Goal: Transaction & Acquisition: Purchase product/service

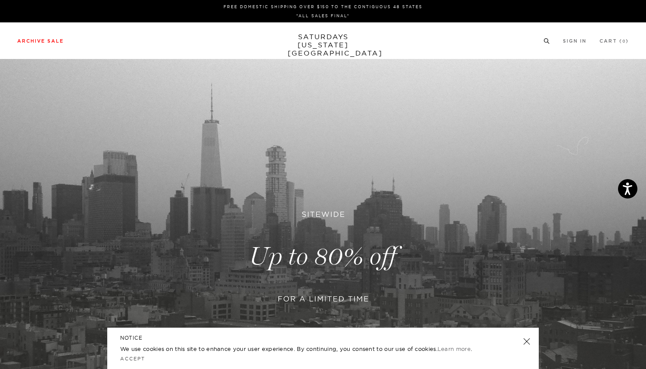
click at [545, 39] on icon at bounding box center [547, 41] width 6 height 6
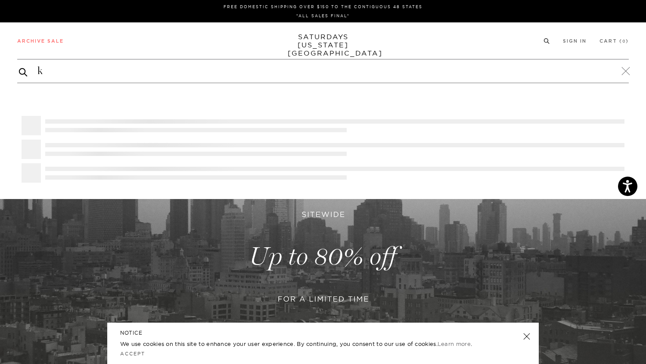
type input "k"
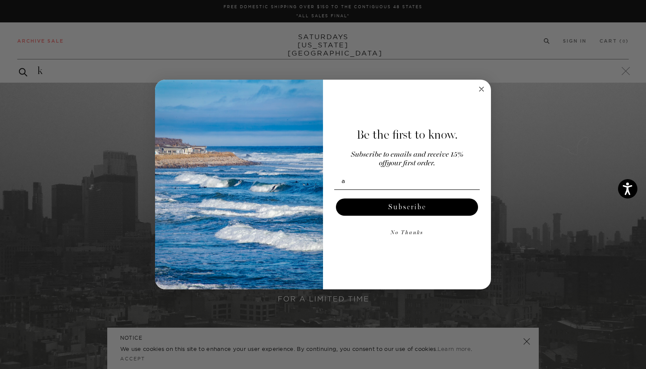
type input "a"
click at [484, 90] on circle "Close dialog" at bounding box center [482, 89] width 10 height 10
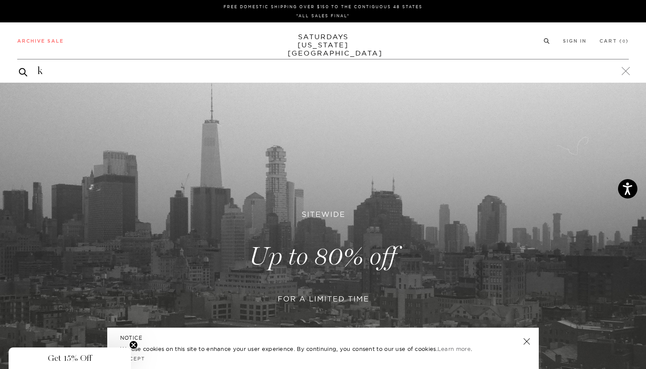
click at [353, 72] on input "k" at bounding box center [323, 71] width 612 height 14
type input "kahari jacket"
click at [19, 67] on button "submit" at bounding box center [23, 72] width 9 height 10
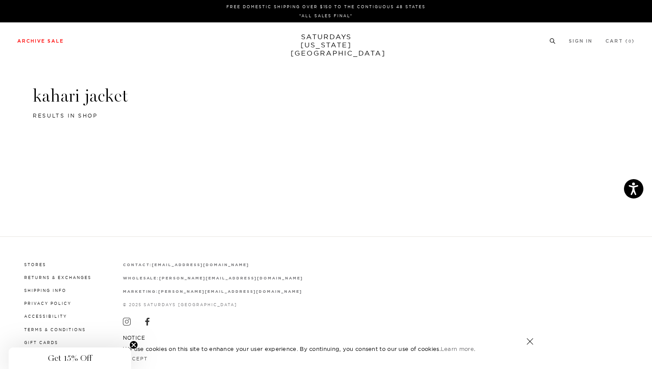
click at [552, 42] on circle at bounding box center [552, 41] width 4 height 4
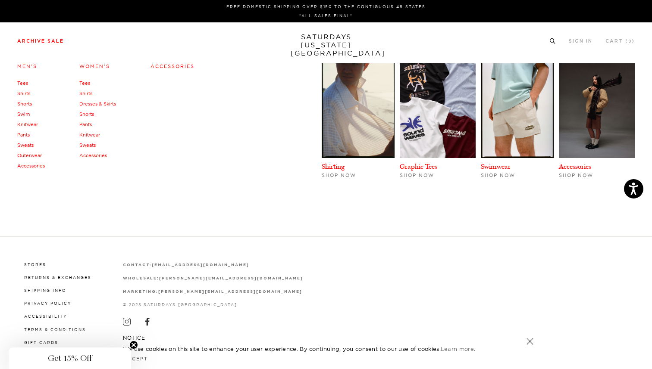
click at [39, 44] on link "Archive Sale" at bounding box center [40, 41] width 47 height 5
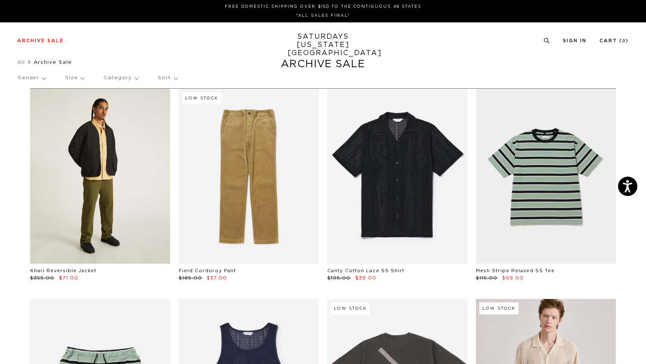
click at [124, 201] on link at bounding box center [100, 176] width 140 height 175
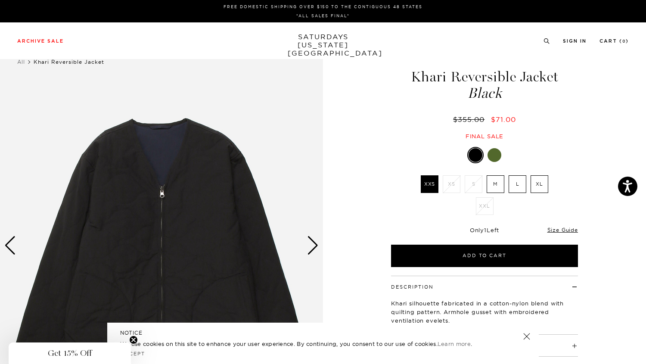
click at [476, 161] on div at bounding box center [476, 155] width 14 height 14
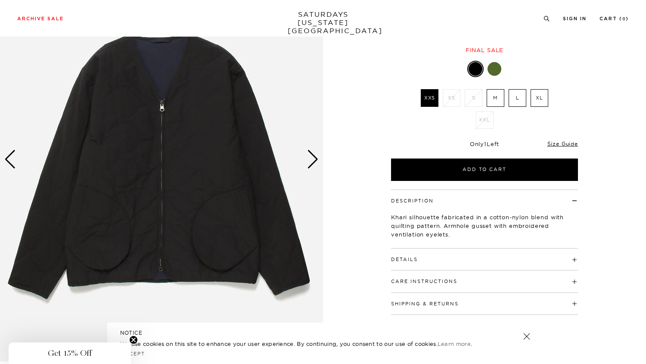
scroll to position [94, 0]
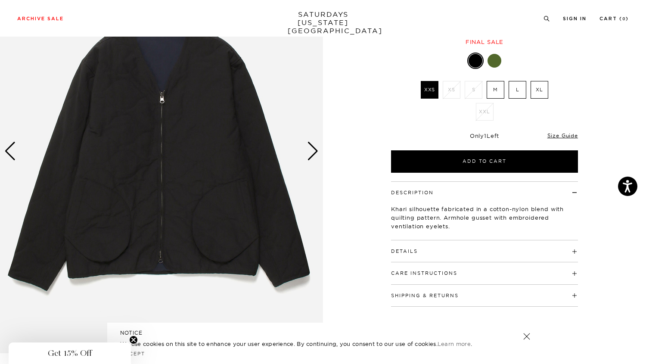
click at [498, 91] on label "M" at bounding box center [496, 90] width 18 height 18
click at [0, 0] on input "M" at bounding box center [0, 0] width 0 height 0
click at [561, 135] on link "Size Guide" at bounding box center [563, 135] width 31 height 6
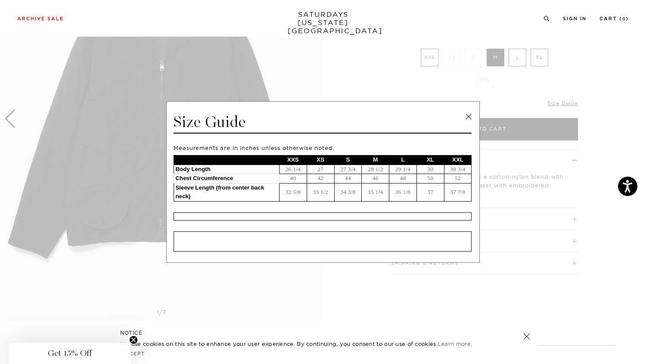
scroll to position [121, 5]
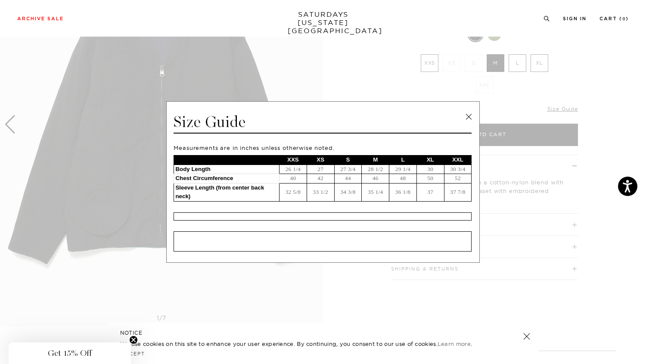
click at [468, 116] on link at bounding box center [468, 116] width 13 height 13
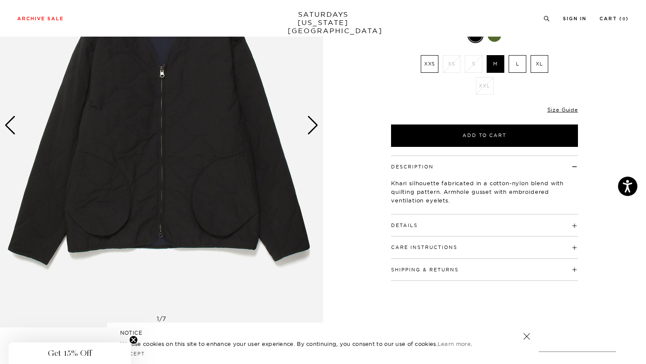
scroll to position [0, 5]
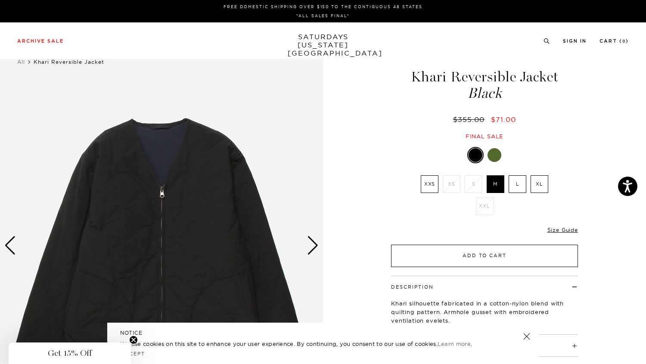
click at [495, 256] on button "Add to Cart" at bounding box center [484, 256] width 187 height 22
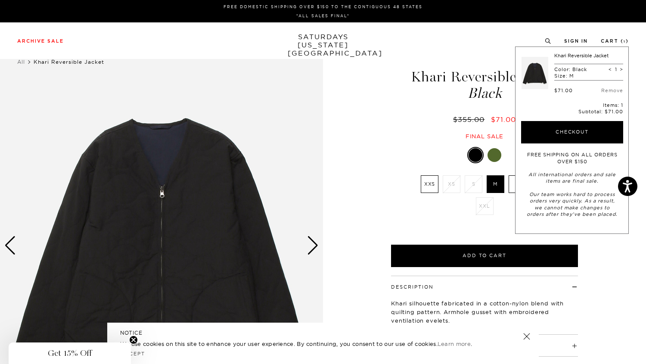
click at [528, 340] on link at bounding box center [527, 337] width 12 height 12
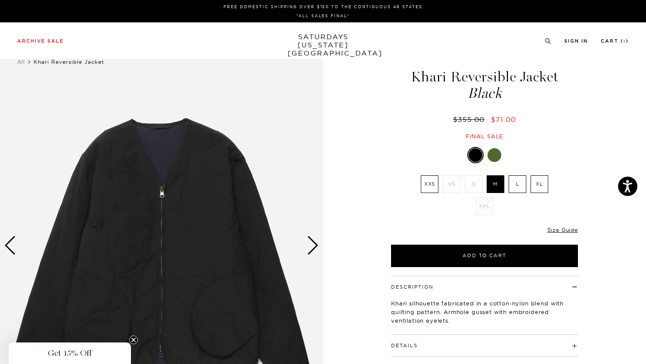
click at [97, 352] on div "Get 15% Off" at bounding box center [69, 353] width 115 height 10
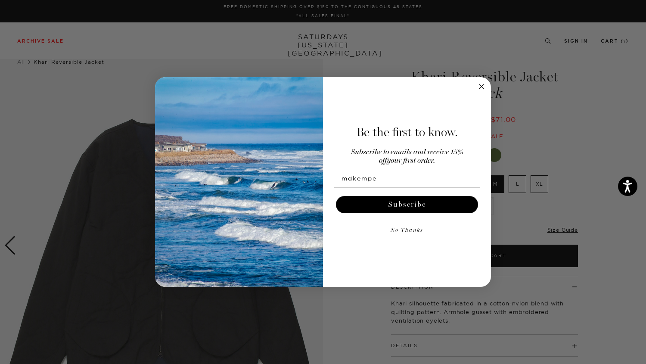
type input "mdkempen@gmail.com"
click at [407, 211] on button "Subscribe" at bounding box center [407, 204] width 142 height 17
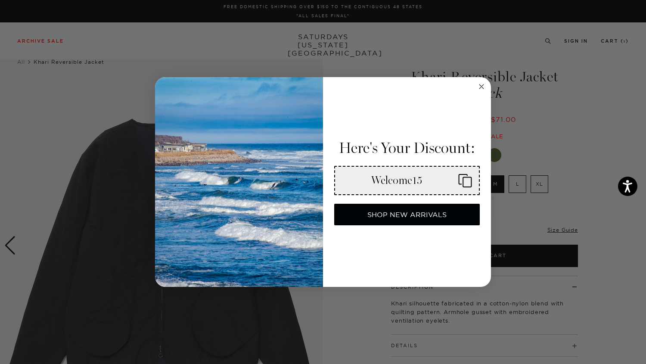
click at [408, 177] on div "Welcome15" at bounding box center [396, 180] width 109 height 13
click at [483, 87] on circle "Close dialog" at bounding box center [482, 86] width 10 height 10
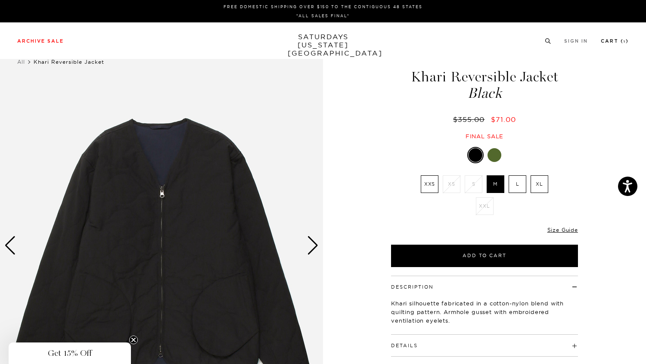
click at [612, 42] on link "Cart ( 1 )" at bounding box center [615, 41] width 28 height 5
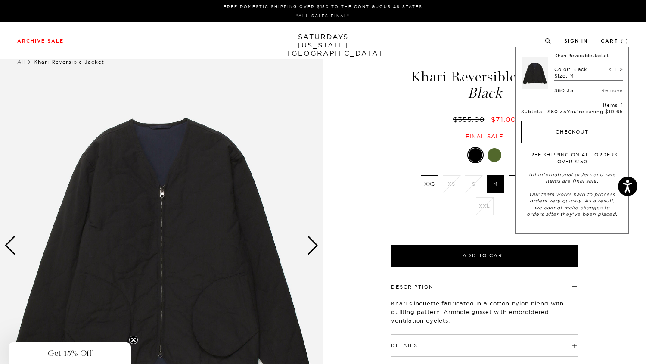
click at [558, 131] on button "Checkout" at bounding box center [572, 132] width 102 height 22
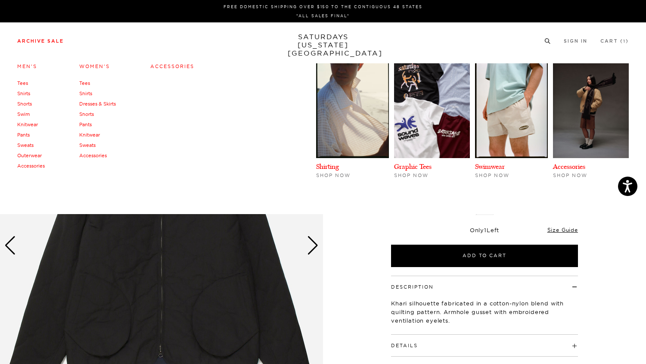
click at [25, 115] on link "Swim" at bounding box center [23, 114] width 12 height 6
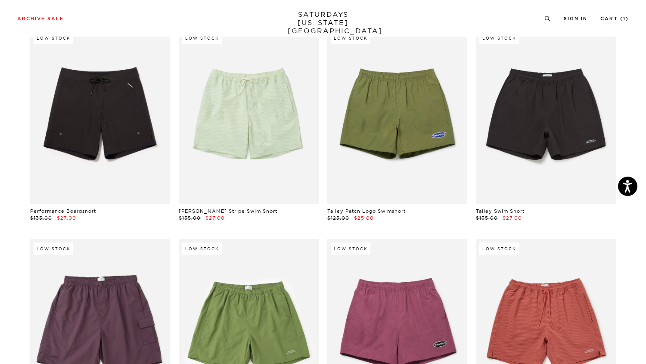
scroll to position [267, 0]
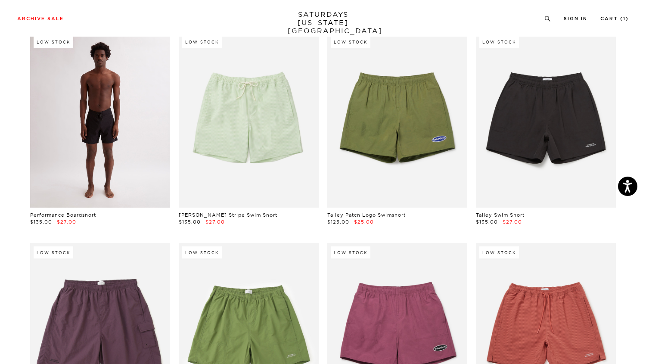
click at [133, 175] on link at bounding box center [100, 119] width 140 height 175
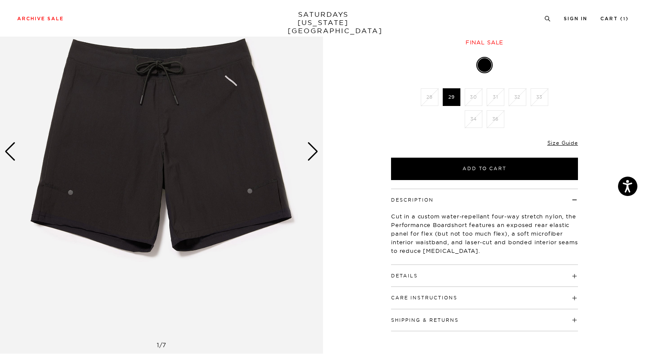
scroll to position [104, 0]
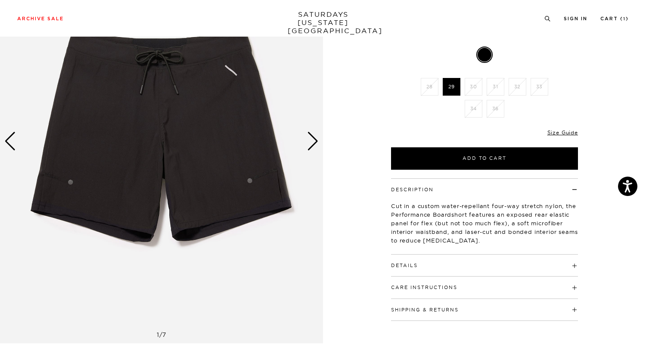
click at [314, 137] on div "Next slide" at bounding box center [313, 141] width 12 height 19
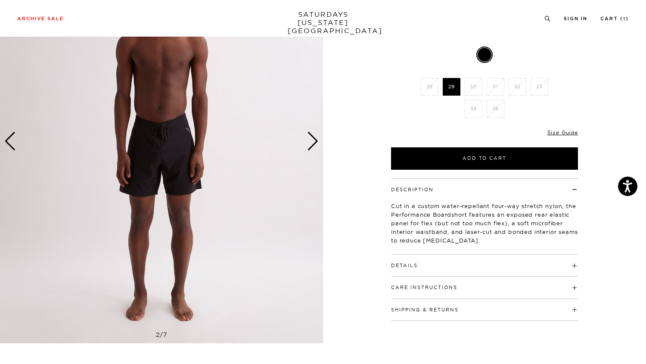
click at [313, 134] on div "Next slide" at bounding box center [313, 141] width 12 height 19
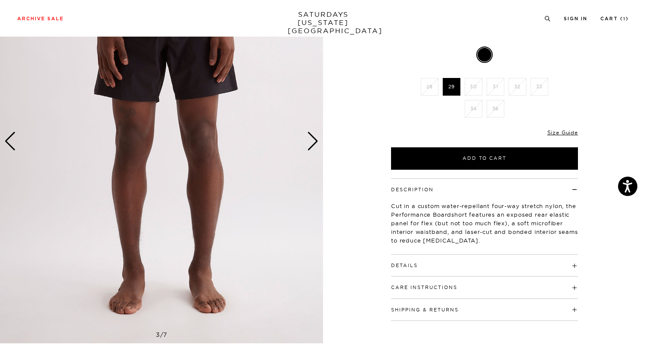
scroll to position [0, 0]
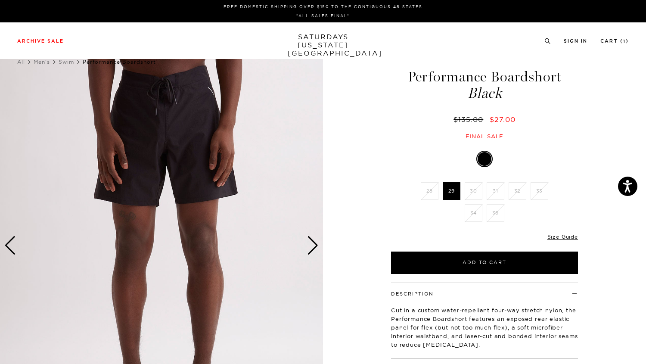
click at [310, 243] on div "Next slide" at bounding box center [313, 245] width 12 height 19
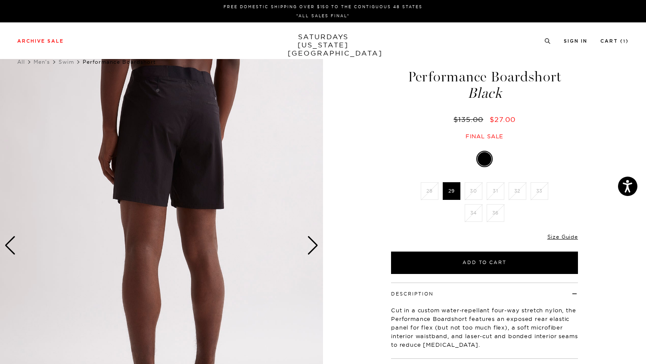
click at [311, 243] on div "Next slide" at bounding box center [313, 245] width 12 height 19
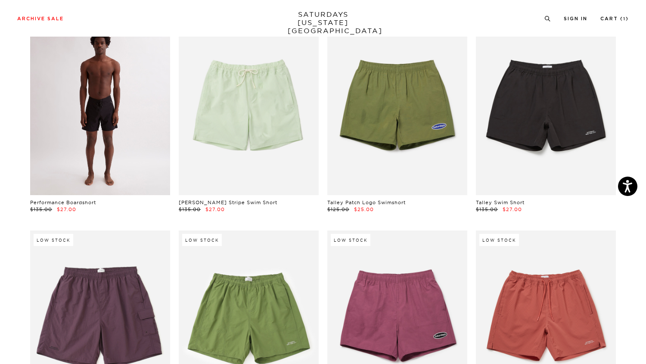
scroll to position [178, 0]
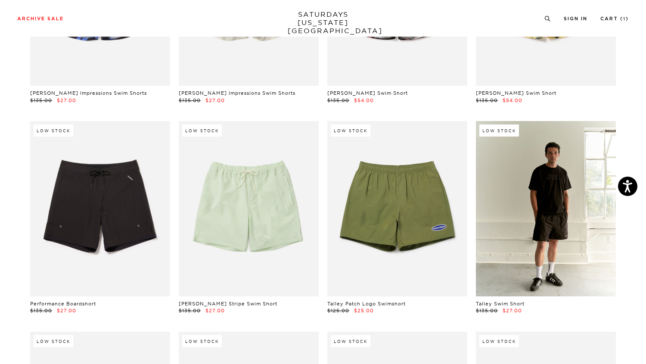
click at [574, 202] on link at bounding box center [546, 208] width 140 height 175
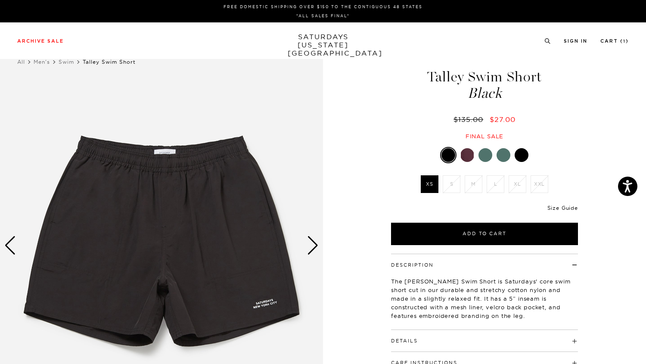
click at [559, 206] on link "Size Guide" at bounding box center [563, 208] width 31 height 6
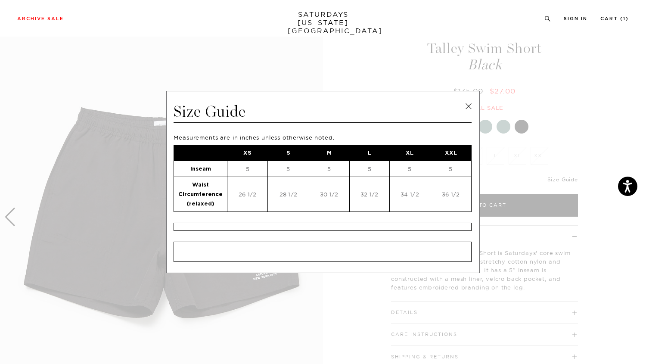
scroll to position [32, 0]
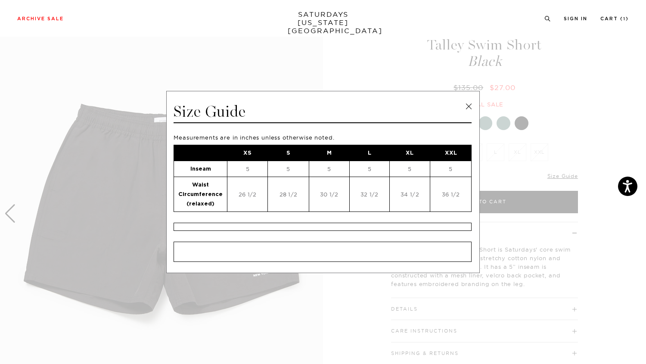
click at [471, 106] on link at bounding box center [468, 106] width 13 height 13
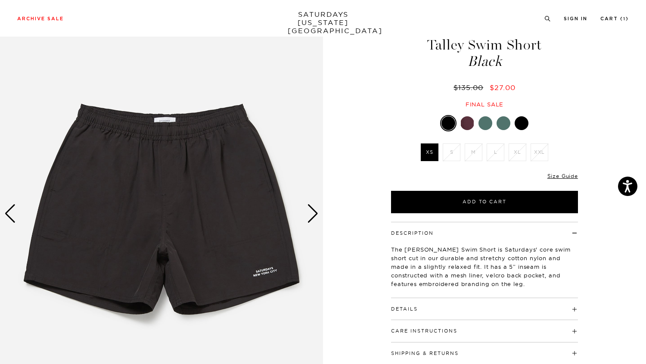
click at [310, 211] on div "Next slide" at bounding box center [313, 213] width 12 height 19
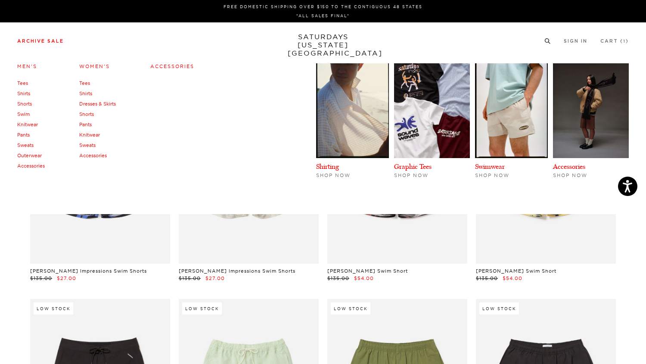
click at [31, 167] on link "Accessories" at bounding box center [31, 166] width 28 height 6
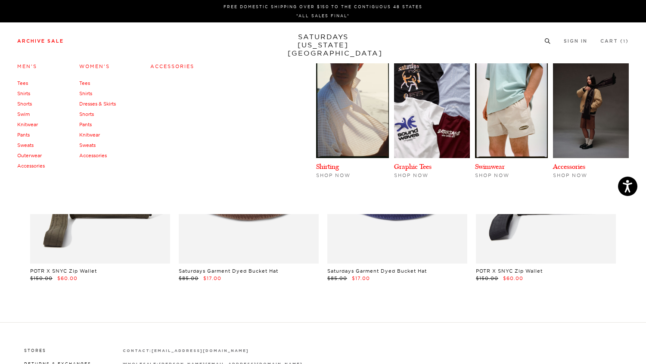
click at [24, 154] on link "Outerwear" at bounding box center [29, 156] width 25 height 6
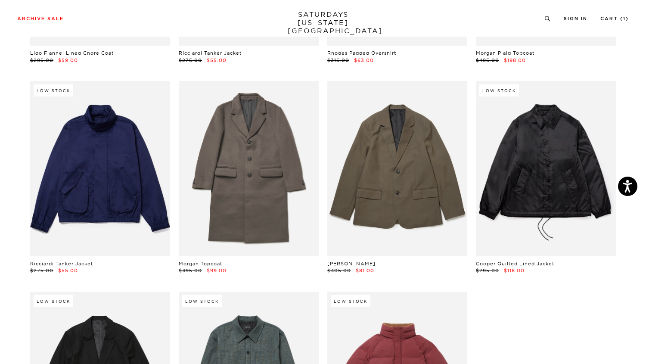
scroll to position [1055, 0]
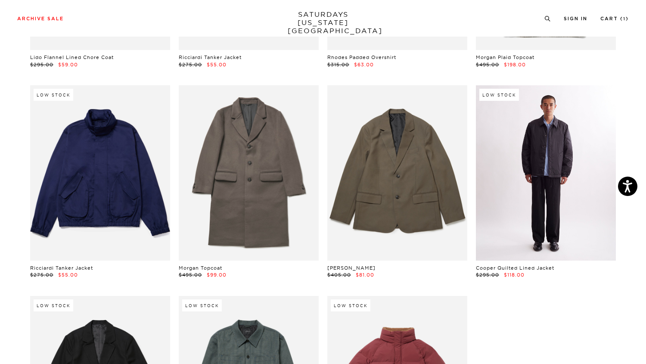
click at [541, 175] on link at bounding box center [546, 172] width 140 height 175
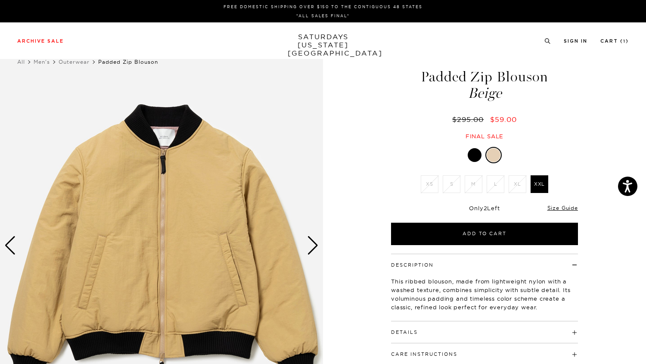
click at [474, 154] on div at bounding box center [475, 155] width 14 height 14
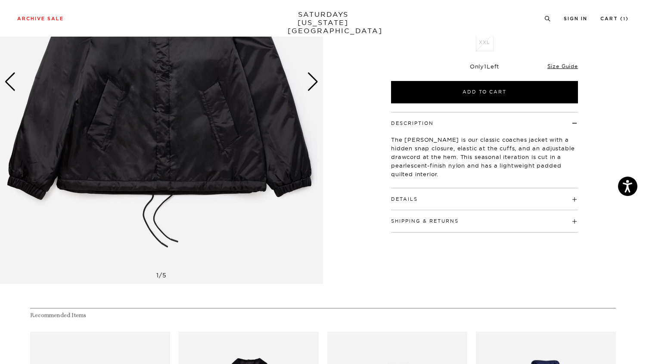
scroll to position [172, 0]
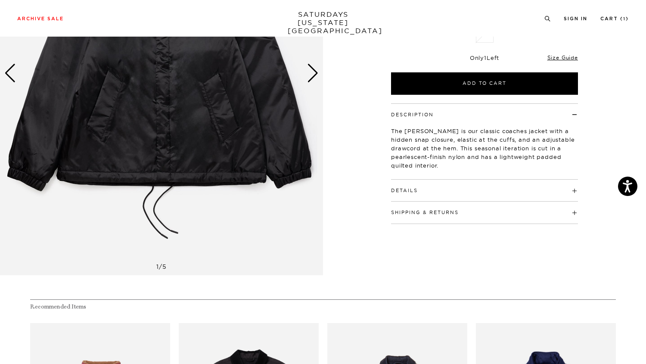
click at [315, 75] on div "Next slide" at bounding box center [313, 73] width 12 height 19
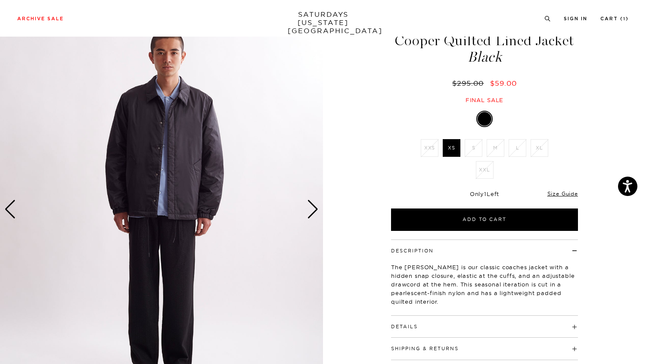
scroll to position [26, 0]
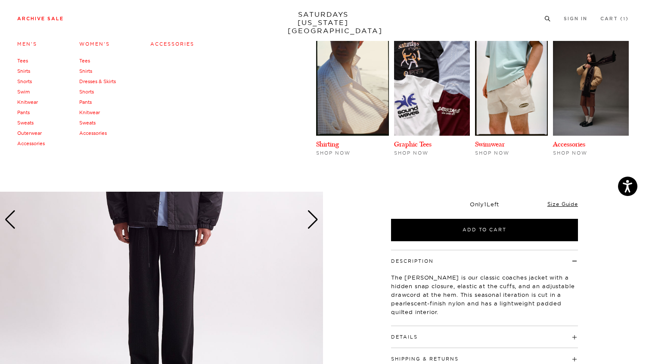
click at [22, 62] on link "Tees" at bounding box center [22, 61] width 11 height 6
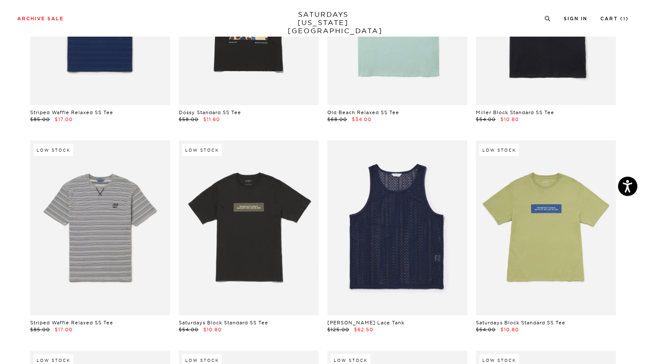
scroll to position [365, 3]
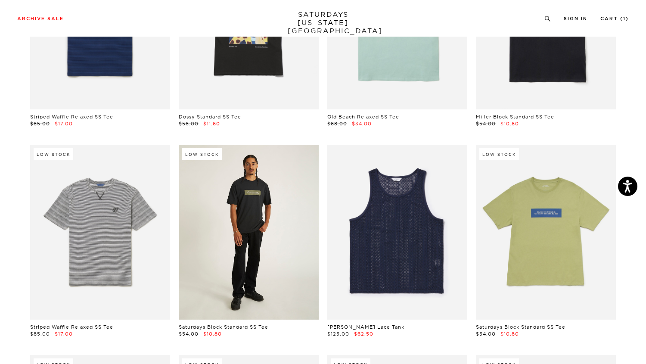
click at [257, 184] on link at bounding box center [249, 232] width 140 height 175
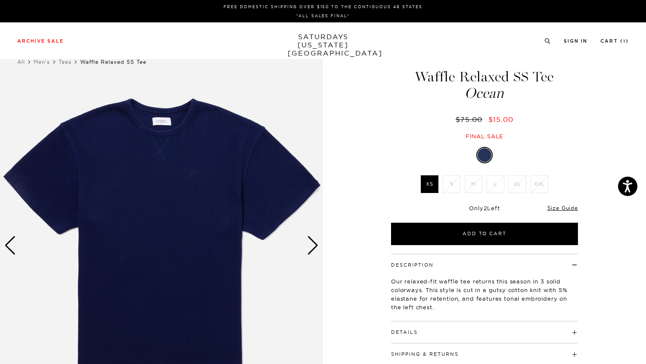
click at [316, 242] on div "Next slide" at bounding box center [313, 245] width 12 height 19
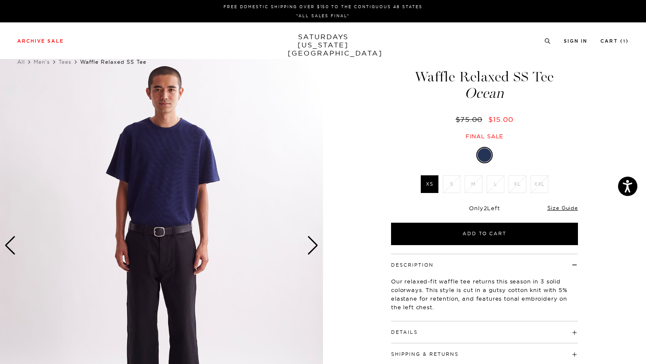
click at [316, 242] on div "Next slide" at bounding box center [313, 245] width 12 height 19
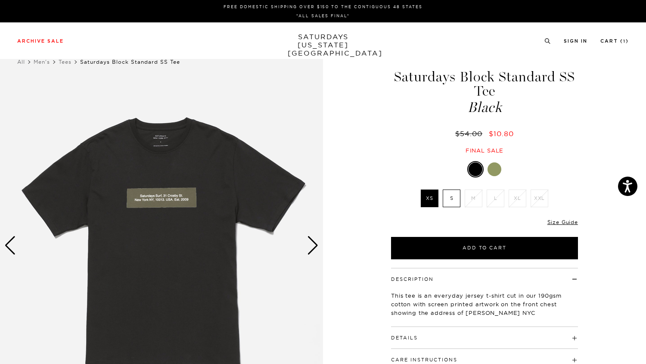
click at [314, 250] on div "Next slide" at bounding box center [313, 245] width 12 height 19
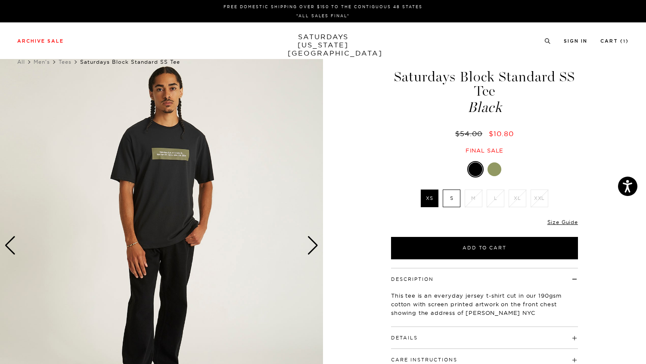
click at [314, 250] on div "Next slide" at bounding box center [313, 245] width 12 height 19
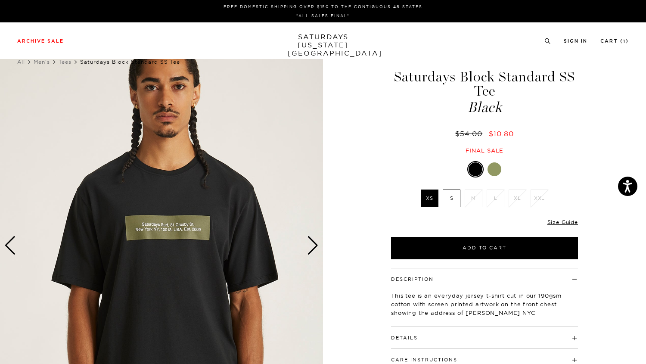
click at [314, 250] on div "Next slide" at bounding box center [313, 245] width 12 height 19
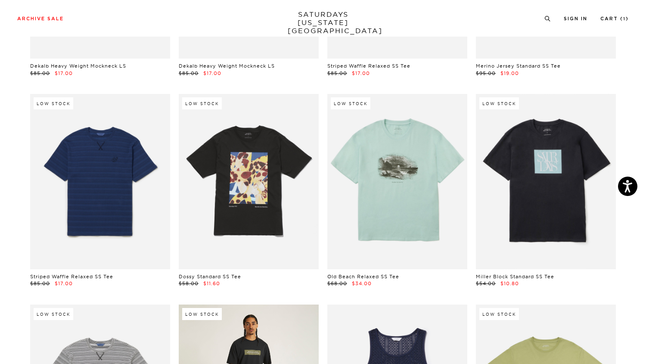
scroll to position [187, 3]
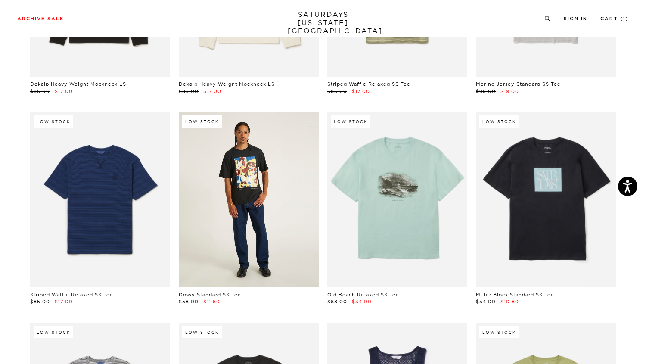
click at [257, 222] on link at bounding box center [249, 199] width 140 height 175
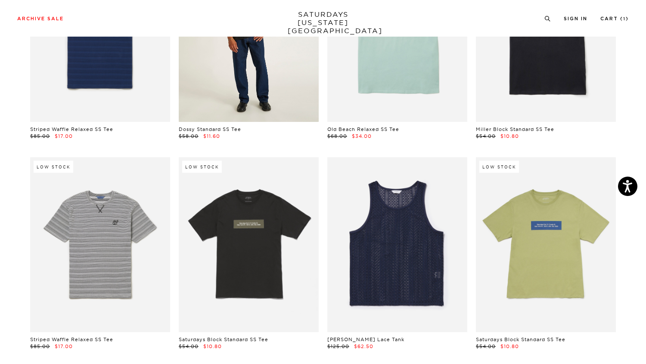
scroll to position [362, 3]
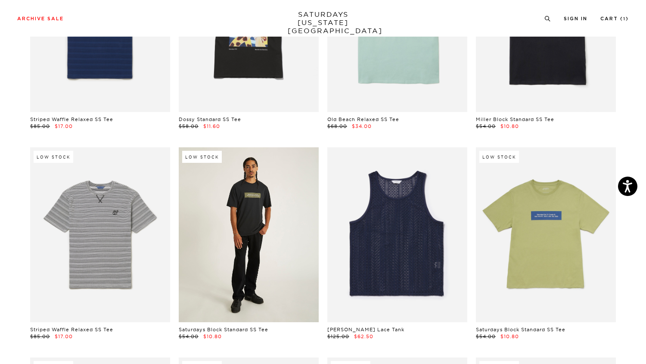
click at [260, 226] on link at bounding box center [249, 234] width 140 height 175
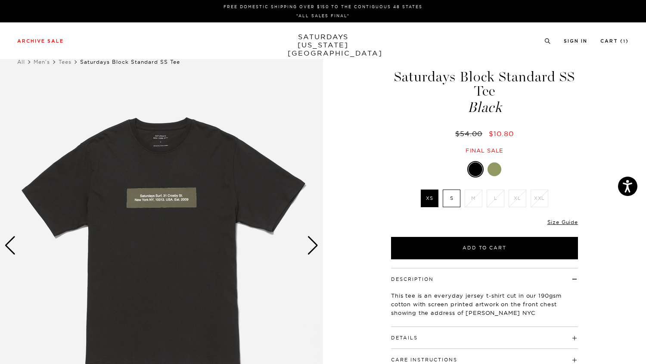
click at [495, 168] on div at bounding box center [495, 169] width 14 height 14
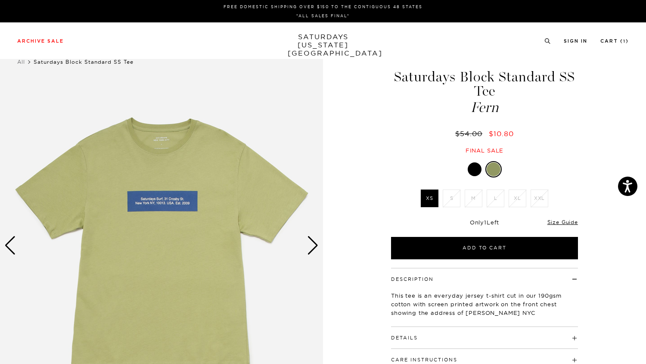
click at [475, 170] on div at bounding box center [475, 169] width 14 height 14
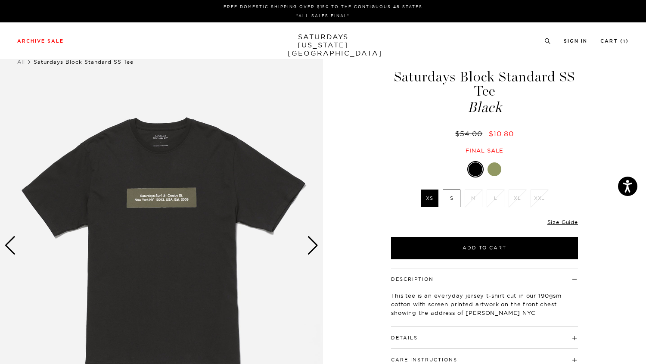
click at [452, 202] on label "S" at bounding box center [452, 199] width 18 height 18
click at [0, 0] on input "S" at bounding box center [0, 0] width 0 height 0
click at [561, 223] on link "Size Guide" at bounding box center [563, 222] width 31 height 6
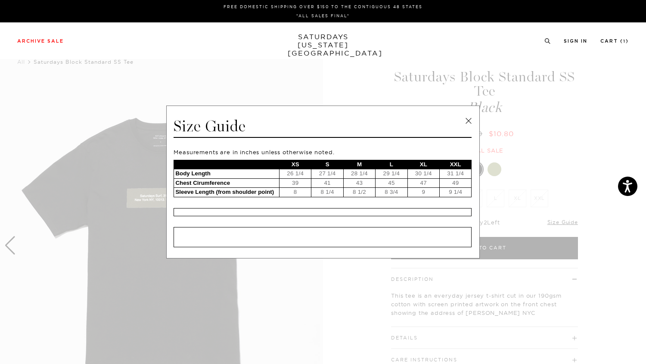
click at [392, 52] on div "Archive Sale Men's Tees Shirts Shorts Swim Knitwear Pants Sweats Women's" at bounding box center [323, 40] width 646 height 37
click at [469, 122] on link at bounding box center [468, 121] width 13 height 13
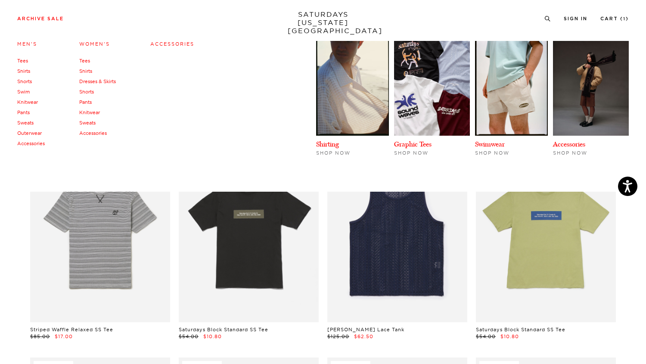
click at [27, 71] on link "Shirts" at bounding box center [23, 71] width 13 height 6
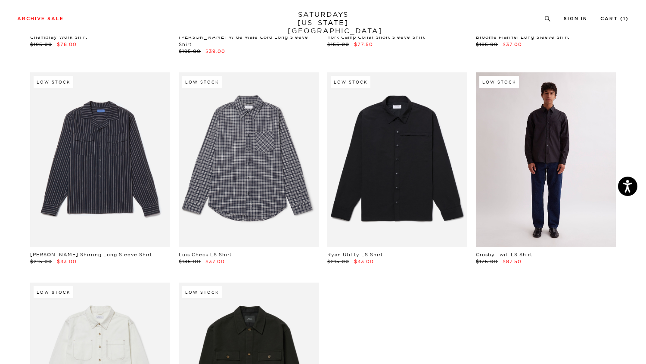
scroll to position [2132, 0]
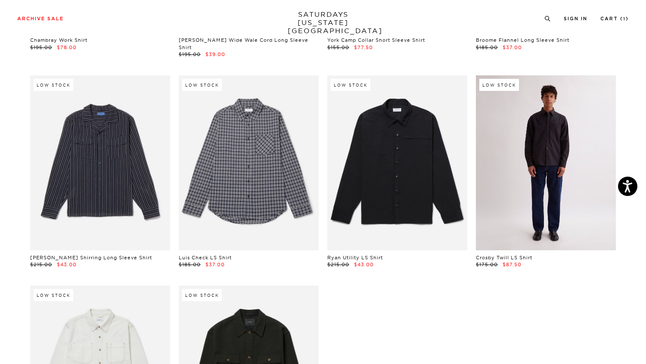
click at [532, 184] on link at bounding box center [546, 162] width 140 height 175
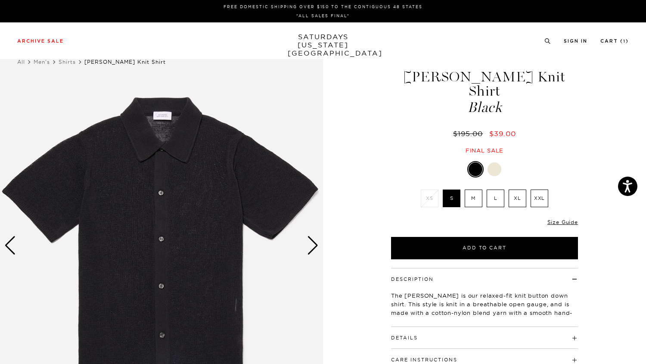
click at [314, 248] on div "Next slide" at bounding box center [313, 245] width 12 height 19
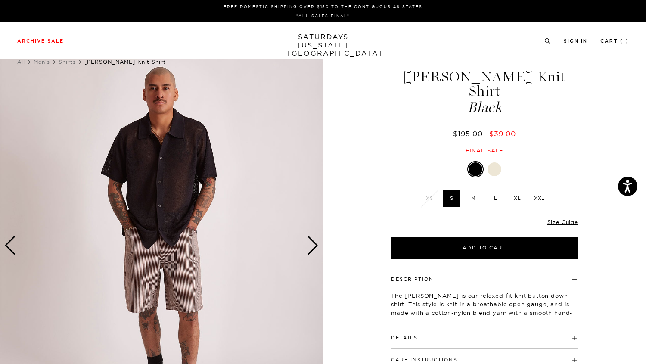
click at [314, 248] on div "Next slide" at bounding box center [313, 245] width 12 height 19
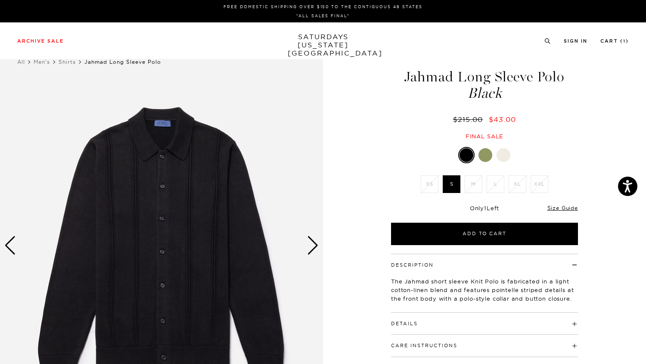
click at [312, 242] on div "Next slide" at bounding box center [313, 245] width 12 height 19
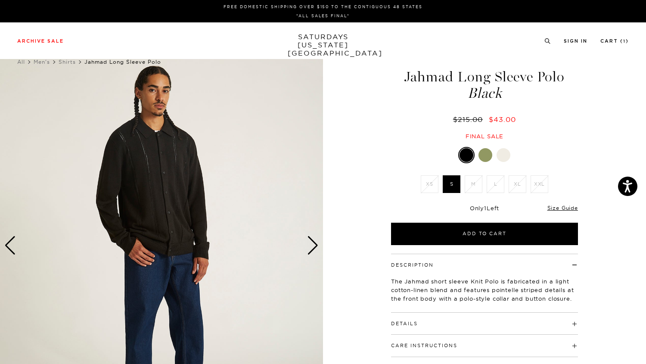
click at [312, 242] on div "Next slide" at bounding box center [313, 245] width 12 height 19
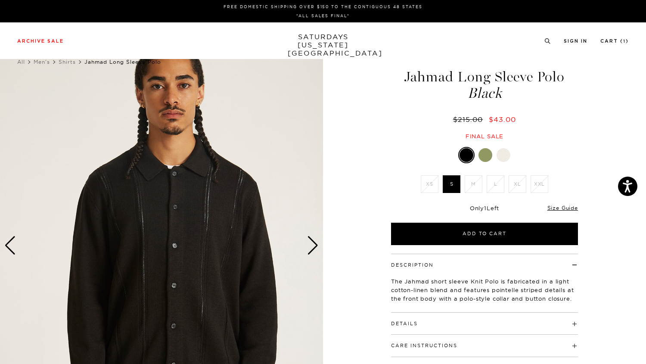
click at [505, 154] on div at bounding box center [504, 155] width 14 height 14
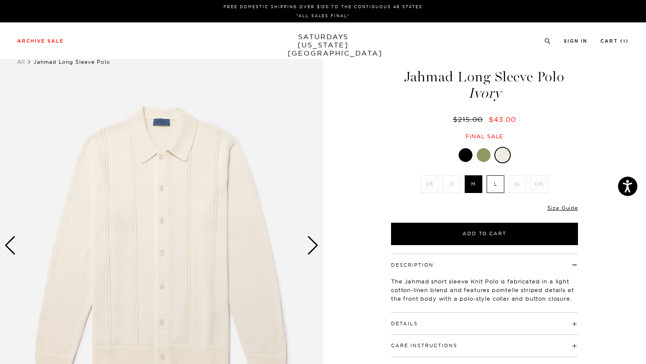
click at [311, 246] on div "Next slide" at bounding box center [313, 245] width 12 height 19
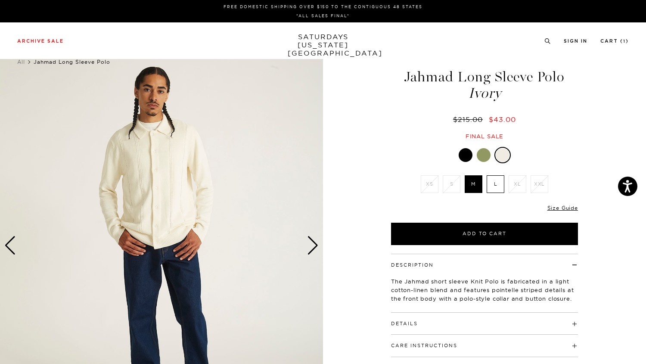
click at [311, 246] on div "Next slide" at bounding box center [313, 245] width 12 height 19
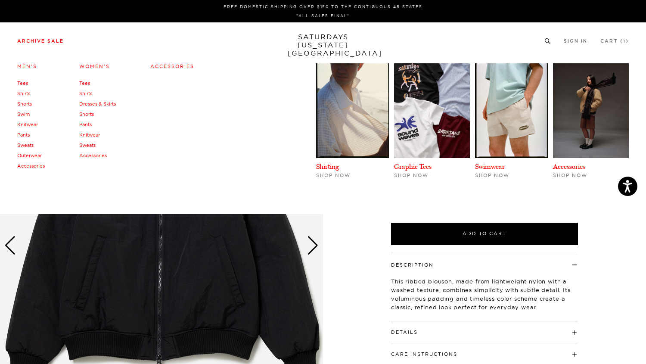
click at [56, 39] on link "Archive Sale" at bounding box center [40, 41] width 47 height 5
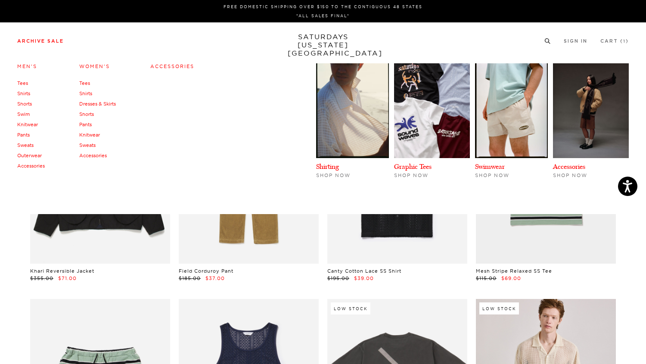
click at [23, 132] on link "Pants" at bounding box center [23, 135] width 12 height 6
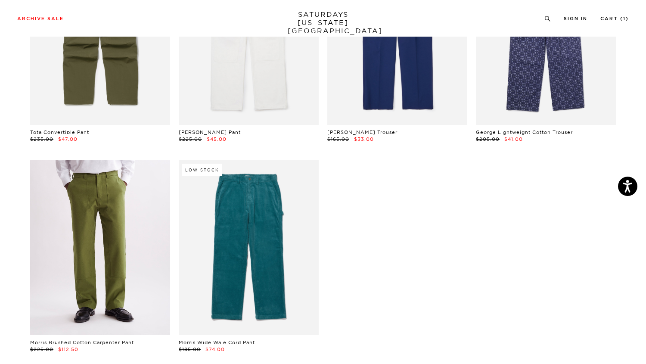
scroll to position [252, 0]
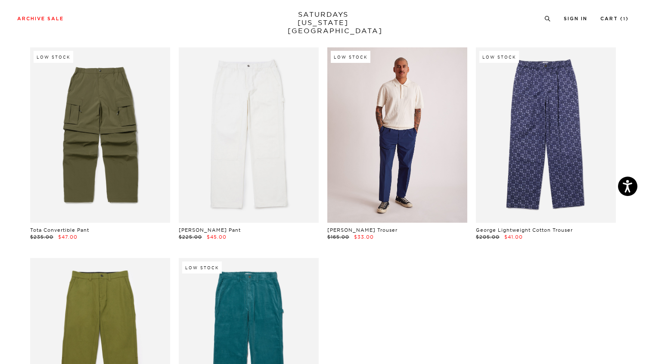
click at [399, 131] on link at bounding box center [398, 134] width 140 height 175
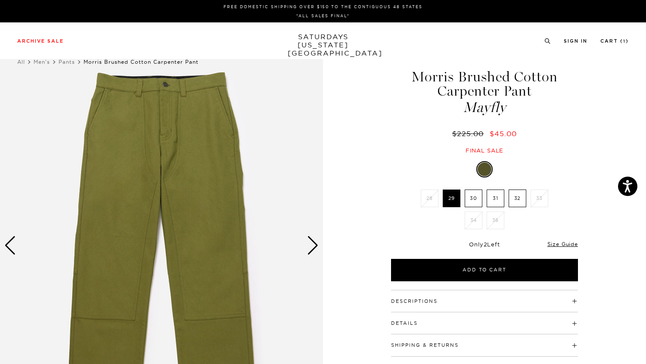
click at [314, 245] on div "Next slide" at bounding box center [313, 245] width 12 height 19
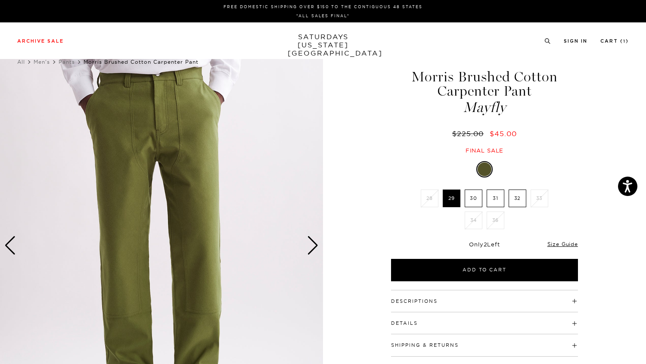
click at [314, 245] on div "Next slide" at bounding box center [313, 245] width 12 height 19
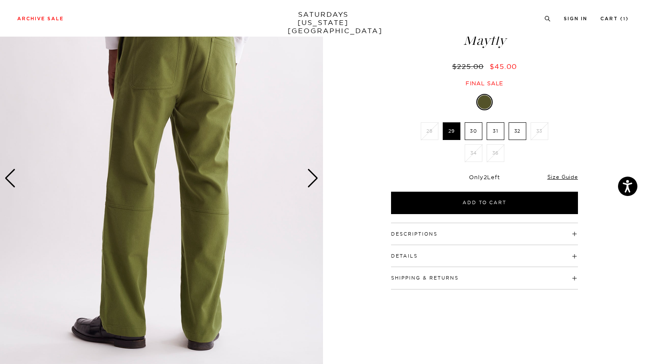
scroll to position [71, 0]
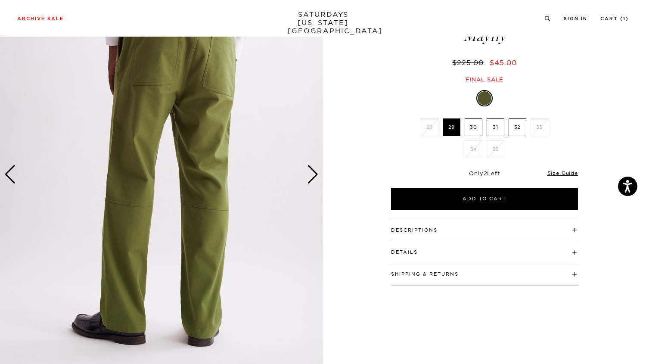
click at [318, 175] on div "Next slide" at bounding box center [313, 174] width 12 height 19
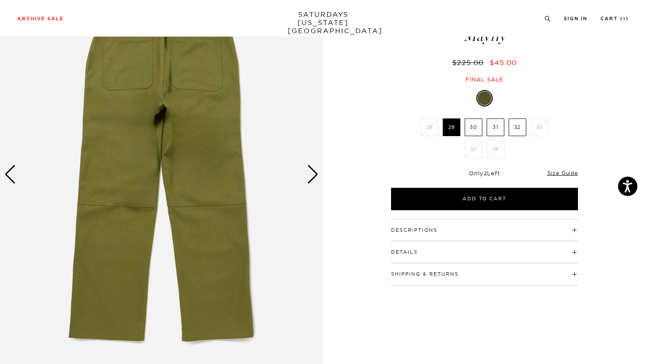
click at [318, 175] on div "Next slide" at bounding box center [313, 174] width 12 height 19
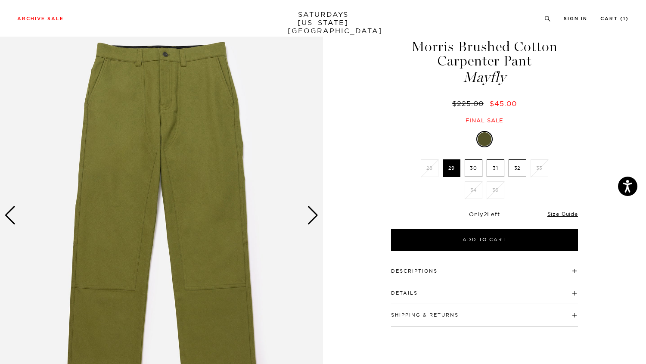
scroll to position [26, 0]
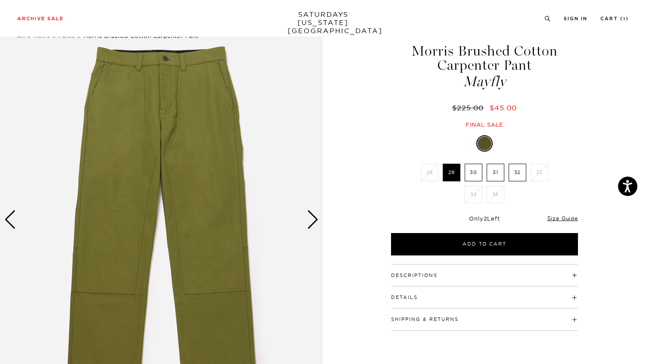
click at [312, 222] on div "Next slide" at bounding box center [313, 219] width 12 height 19
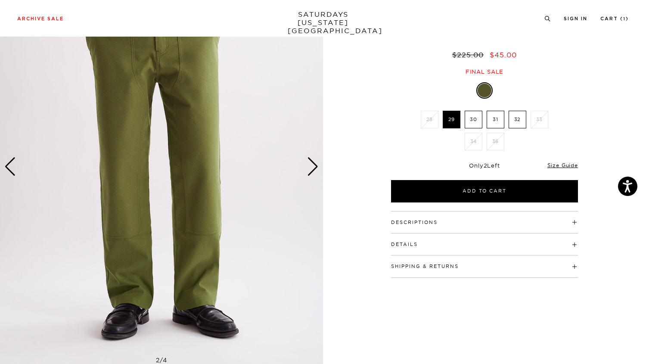
scroll to position [0, 0]
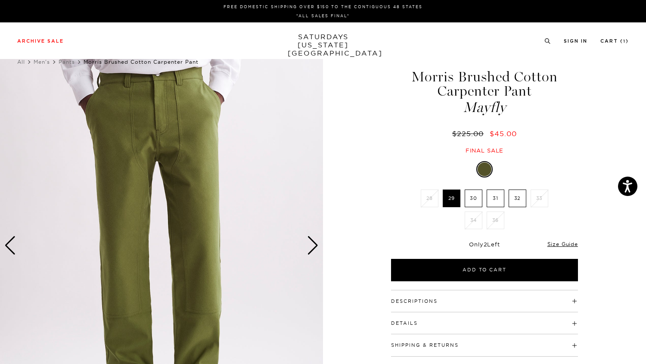
click at [312, 245] on div "Next slide" at bounding box center [313, 245] width 12 height 19
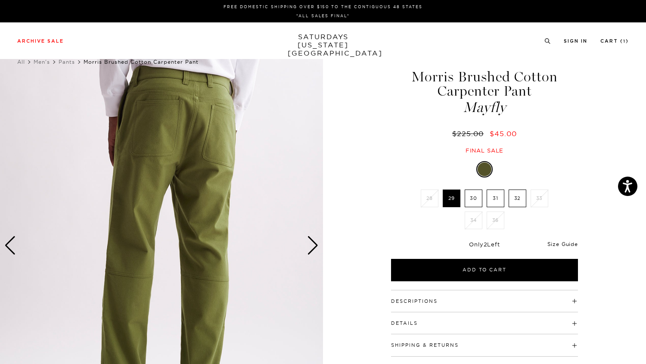
click at [568, 243] on link "Size Guide" at bounding box center [563, 244] width 31 height 6
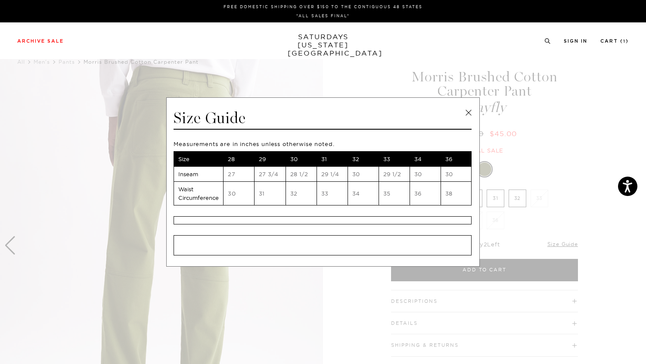
click at [324, 87] on span at bounding box center [320, 182] width 640 height 364
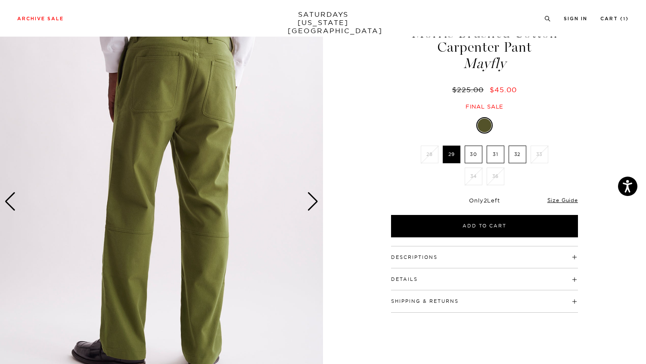
scroll to position [37, 0]
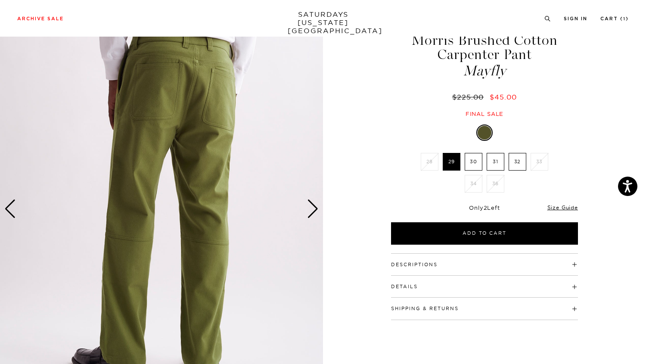
click at [315, 218] on img at bounding box center [161, 209] width 323 height 404
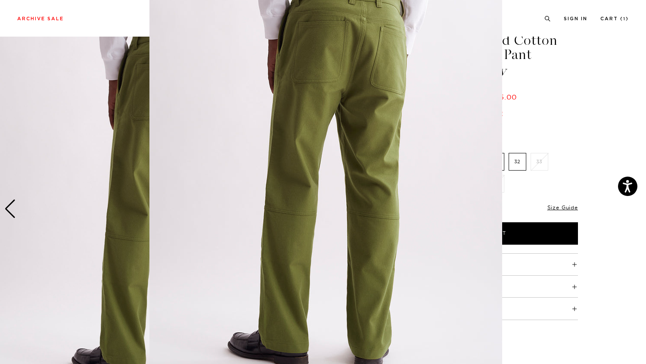
scroll to position [41, 0]
click at [567, 209] on figure at bounding box center [323, 182] width 646 height 364
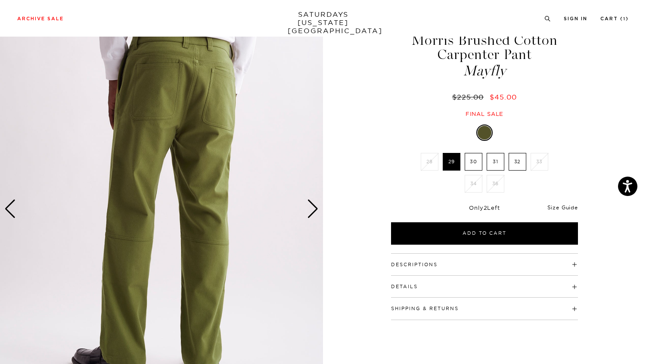
click at [568, 206] on link "Size Guide" at bounding box center [563, 207] width 31 height 6
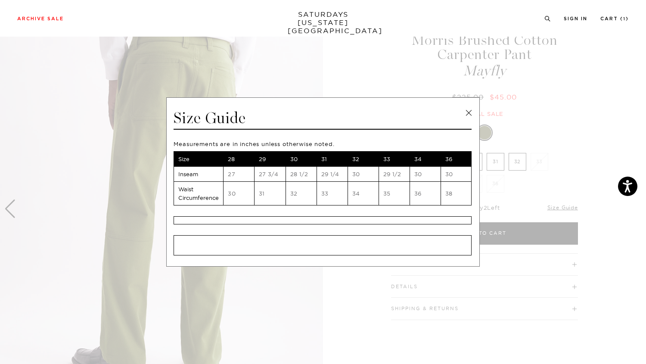
click at [468, 114] on link at bounding box center [468, 112] width 13 height 13
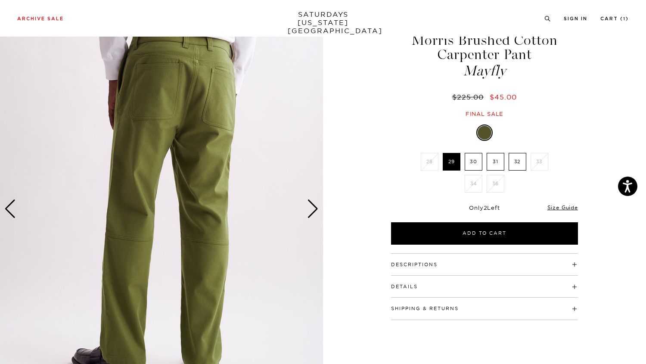
click at [309, 209] on div "Next slide" at bounding box center [313, 209] width 12 height 19
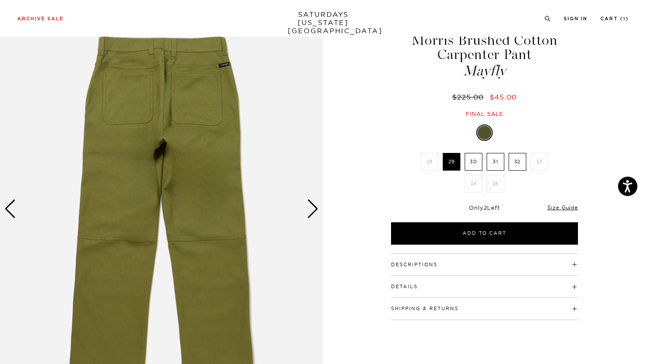
click at [309, 209] on div "Next slide" at bounding box center [313, 209] width 12 height 19
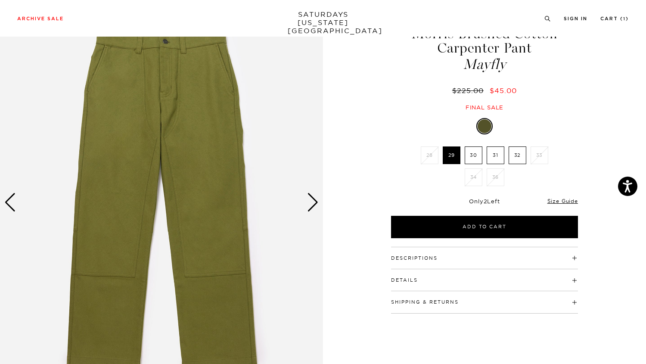
scroll to position [45, 0]
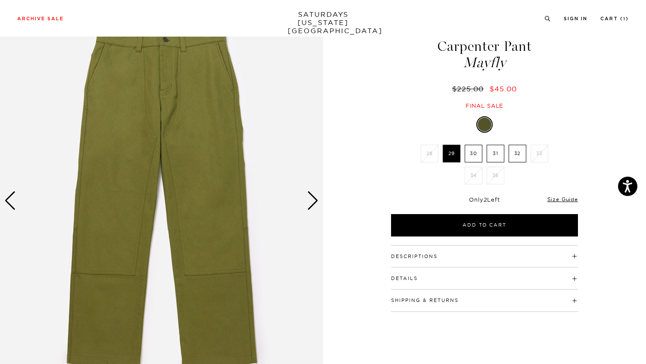
click at [315, 203] on div "Next slide" at bounding box center [313, 200] width 12 height 19
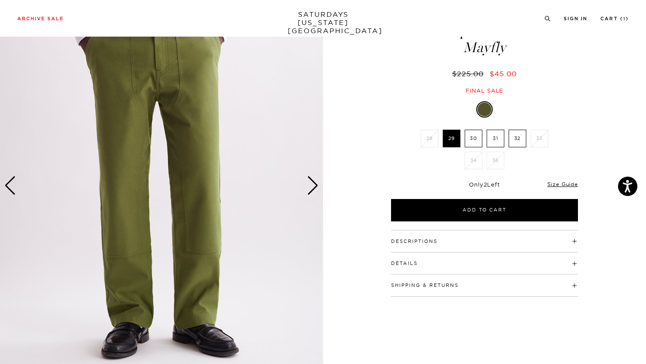
scroll to position [0, 0]
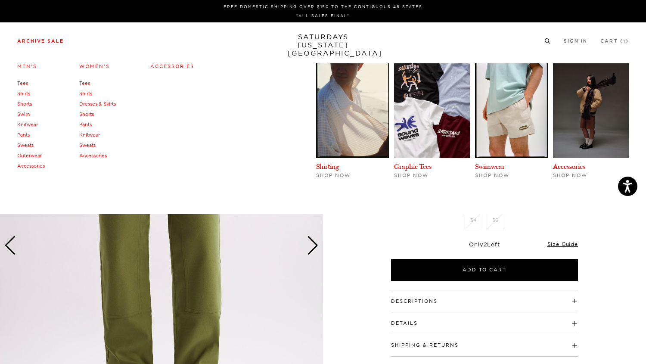
click at [34, 166] on link "Accessories" at bounding box center [31, 166] width 28 height 6
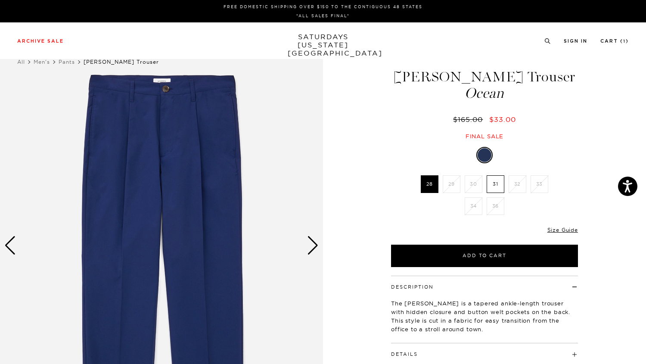
click at [307, 249] on img at bounding box center [161, 246] width 323 height 404
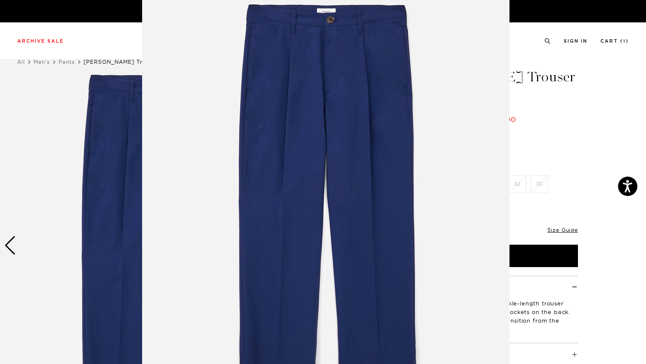
scroll to position [30, 0]
click at [602, 158] on figure at bounding box center [323, 182] width 646 height 364
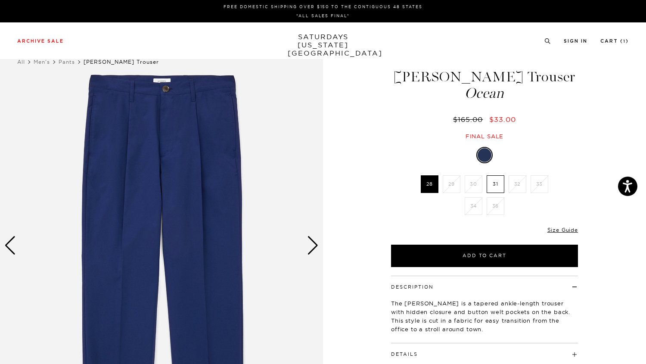
click at [317, 242] on div "Next slide" at bounding box center [313, 245] width 12 height 19
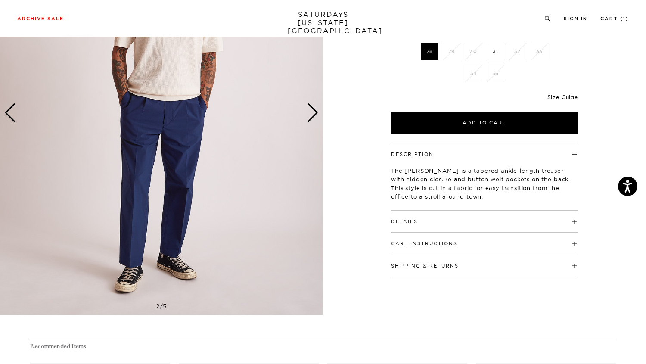
scroll to position [133, 0]
click at [313, 110] on div "Next slide" at bounding box center [313, 112] width 12 height 19
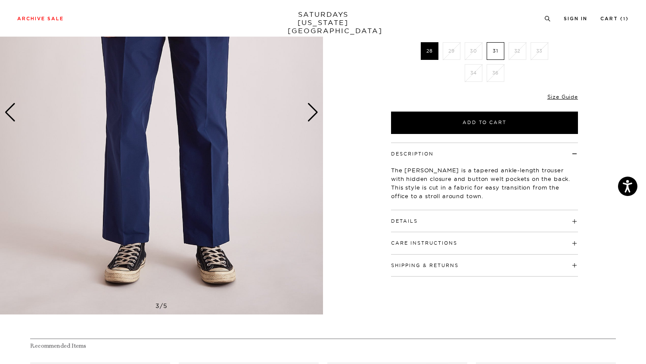
click at [313, 110] on div "Next slide" at bounding box center [313, 112] width 12 height 19
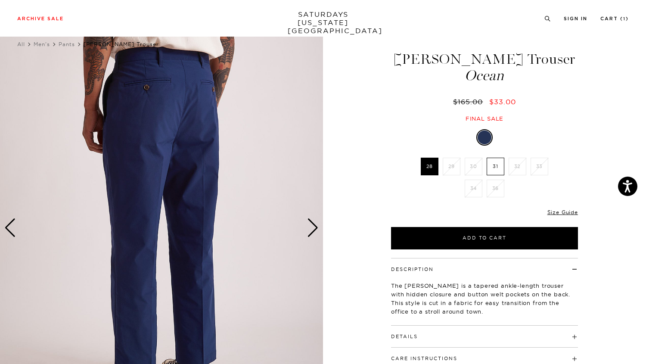
scroll to position [13, 0]
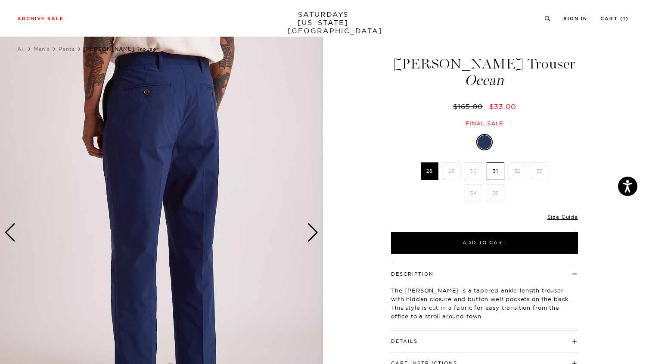
click at [310, 232] on div "Next slide" at bounding box center [313, 232] width 12 height 19
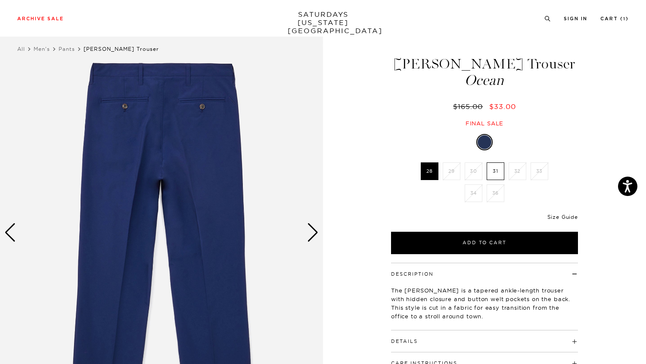
click at [550, 215] on link "Size Guide" at bounding box center [563, 217] width 31 height 6
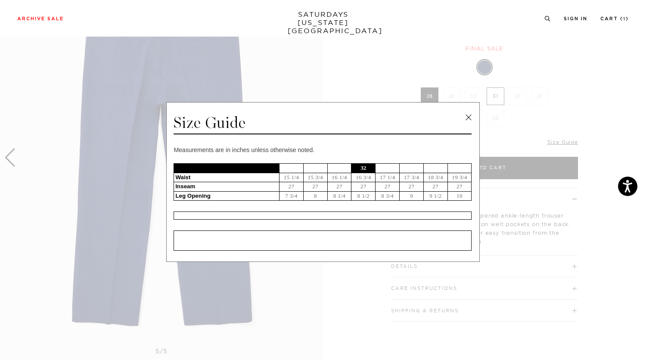
scroll to position [90, 5]
click at [471, 118] on link at bounding box center [468, 117] width 13 height 13
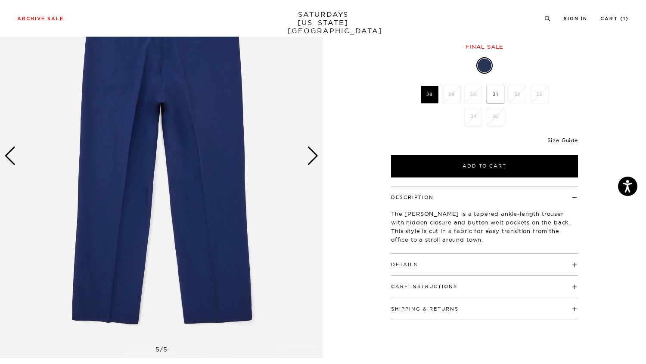
click at [557, 140] on link "Size Guide" at bounding box center [563, 140] width 31 height 6
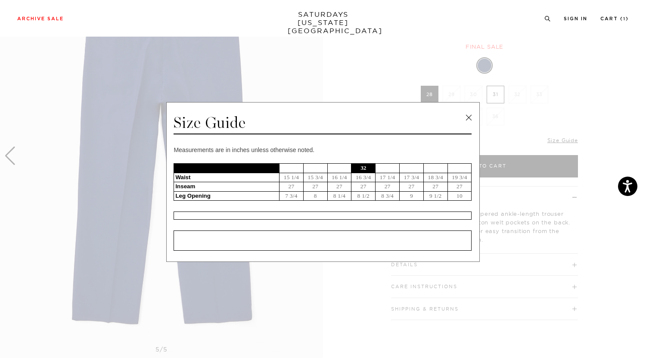
click at [470, 116] on link at bounding box center [468, 117] width 13 height 13
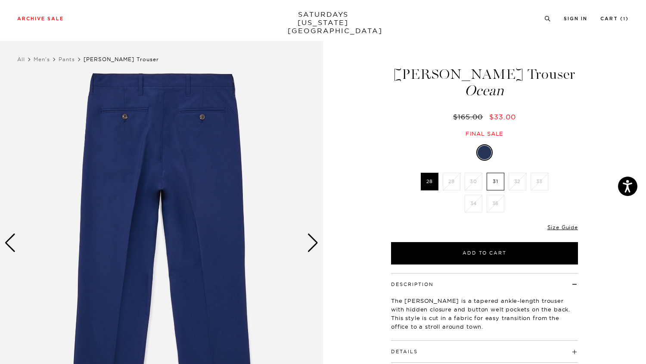
scroll to position [0, 5]
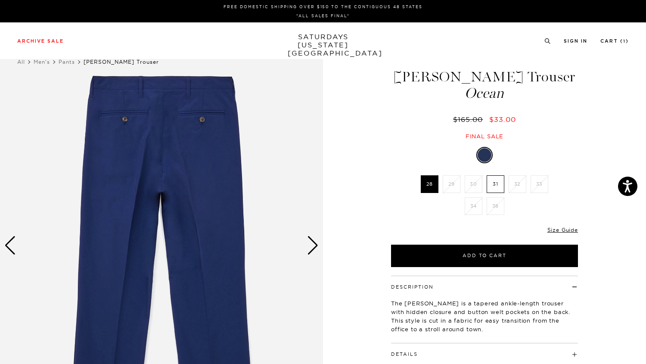
click at [318, 242] on div "5 / 5" at bounding box center [323, 246] width 646 height 404
click at [307, 246] on div "Next slide" at bounding box center [313, 245] width 12 height 19
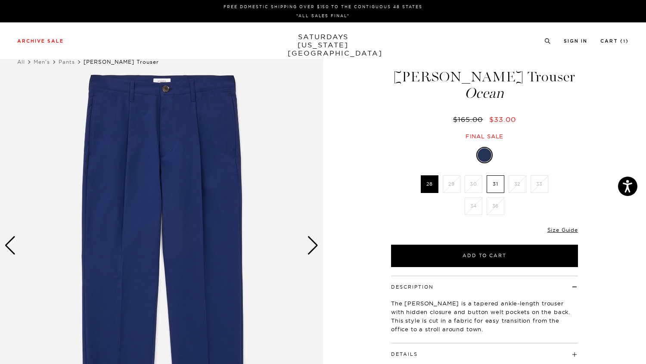
click at [307, 246] on div "Next slide" at bounding box center [313, 245] width 12 height 19
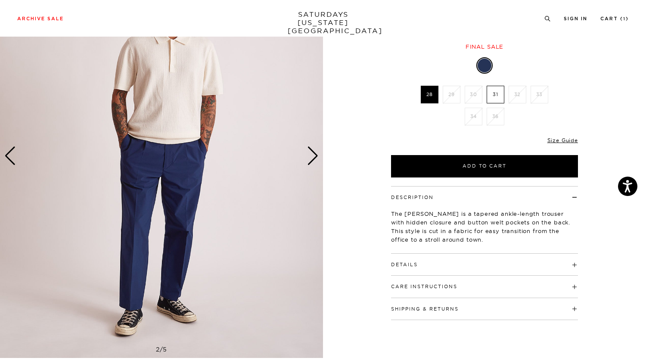
scroll to position [90, 5]
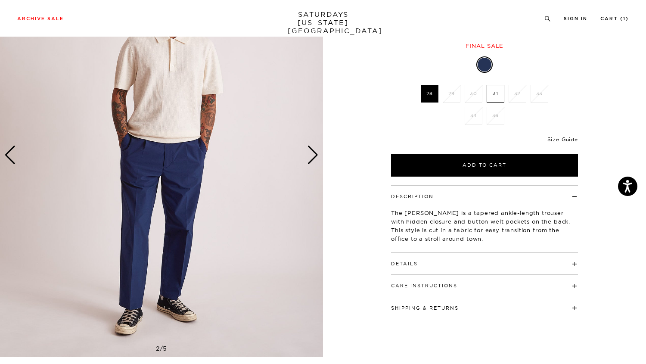
click at [309, 156] on div "Next slide" at bounding box center [313, 155] width 12 height 19
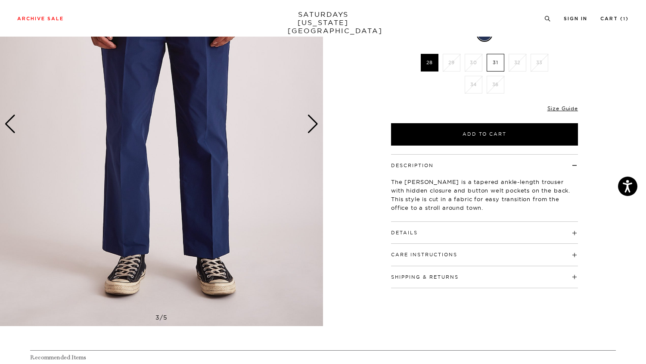
scroll to position [126, 5]
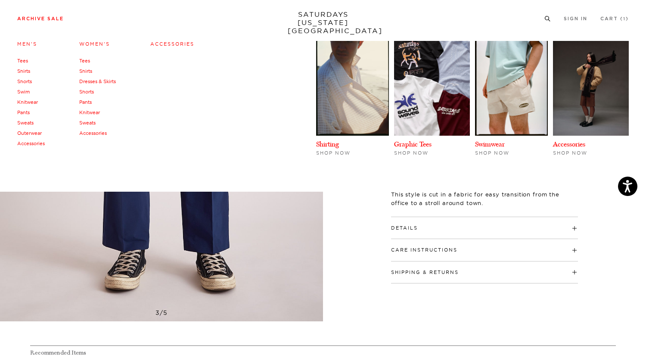
click at [92, 114] on link "Knitwear" at bounding box center [89, 112] width 21 height 6
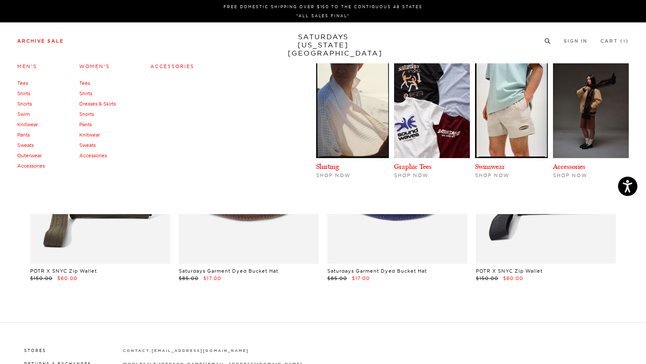
click at [33, 66] on link "Men's" at bounding box center [27, 66] width 20 height 6
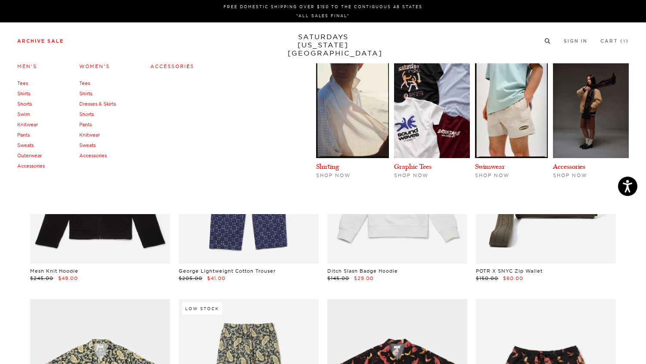
click at [165, 66] on link "Accessories" at bounding box center [172, 66] width 44 height 6
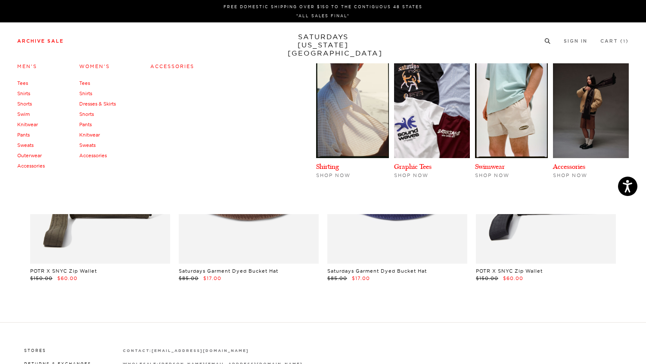
click at [29, 146] on link "Sweats" at bounding box center [25, 145] width 16 height 6
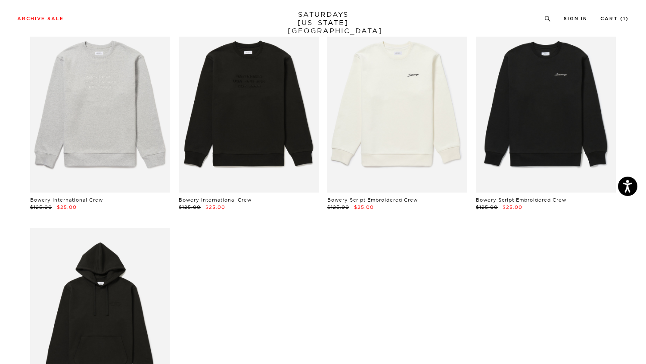
scroll to position [1749, 4]
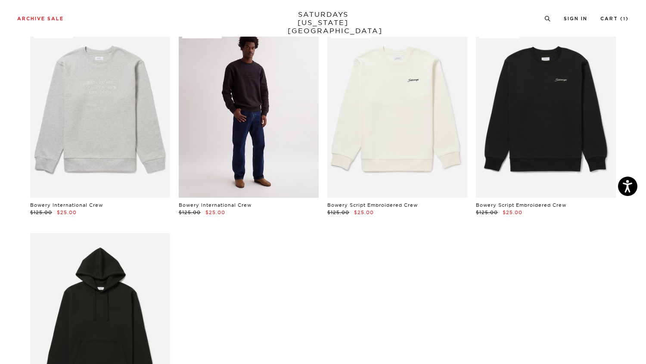
click at [262, 142] on link at bounding box center [249, 110] width 140 height 175
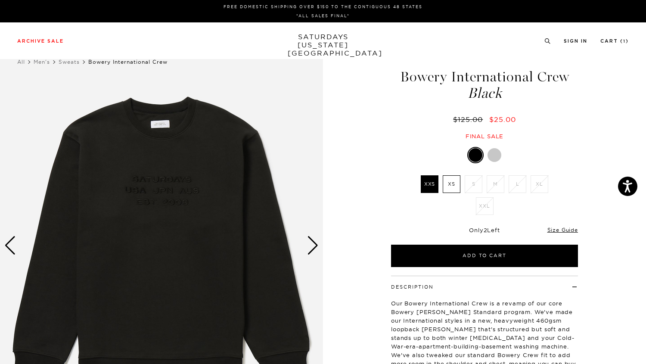
click at [493, 157] on div at bounding box center [495, 155] width 14 height 14
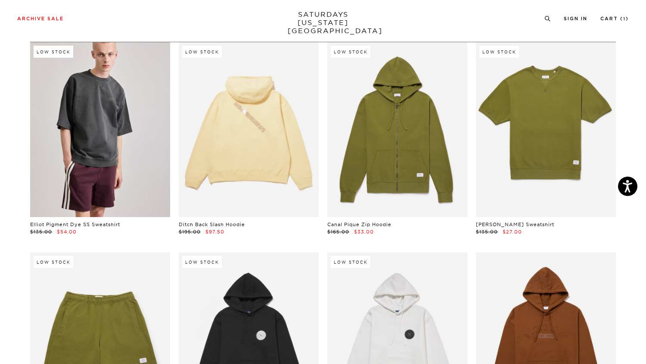
scroll to position [0, 4]
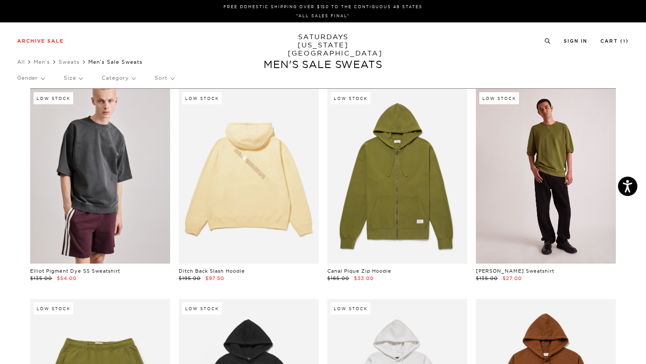
click at [538, 146] on link at bounding box center [546, 176] width 140 height 175
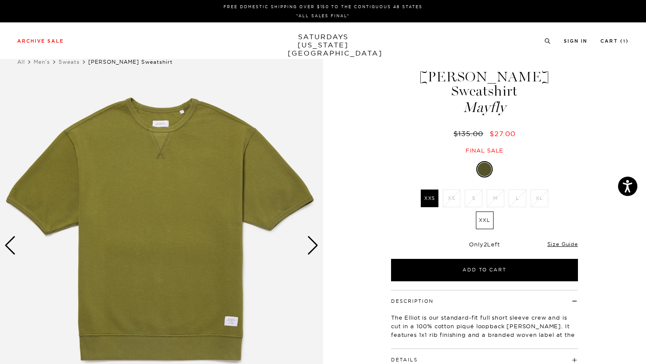
click at [313, 250] on div "Next slide" at bounding box center [313, 245] width 12 height 19
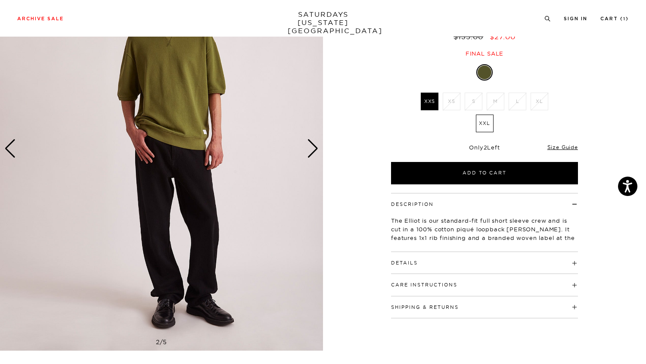
scroll to position [108, 0]
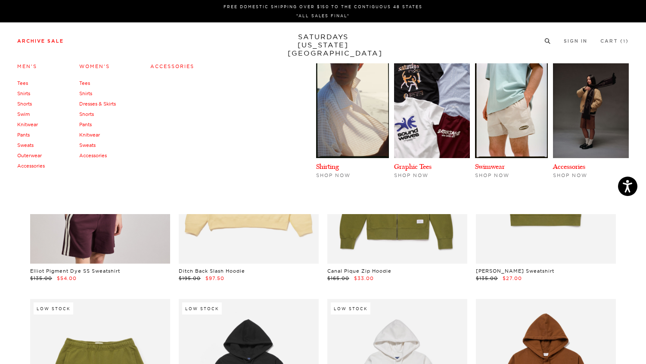
click at [27, 126] on link "Knitwear" at bounding box center [27, 125] width 21 height 6
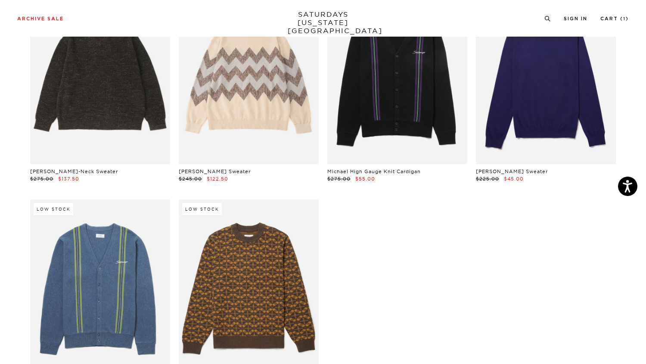
scroll to position [104, 0]
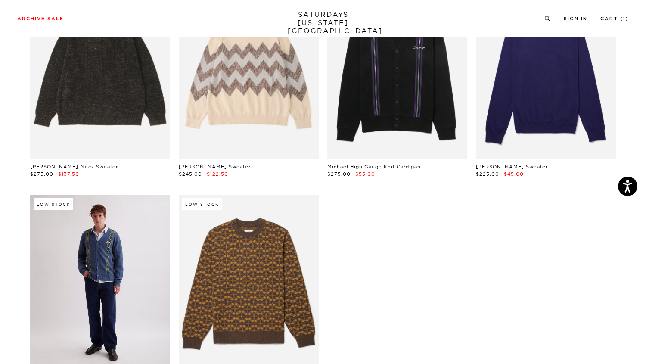
click at [125, 262] on link at bounding box center [100, 282] width 140 height 175
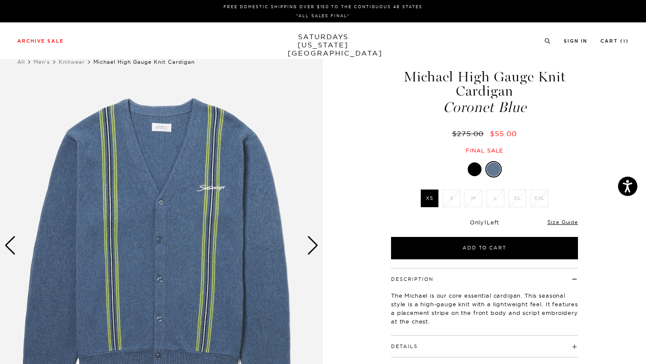
click at [475, 171] on div at bounding box center [475, 169] width 14 height 14
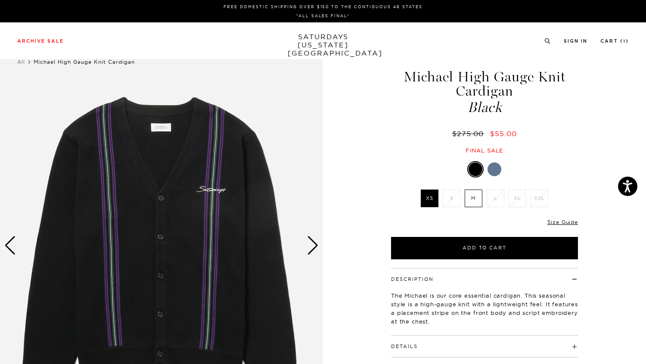
click at [497, 169] on div at bounding box center [495, 169] width 14 height 14
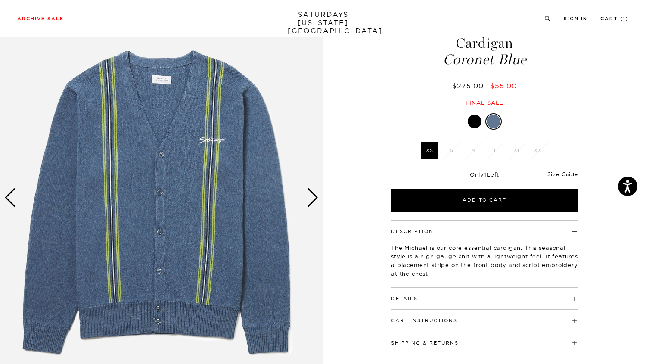
scroll to position [55, 0]
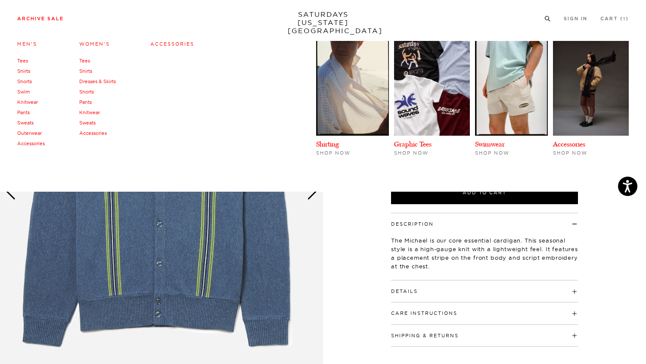
click at [27, 82] on link "Shorts" at bounding box center [24, 81] width 15 height 6
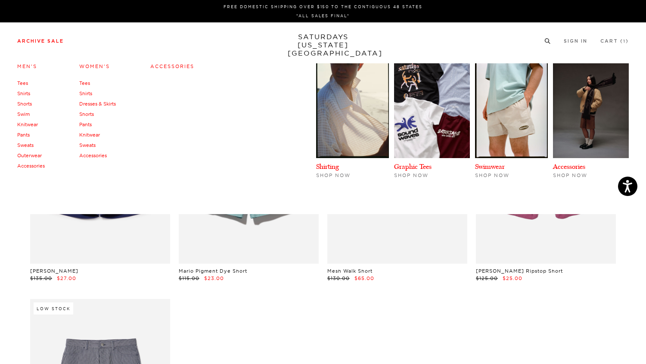
click at [23, 82] on link "Tees" at bounding box center [22, 83] width 11 height 6
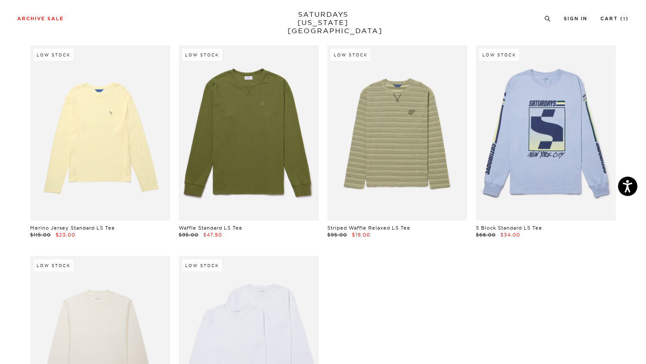
scroll to position [1093, 0]
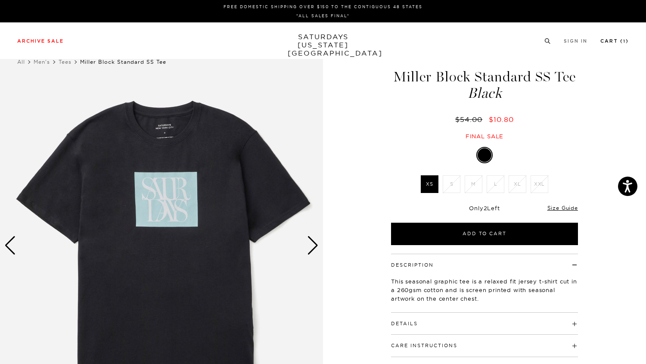
click at [610, 37] on li "Cart ( 1 )" at bounding box center [615, 41] width 28 height 8
click at [607, 43] on link "Cart ( 1 )" at bounding box center [615, 41] width 28 height 5
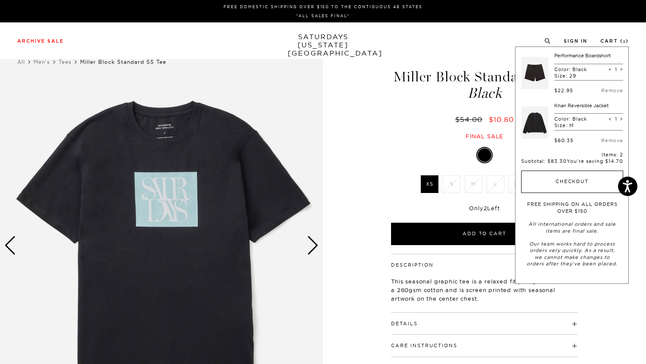
click at [565, 186] on button "Checkout" at bounding box center [572, 182] width 102 height 22
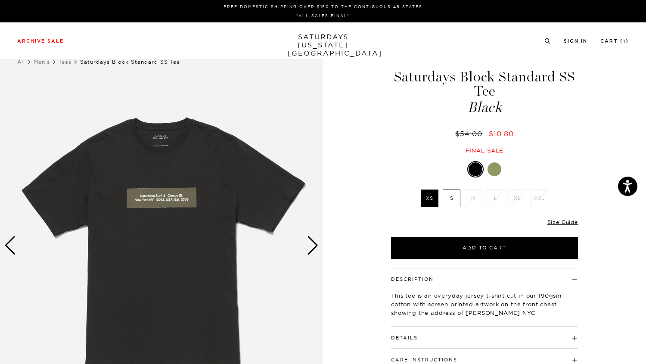
click at [456, 200] on label "S" at bounding box center [452, 199] width 18 height 18
click at [0, 0] on input "S" at bounding box center [0, 0] width 0 height 0
click at [558, 223] on link "Size Guide" at bounding box center [563, 222] width 31 height 6
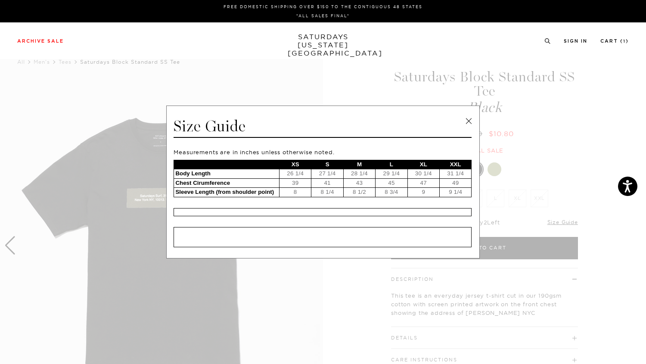
click at [468, 124] on link at bounding box center [468, 121] width 13 height 13
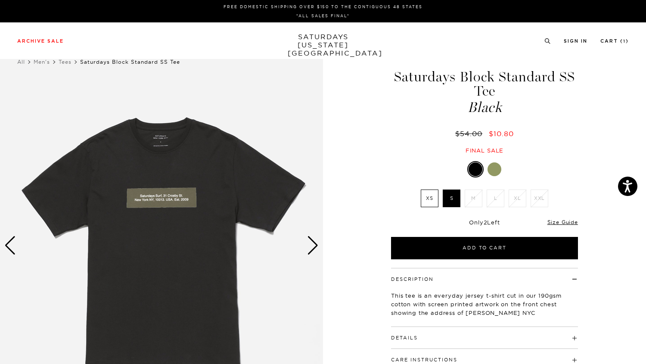
click at [311, 240] on div "Next slide" at bounding box center [313, 245] width 12 height 19
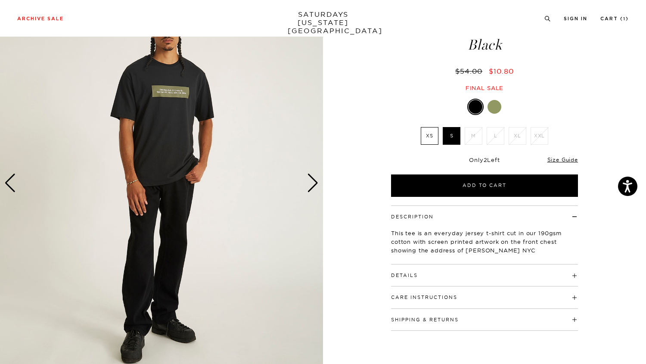
scroll to position [63, 0]
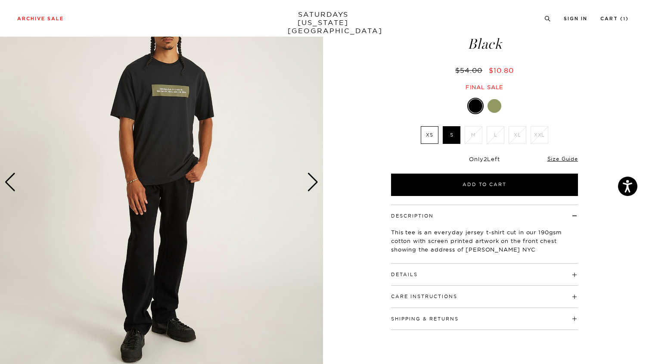
click at [499, 275] on h4 "Details" at bounding box center [484, 271] width 187 height 14
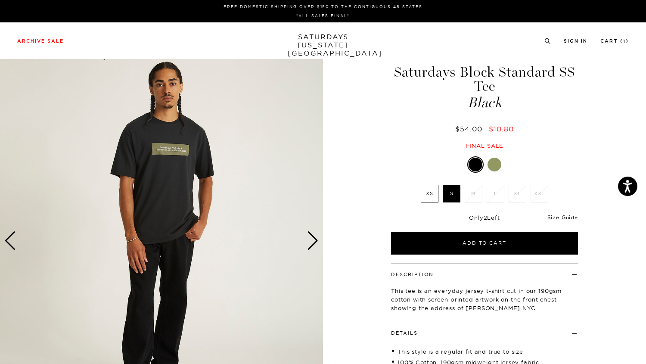
scroll to position [0, 0]
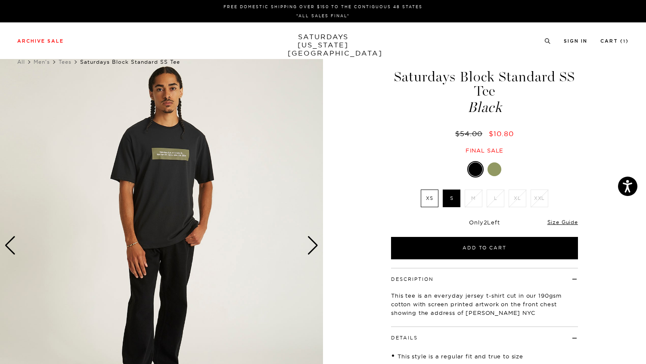
click at [312, 243] on div "Next slide" at bounding box center [313, 245] width 12 height 19
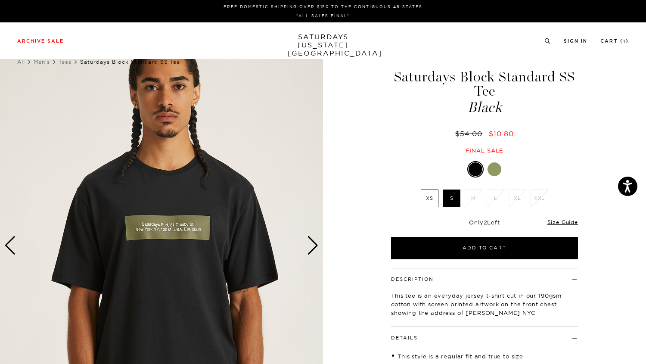
click at [312, 243] on div "Next slide" at bounding box center [313, 245] width 12 height 19
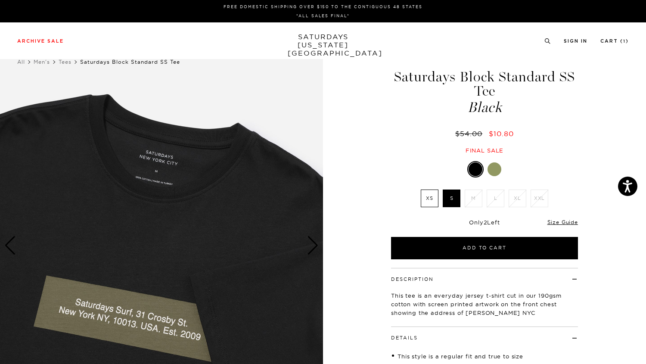
click at [312, 243] on div "Next slide" at bounding box center [313, 245] width 12 height 19
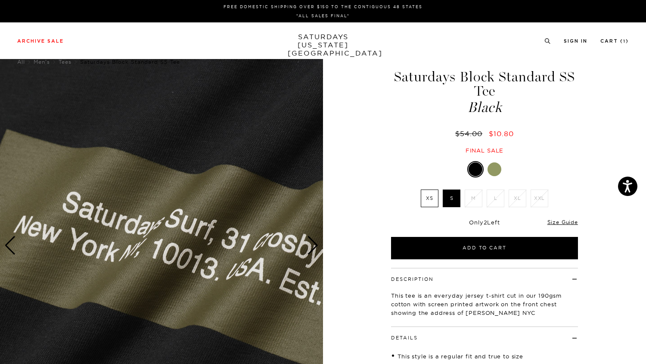
click at [312, 243] on div "Next slide" at bounding box center [313, 245] width 12 height 19
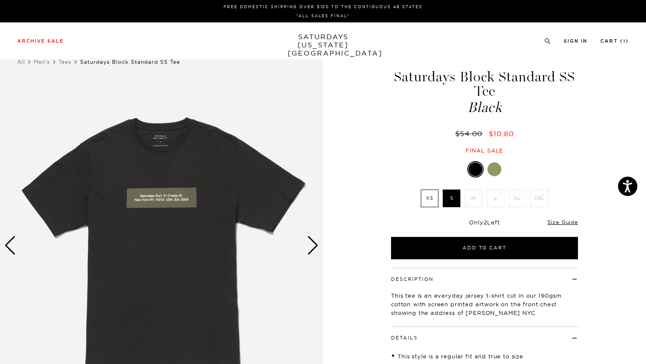
click at [320, 246] on img at bounding box center [161, 246] width 323 height 404
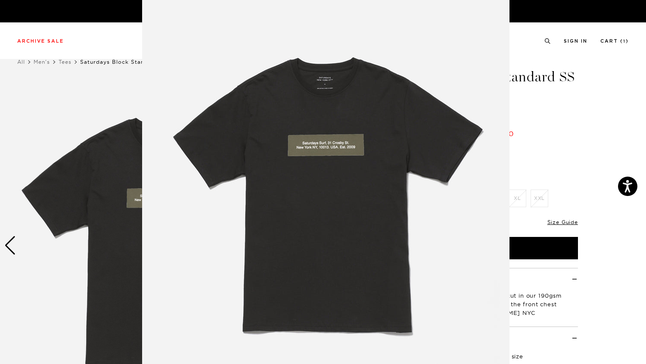
scroll to position [26, 0]
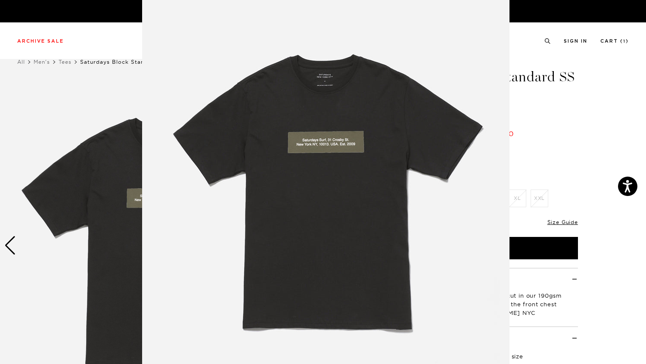
click at [559, 144] on figure at bounding box center [323, 182] width 646 height 364
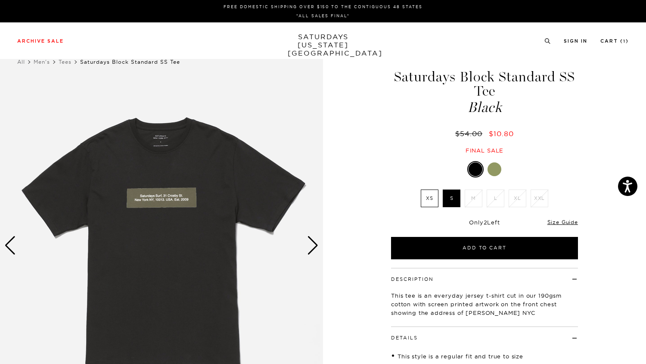
click at [309, 244] on div "Next slide" at bounding box center [313, 245] width 12 height 19
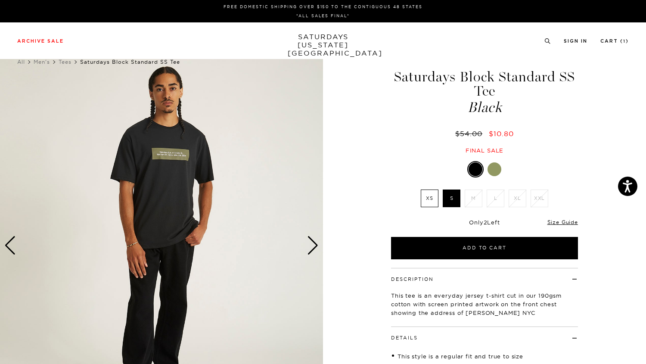
click at [309, 244] on div "Next slide" at bounding box center [313, 245] width 12 height 19
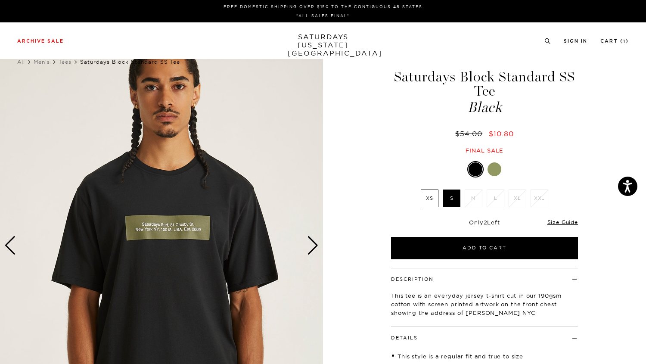
click at [309, 244] on div "Next slide" at bounding box center [313, 245] width 12 height 19
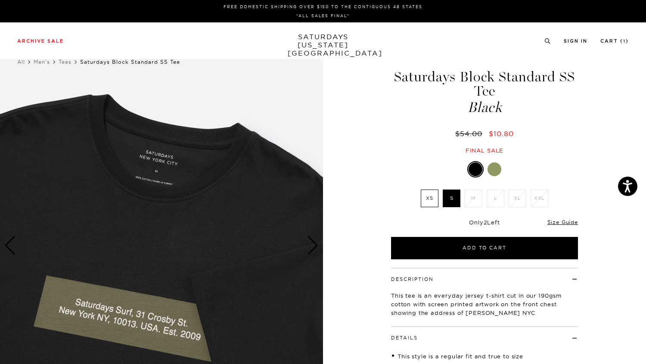
click at [309, 244] on div "Next slide" at bounding box center [313, 245] width 12 height 19
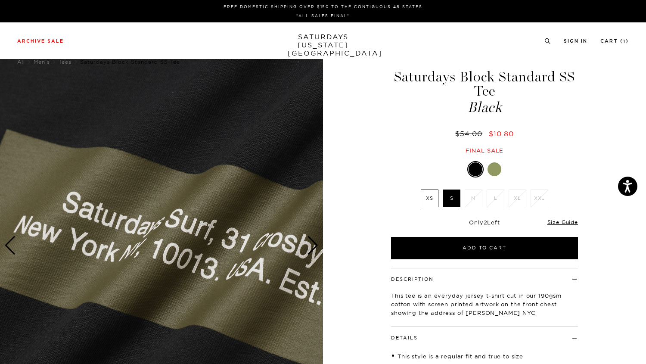
click at [309, 244] on div "Next slide" at bounding box center [313, 245] width 12 height 19
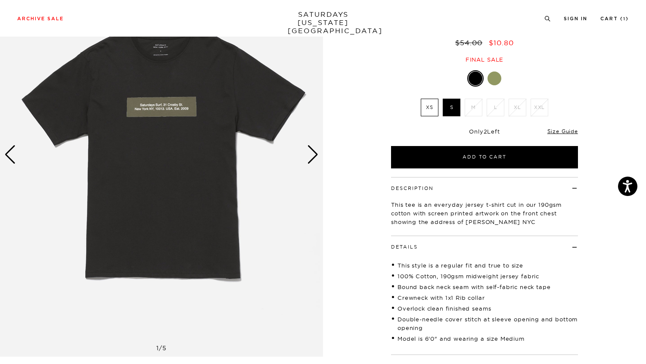
scroll to position [47, 0]
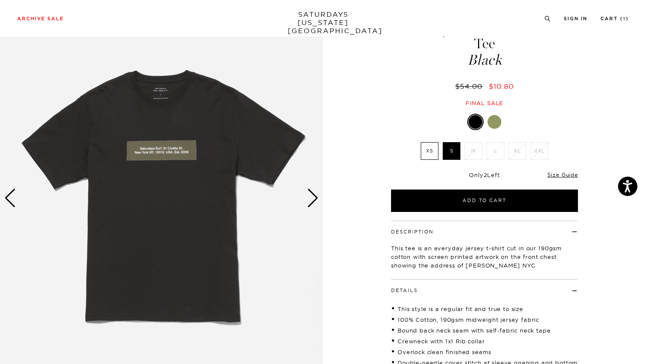
click at [312, 198] on div "Next slide" at bounding box center [313, 198] width 12 height 19
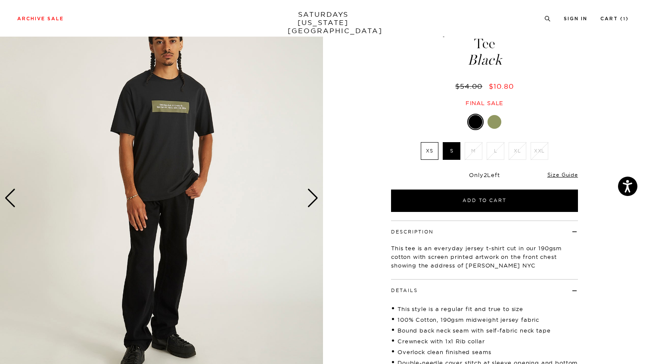
click at [312, 198] on div "Next slide" at bounding box center [313, 198] width 12 height 19
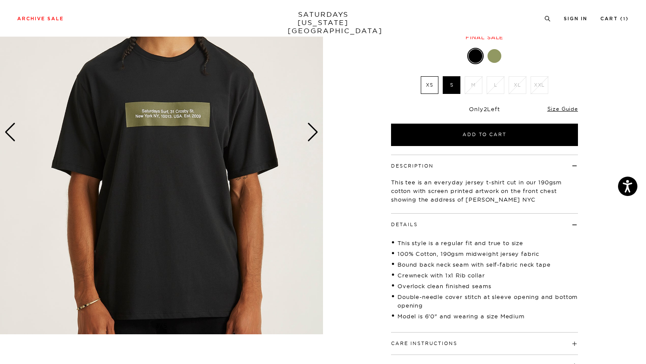
scroll to position [108, 0]
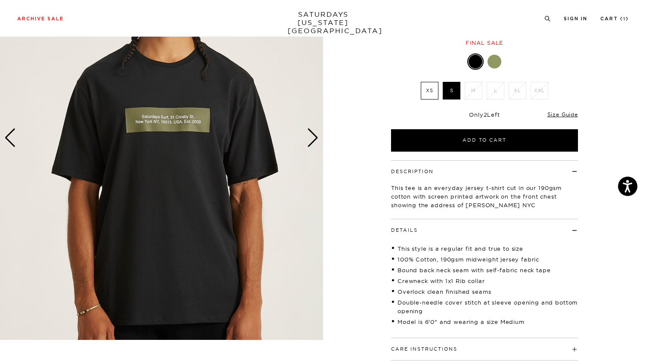
click at [312, 136] on div "Next slide" at bounding box center [313, 137] width 12 height 19
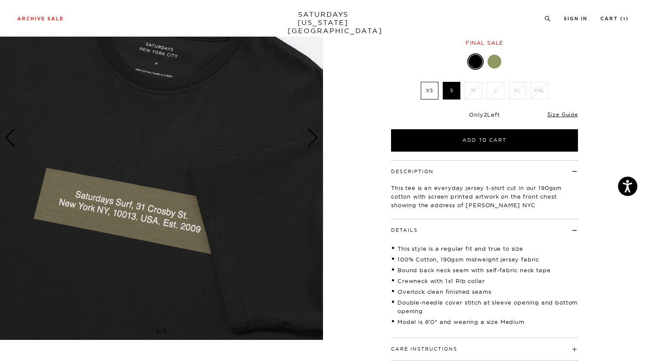
click at [312, 136] on div "Next slide" at bounding box center [313, 137] width 12 height 19
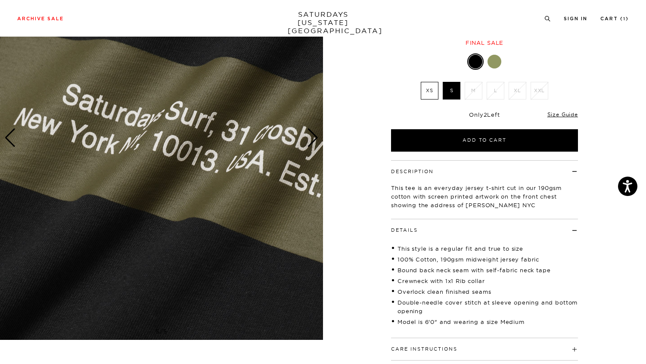
click at [312, 136] on div "Next slide" at bounding box center [313, 137] width 12 height 19
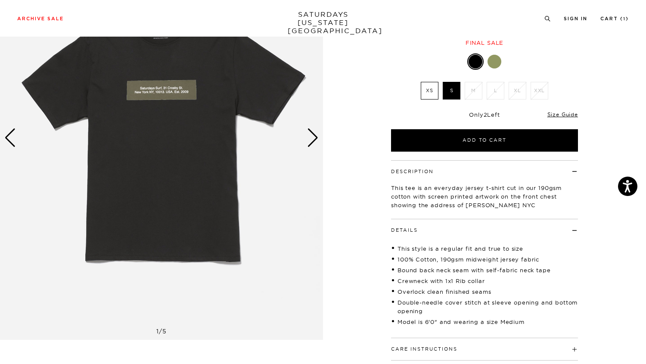
click at [312, 136] on div "Next slide" at bounding box center [313, 137] width 12 height 19
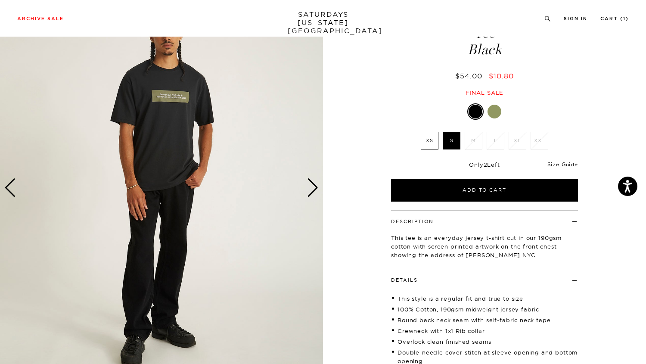
scroll to position [56, 0]
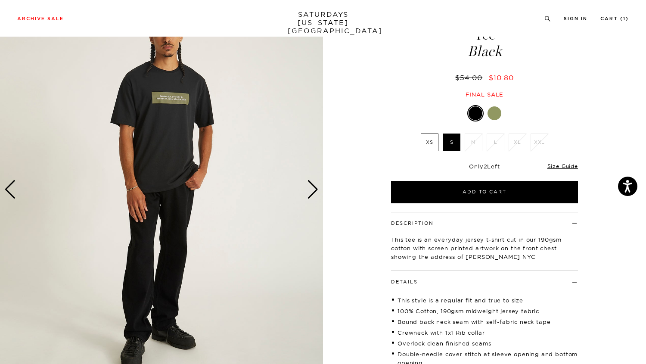
click at [312, 190] on div "Next slide" at bounding box center [313, 189] width 12 height 19
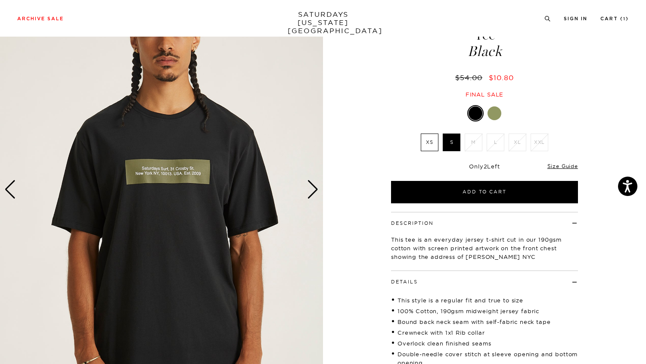
click at [312, 190] on div "Next slide" at bounding box center [313, 189] width 12 height 19
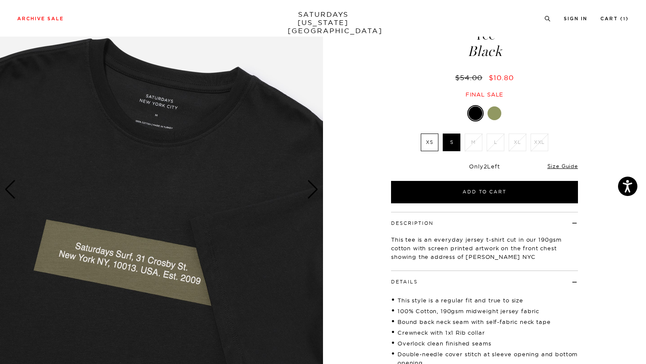
click at [312, 190] on div "Next slide" at bounding box center [313, 189] width 12 height 19
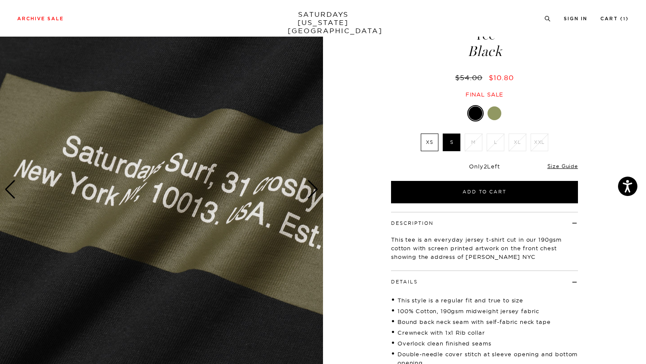
click at [312, 190] on div "Next slide" at bounding box center [313, 189] width 12 height 19
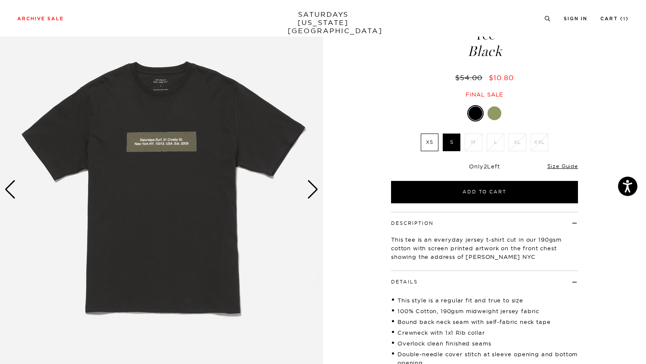
click at [312, 190] on div "Next slide" at bounding box center [313, 189] width 12 height 19
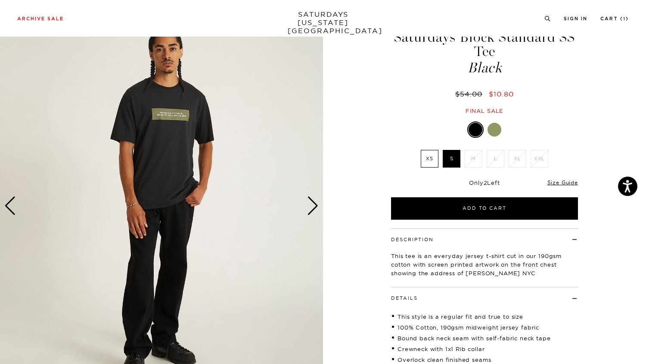
scroll to position [36, 0]
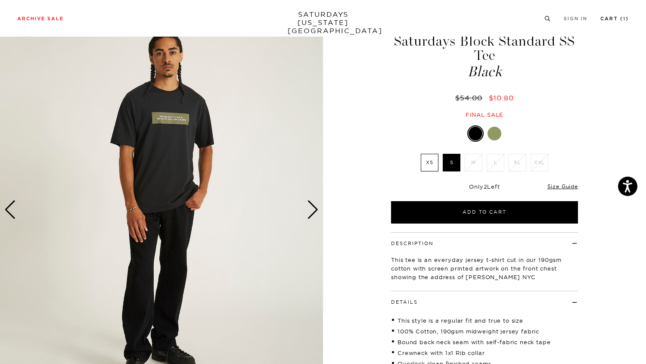
click at [613, 21] on link "Cart ( 1 )" at bounding box center [615, 18] width 28 height 5
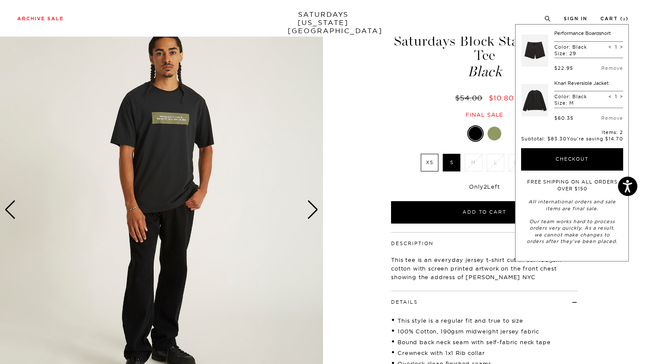
click at [309, 206] on div "Next slide" at bounding box center [313, 209] width 12 height 19
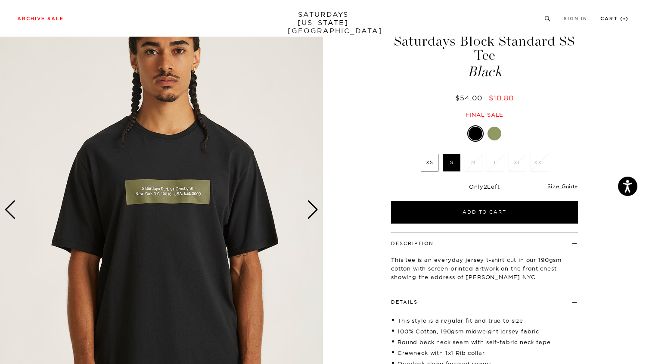
click at [605, 19] on link "Cart ( 2 )" at bounding box center [615, 18] width 28 height 5
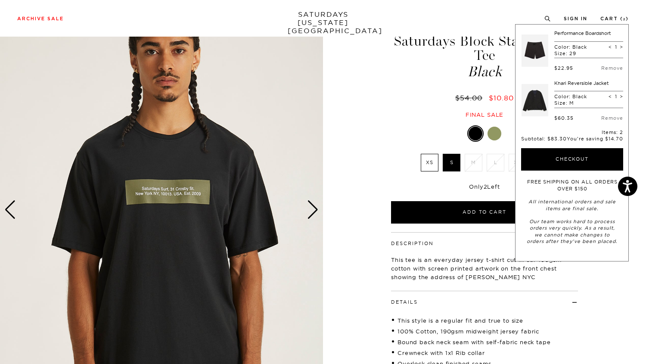
click at [538, 49] on link at bounding box center [535, 50] width 27 height 41
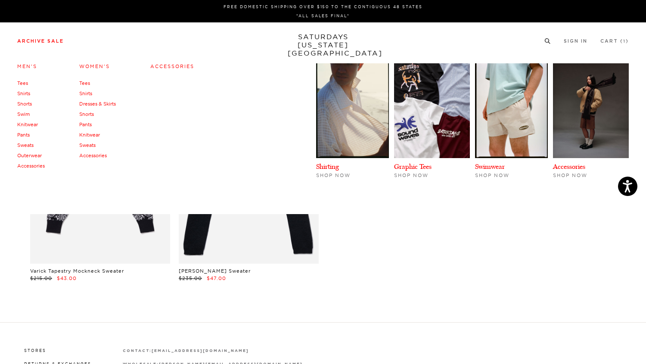
click at [95, 153] on link "Accessories" at bounding box center [93, 156] width 28 height 6
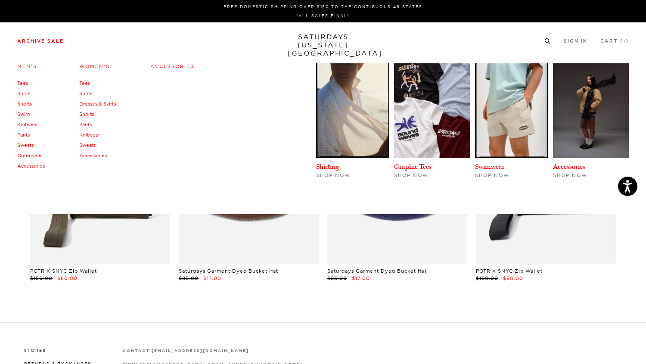
click at [87, 84] on link "Tees" at bounding box center [84, 83] width 11 height 6
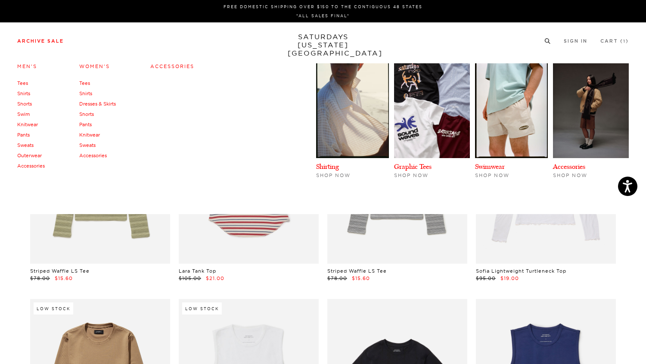
click at [90, 106] on link "Dresses & Skirts" at bounding box center [97, 104] width 37 height 6
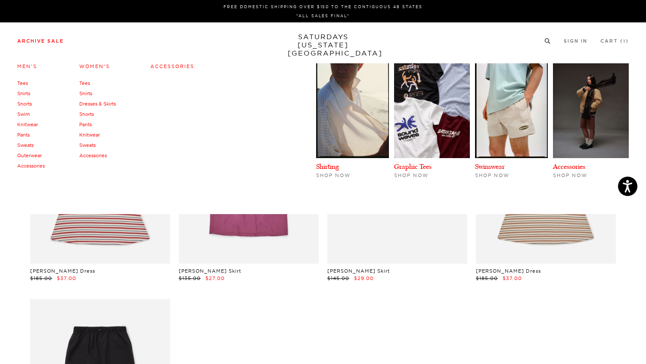
click at [89, 124] on link "Pants" at bounding box center [85, 125] width 12 height 6
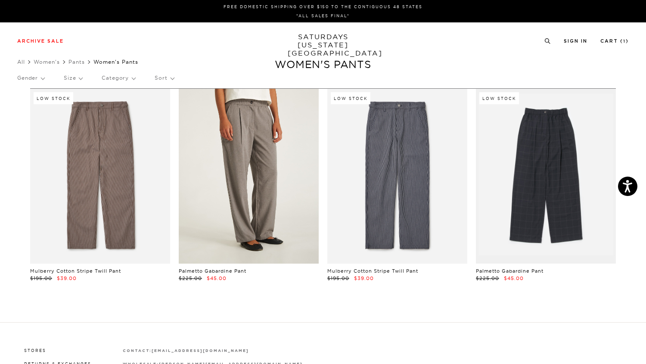
click at [256, 168] on link at bounding box center [249, 176] width 140 height 175
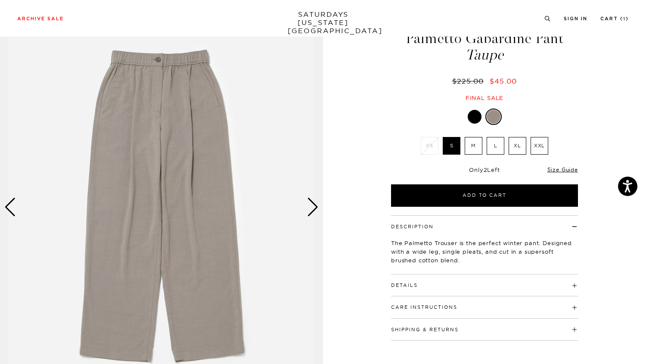
scroll to position [32, 0]
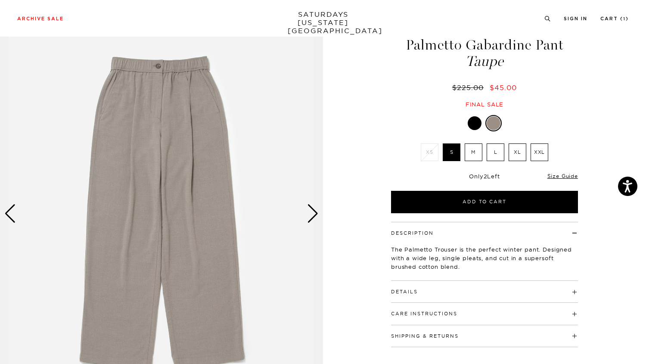
click at [309, 213] on div "Next slide" at bounding box center [313, 213] width 12 height 19
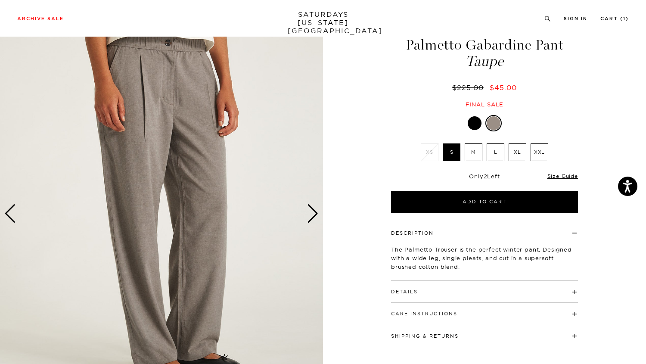
click at [309, 213] on div "Next slide" at bounding box center [313, 213] width 12 height 19
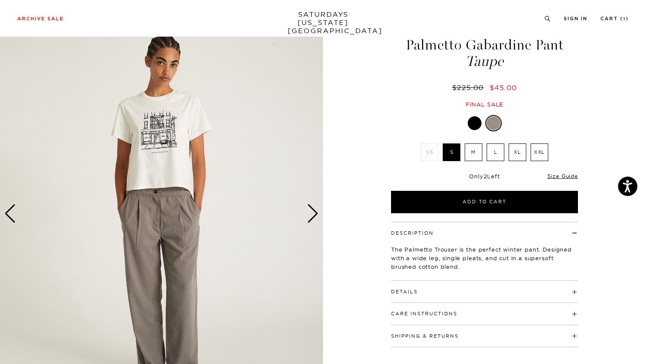
click at [309, 213] on div "Next slide" at bounding box center [313, 213] width 12 height 19
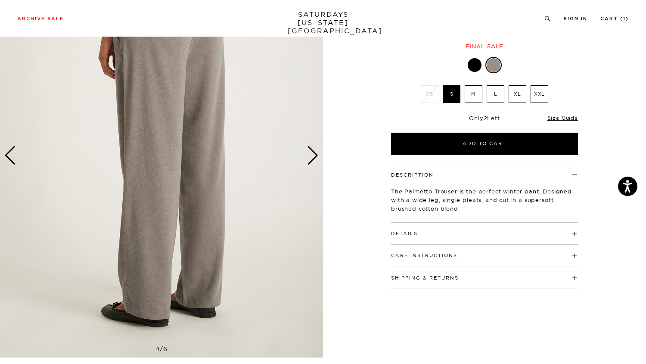
scroll to position [92, 0]
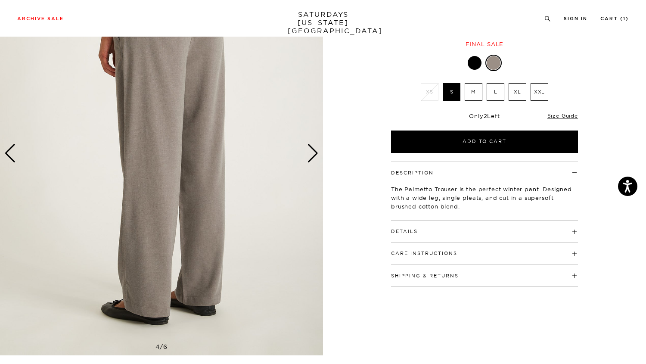
click at [474, 61] on div at bounding box center [475, 63] width 14 height 14
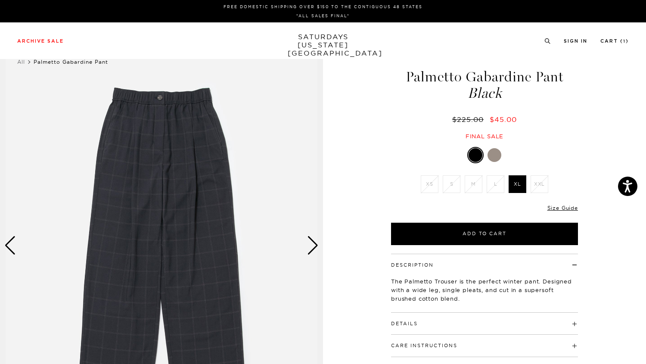
click at [312, 251] on div "Next slide" at bounding box center [313, 245] width 12 height 19
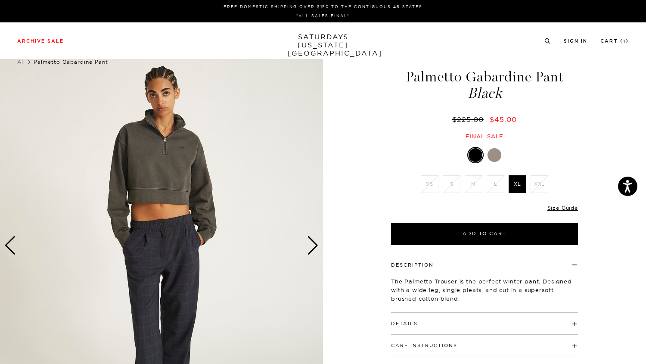
click at [312, 251] on div "Next slide" at bounding box center [313, 245] width 12 height 19
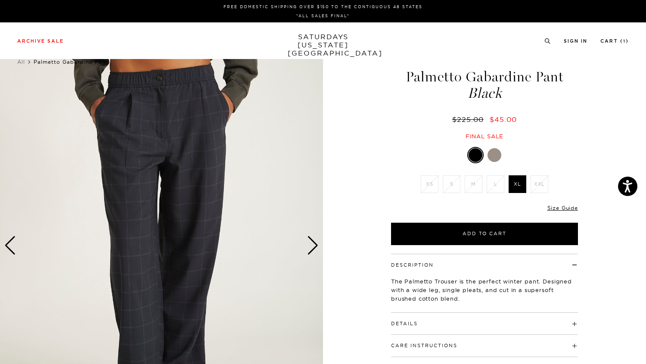
click at [493, 150] on div at bounding box center [495, 155] width 14 height 14
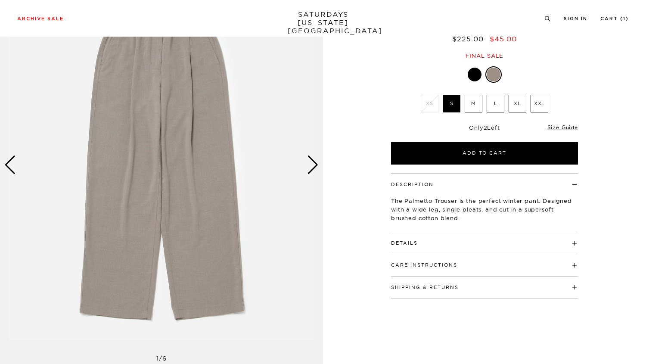
scroll to position [110, 0]
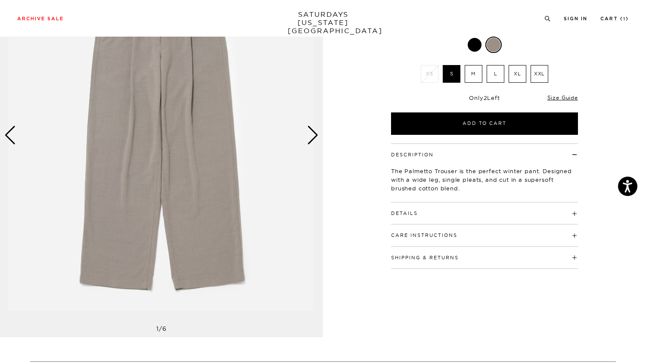
click at [318, 138] on div "Next slide" at bounding box center [313, 135] width 12 height 19
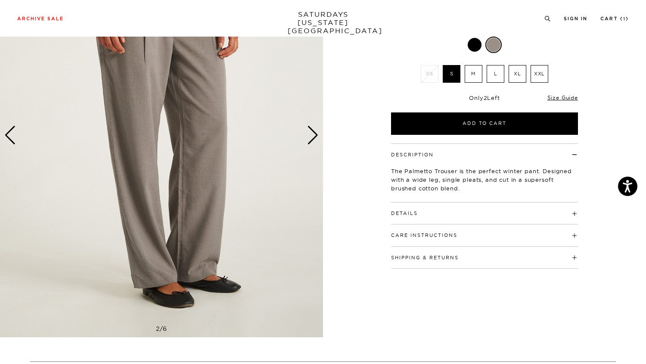
click at [318, 138] on div "Next slide" at bounding box center [313, 135] width 12 height 19
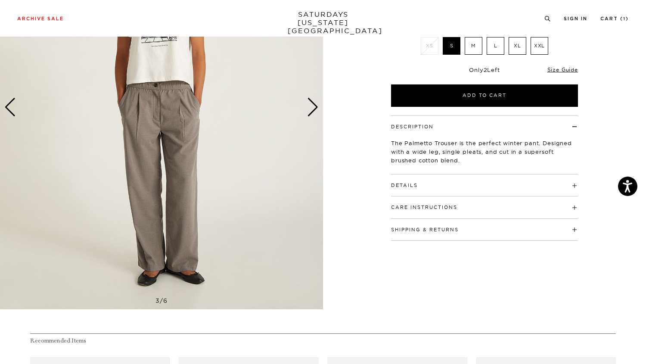
scroll to position [214, 0]
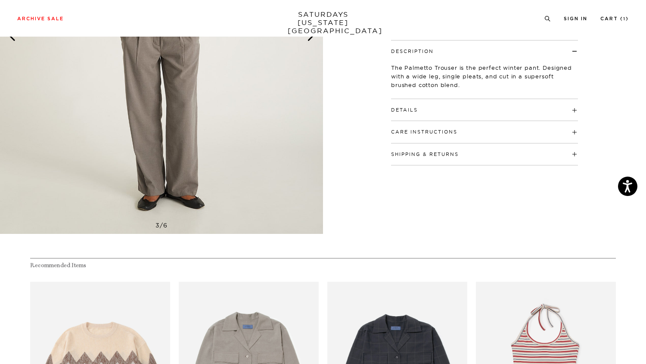
click at [494, 113] on h4 "Details" at bounding box center [484, 106] width 187 height 14
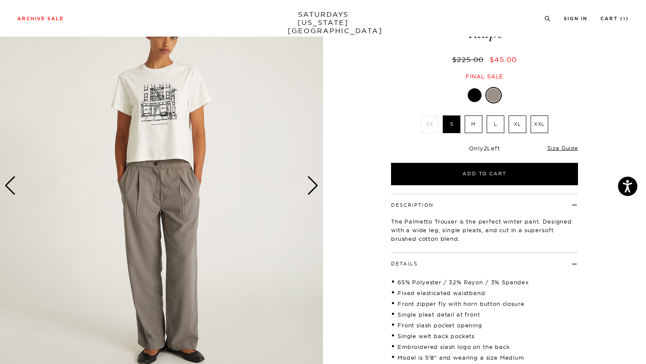
scroll to position [53, 0]
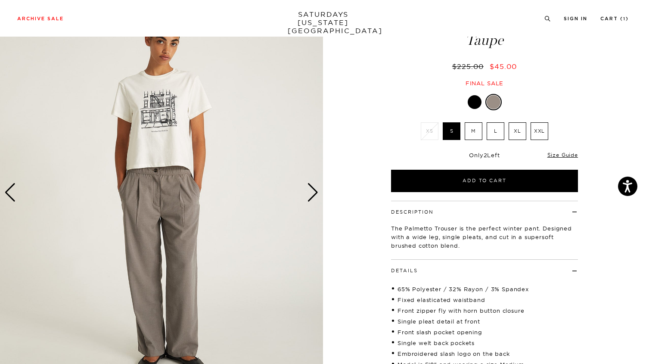
click at [310, 195] on div "Next slide" at bounding box center [313, 192] width 12 height 19
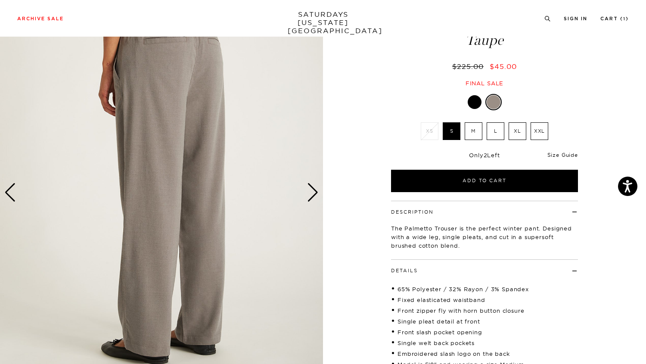
click at [571, 157] on link "Size Guide" at bounding box center [563, 155] width 31 height 6
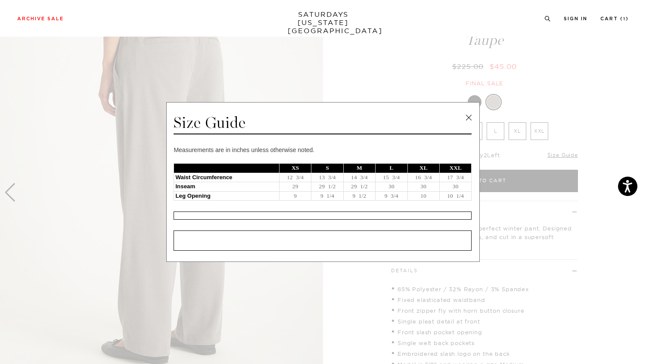
click at [470, 115] on link at bounding box center [468, 117] width 13 height 13
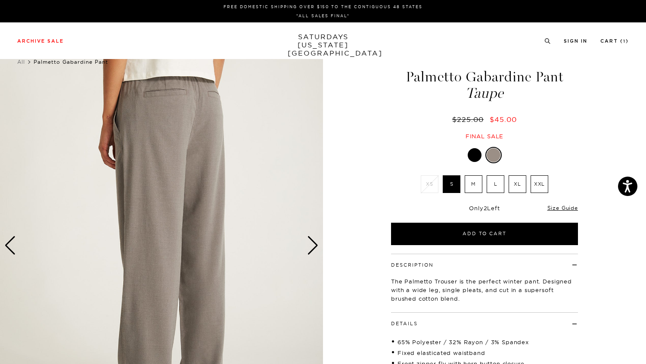
scroll to position [2, 0]
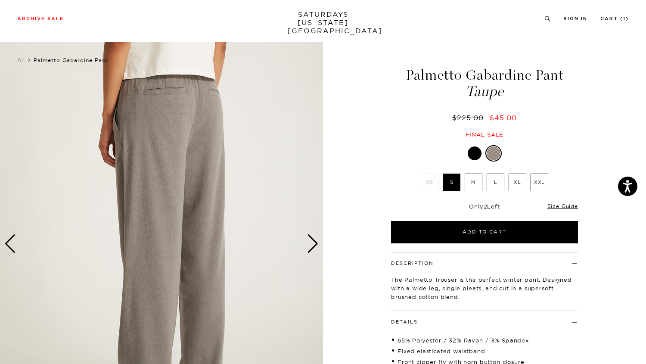
click at [309, 250] on div "Next slide" at bounding box center [313, 243] width 12 height 19
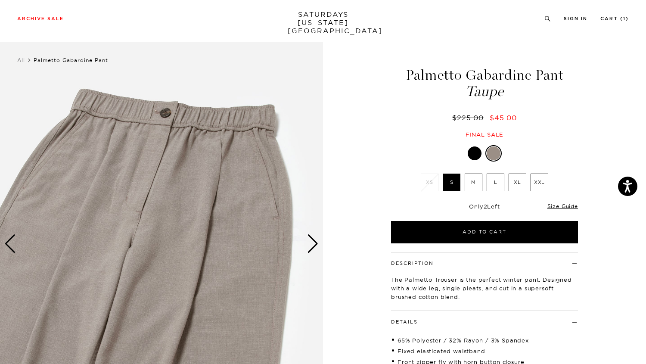
click at [311, 247] on div "Next slide" at bounding box center [313, 243] width 12 height 19
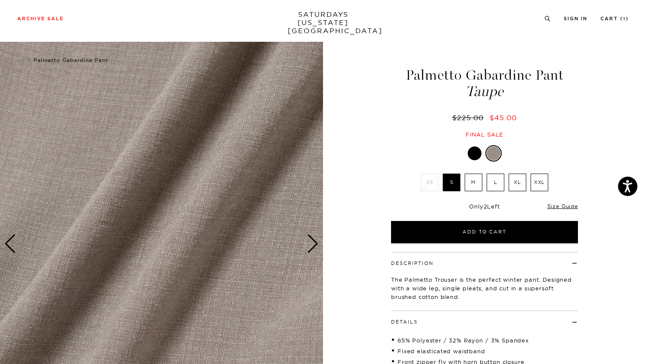
click at [311, 247] on div "Next slide" at bounding box center [313, 243] width 12 height 19
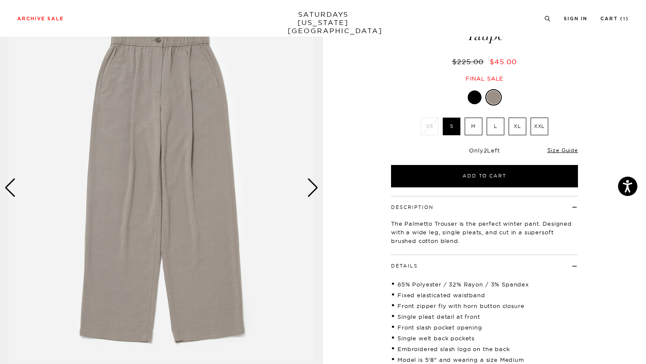
scroll to position [0, 0]
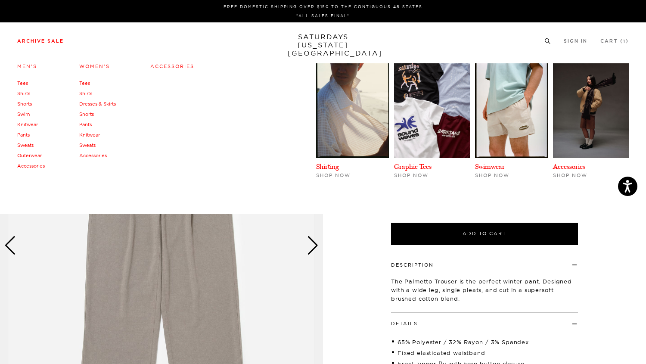
click at [84, 122] on link "Pants" at bounding box center [85, 125] width 12 height 6
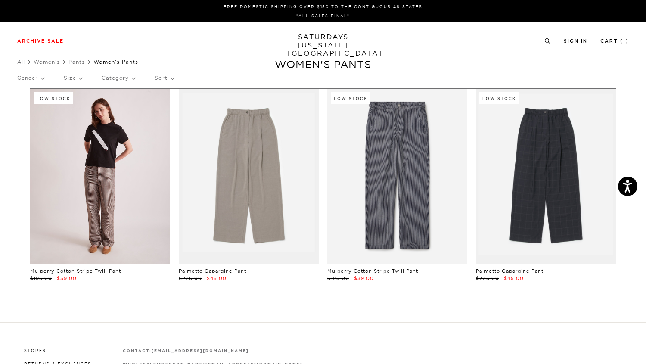
click at [123, 171] on link at bounding box center [100, 176] width 140 height 175
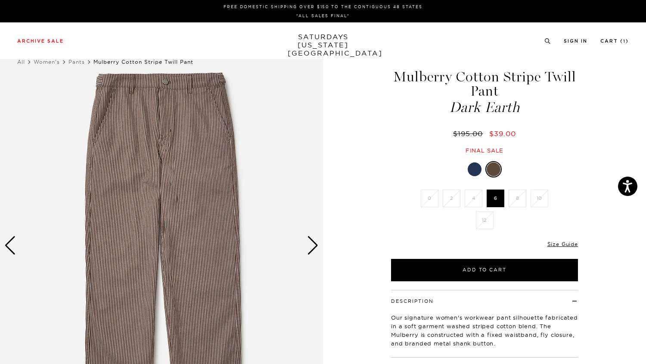
click at [310, 250] on div "Next slide" at bounding box center [313, 245] width 12 height 19
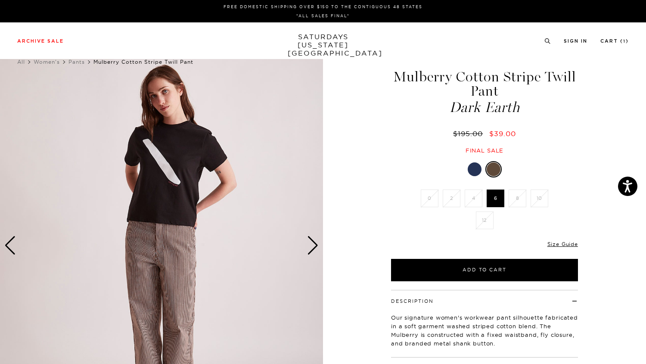
click at [310, 250] on div "Next slide" at bounding box center [313, 245] width 12 height 19
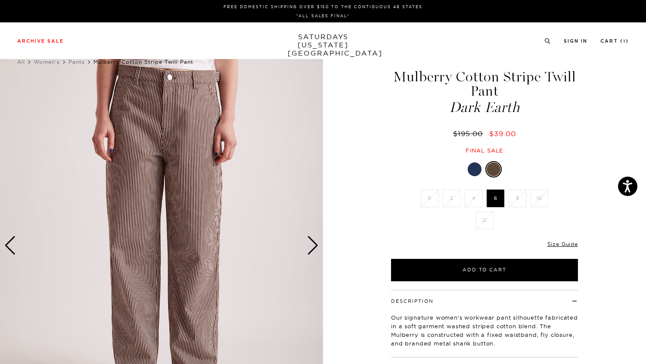
click at [310, 250] on div "Next slide" at bounding box center [313, 245] width 12 height 19
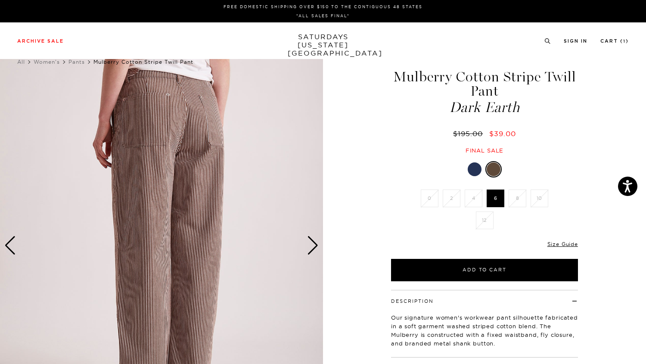
click at [476, 168] on div at bounding box center [475, 169] width 14 height 14
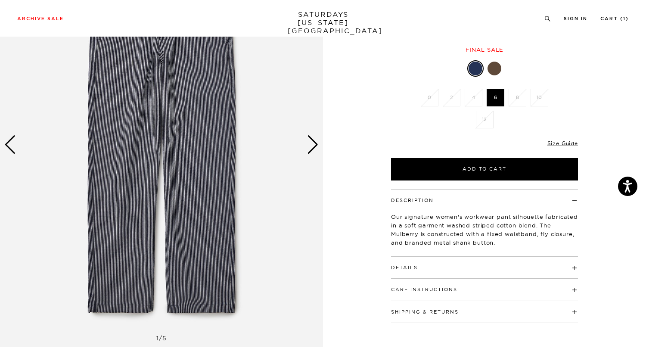
scroll to position [127, 0]
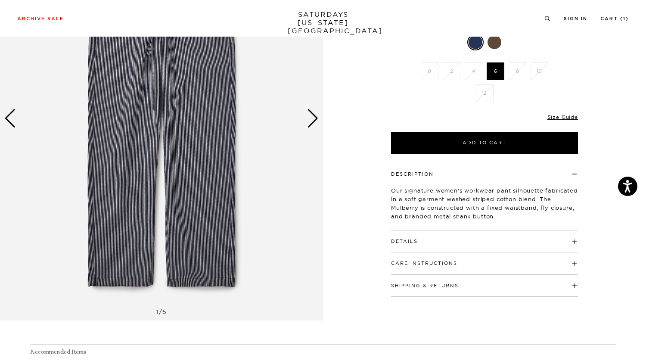
click at [311, 123] on div "Next slide" at bounding box center [313, 118] width 12 height 19
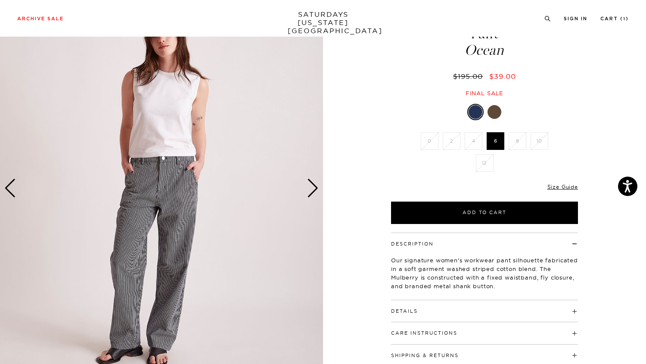
scroll to position [56, 0]
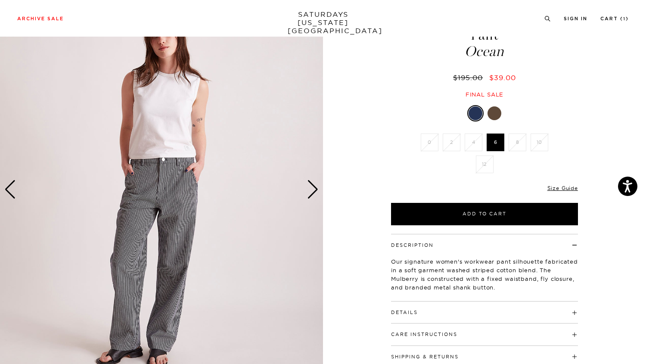
click at [314, 193] on div "Next slide" at bounding box center [313, 189] width 12 height 19
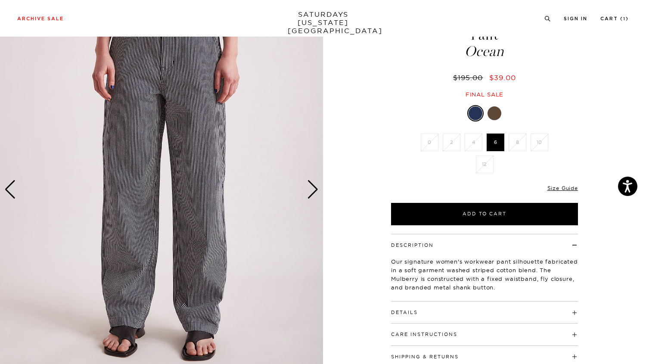
click at [314, 193] on div "Next slide" at bounding box center [313, 189] width 12 height 19
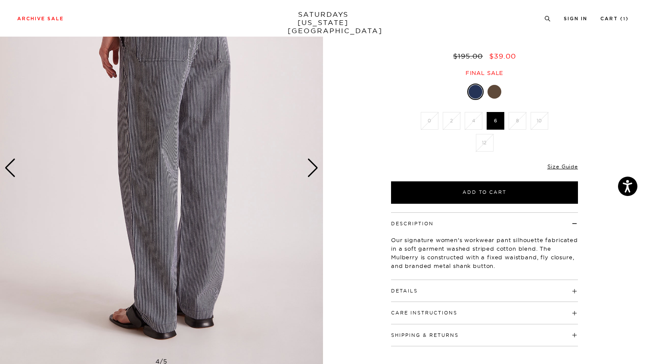
scroll to position [0, 0]
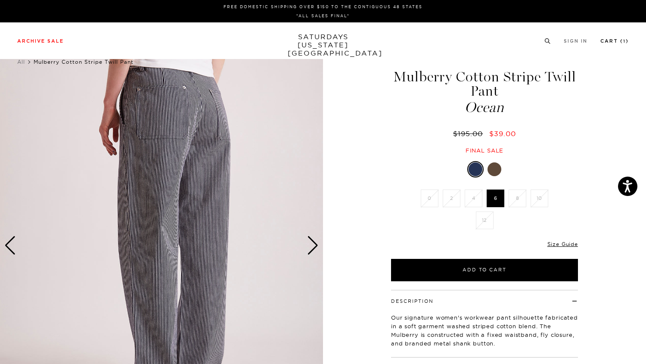
click at [615, 41] on link "Cart ( 1 )" at bounding box center [615, 41] width 28 height 5
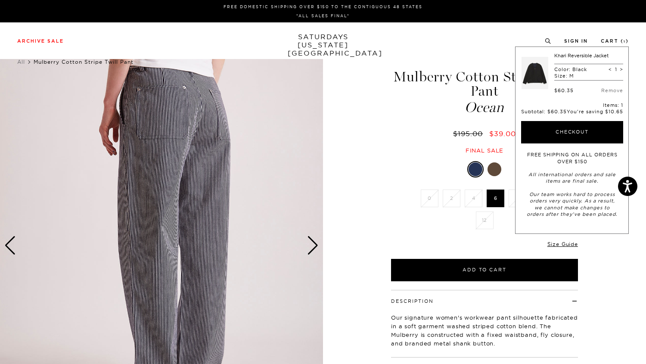
click at [396, 139] on div "Mulberry Cotton Stripe Twill Pant Ocean $195.00 $39.00 Final sale" at bounding box center [485, 103] width 190 height 102
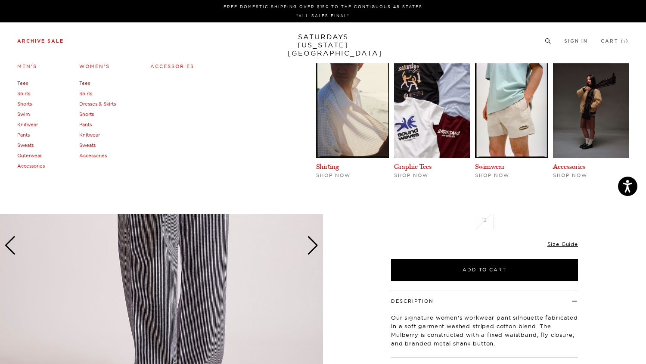
click at [44, 42] on link "Archive Sale" at bounding box center [40, 41] width 47 height 5
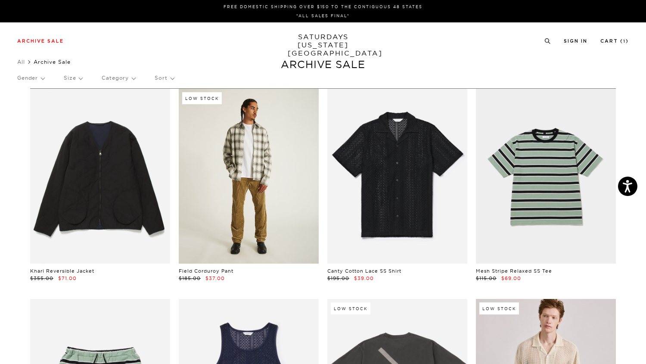
click at [262, 147] on link at bounding box center [249, 176] width 140 height 175
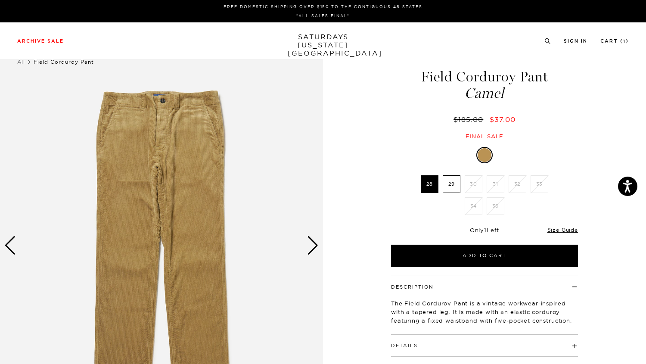
click at [316, 245] on div "Next slide" at bounding box center [313, 245] width 12 height 19
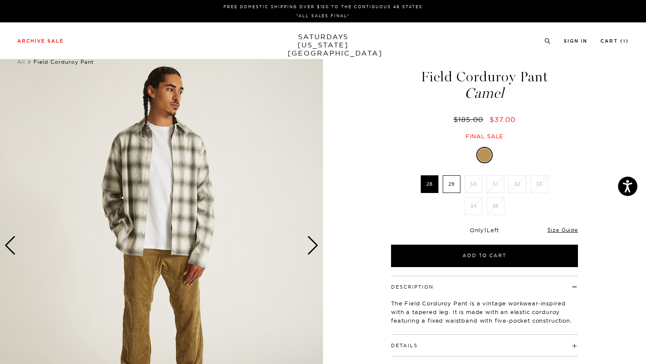
click at [316, 245] on div "Next slide" at bounding box center [313, 245] width 12 height 19
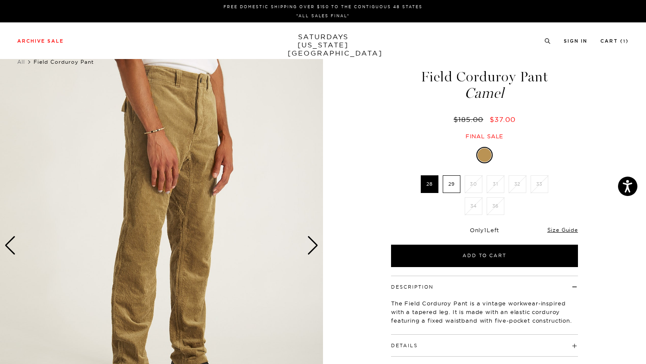
click at [316, 245] on div "Next slide" at bounding box center [313, 245] width 12 height 19
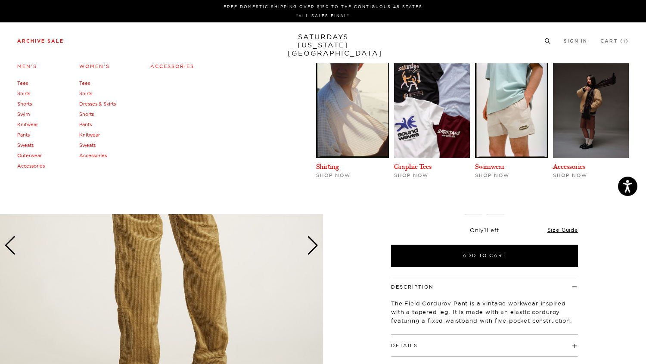
click at [27, 137] on link "Pants" at bounding box center [23, 135] width 12 height 6
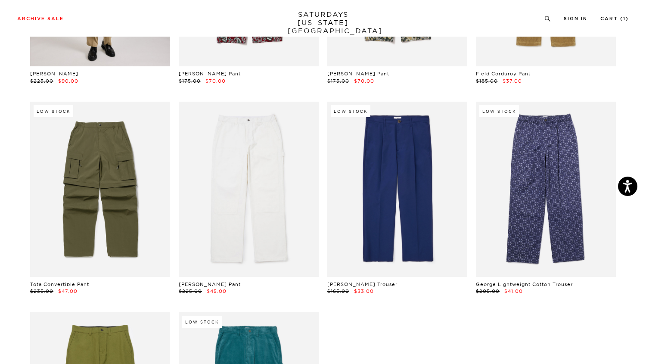
scroll to position [436, 0]
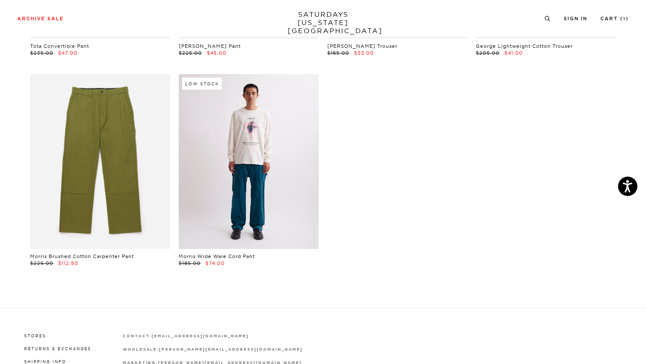
click at [253, 143] on link at bounding box center [249, 161] width 140 height 175
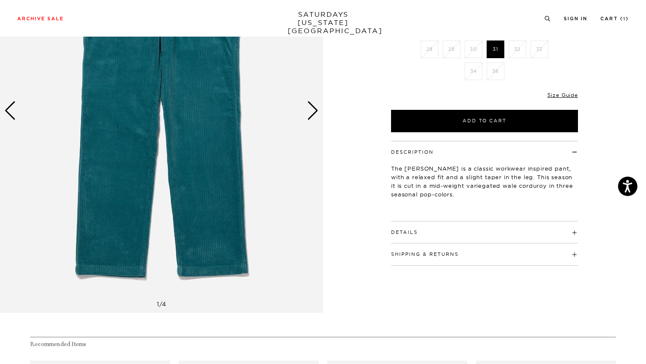
scroll to position [70, 0]
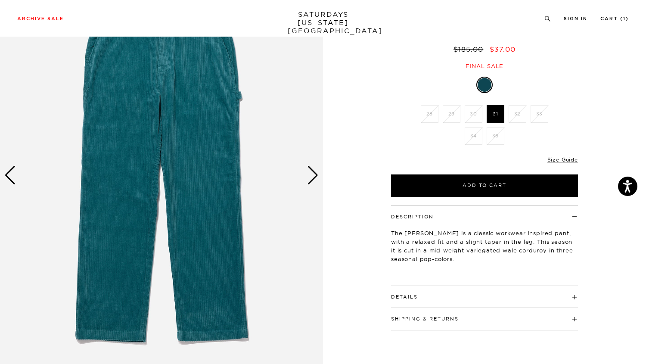
click at [314, 178] on div "Next slide" at bounding box center [313, 175] width 12 height 19
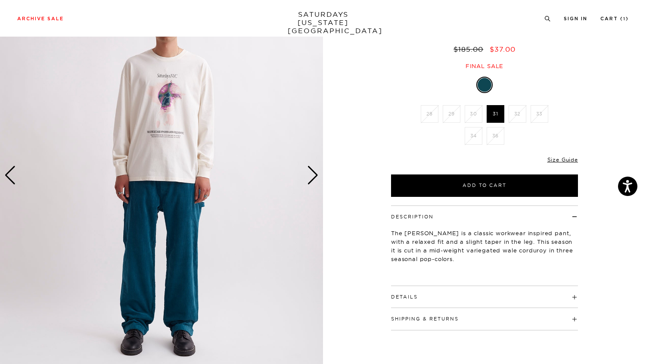
click at [310, 178] on div "Next slide" at bounding box center [313, 175] width 12 height 19
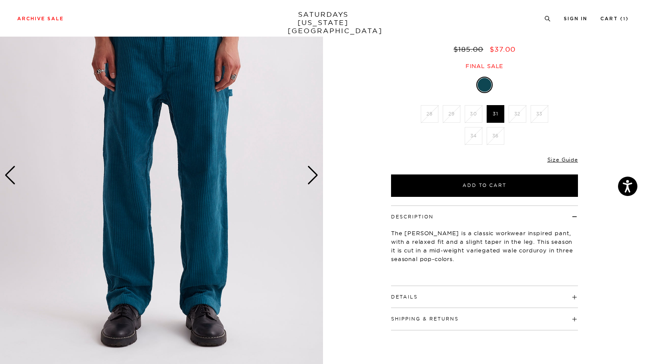
click at [310, 178] on div "Next slide" at bounding box center [313, 175] width 12 height 19
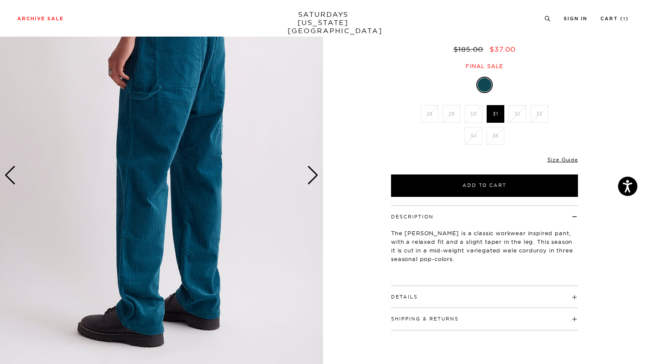
scroll to position [0, 0]
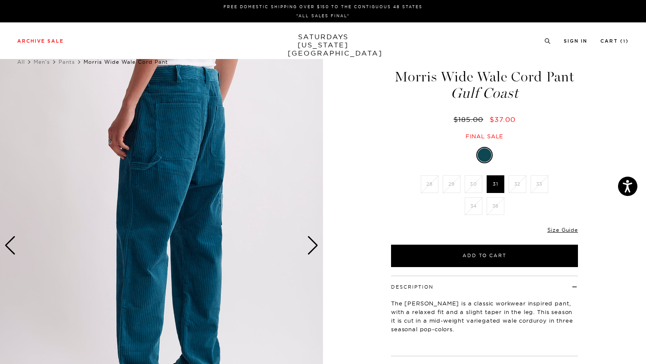
click at [312, 247] on div "Next slide" at bounding box center [313, 245] width 12 height 19
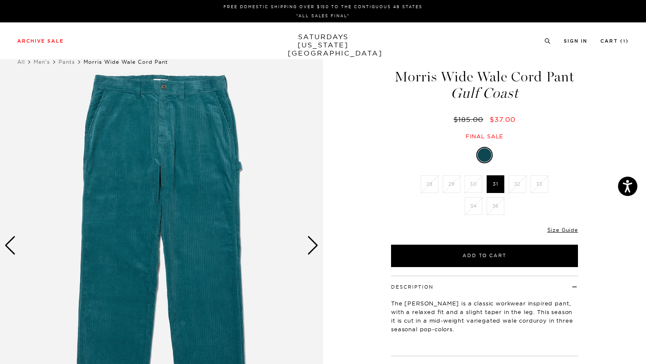
click at [312, 247] on div "Next slide" at bounding box center [313, 245] width 12 height 19
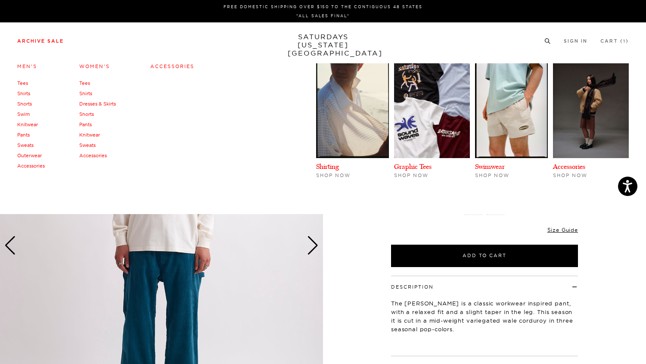
click at [25, 103] on link "Shorts" at bounding box center [24, 104] width 15 height 6
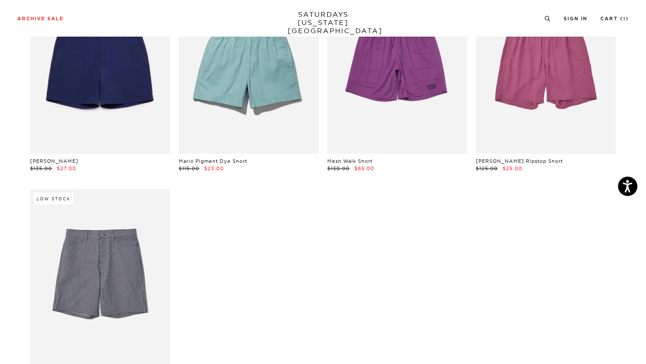
scroll to position [111, 0]
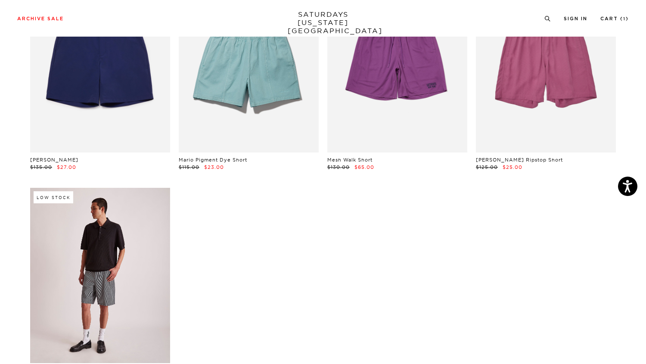
click at [131, 259] on link at bounding box center [100, 275] width 140 height 175
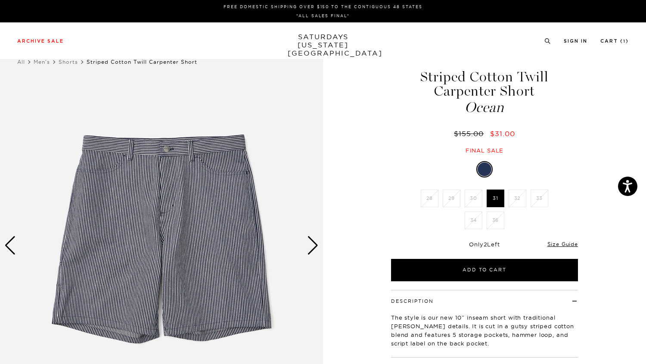
click at [313, 246] on div "Next slide" at bounding box center [313, 245] width 12 height 19
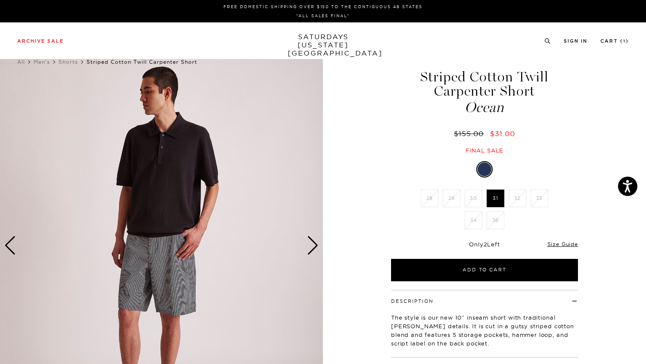
click at [313, 246] on div "Next slide" at bounding box center [313, 245] width 12 height 19
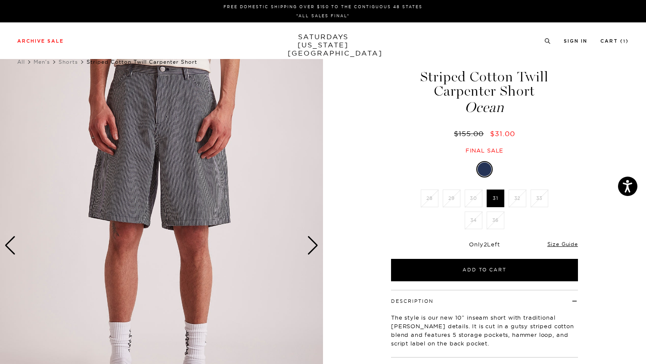
click at [313, 246] on div "Next slide" at bounding box center [313, 245] width 12 height 19
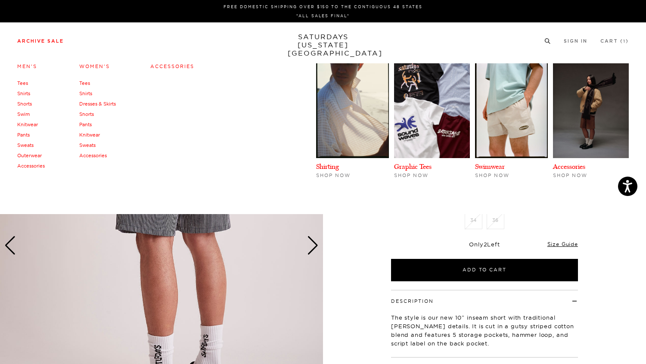
click at [26, 114] on link "Swim" at bounding box center [23, 114] width 12 height 6
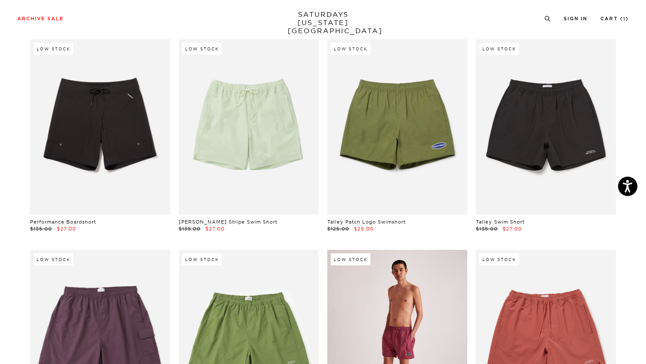
scroll to position [259, 0]
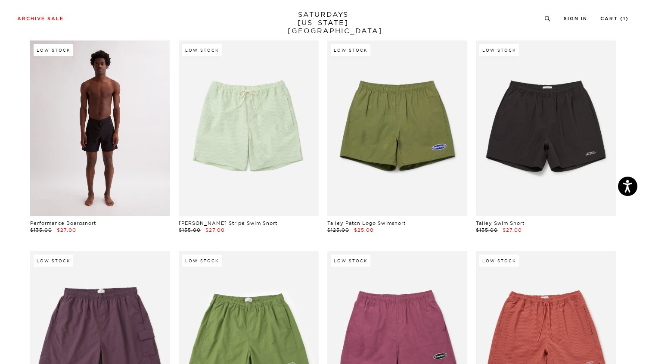
click at [119, 147] on link at bounding box center [100, 128] width 140 height 175
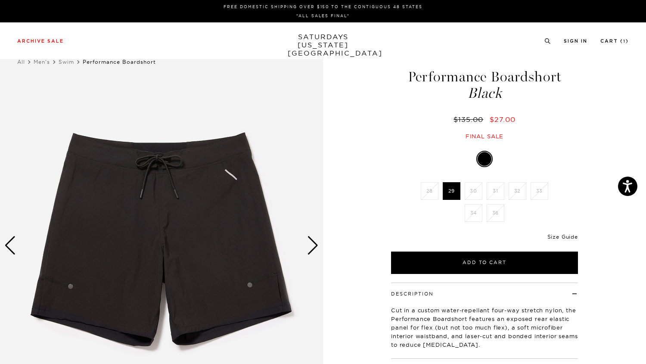
click at [562, 237] on link "Size Guide" at bounding box center [563, 237] width 31 height 6
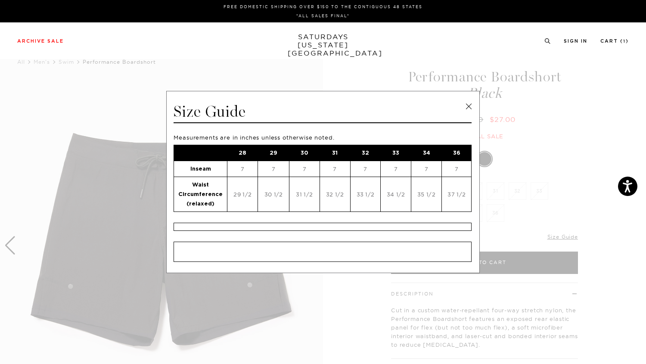
click at [467, 106] on link at bounding box center [468, 106] width 13 height 13
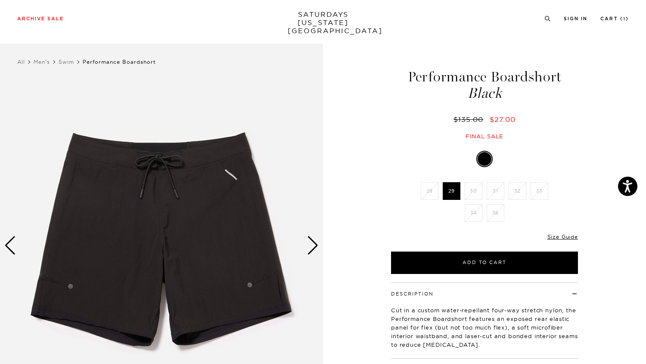
scroll to position [26, 0]
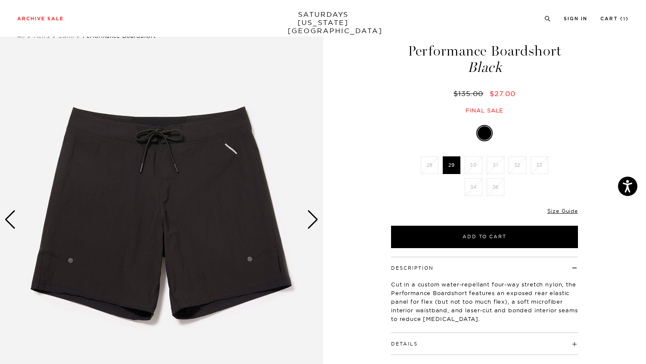
click at [309, 218] on div "Next slide" at bounding box center [313, 219] width 12 height 19
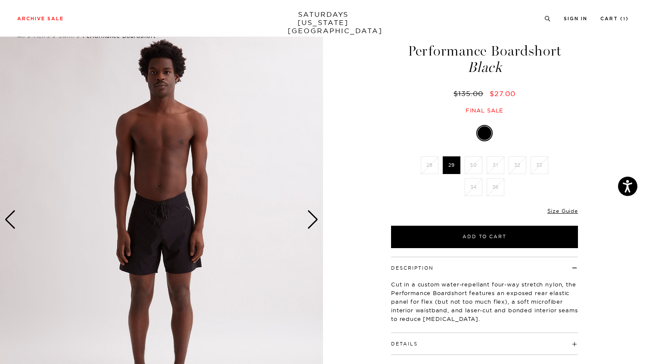
click at [307, 219] on div "Next slide" at bounding box center [313, 219] width 12 height 19
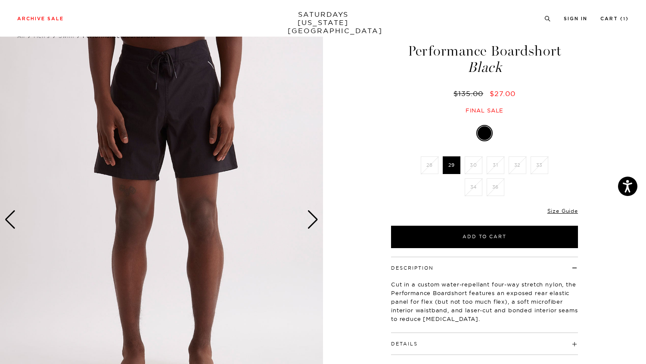
click at [307, 219] on div "Next slide" at bounding box center [313, 219] width 12 height 19
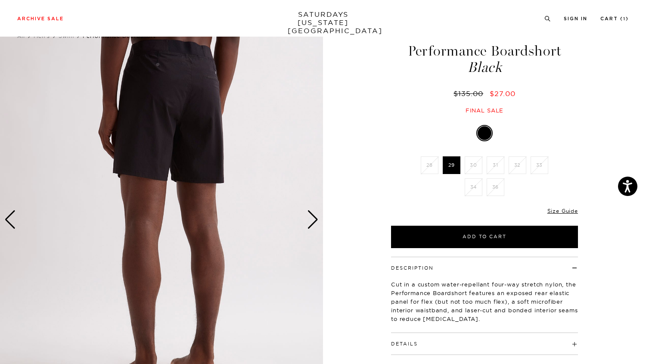
click at [307, 219] on div "Next slide" at bounding box center [313, 219] width 12 height 19
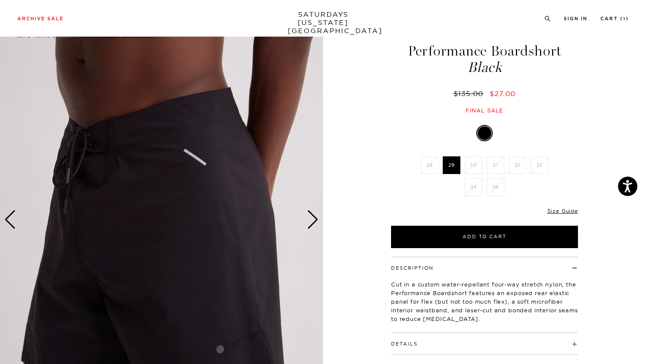
click at [307, 219] on div "Next slide" at bounding box center [313, 219] width 12 height 19
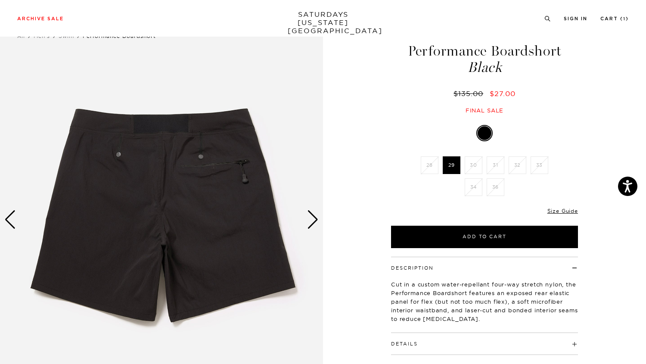
click at [209, 178] on img at bounding box center [161, 220] width 323 height 404
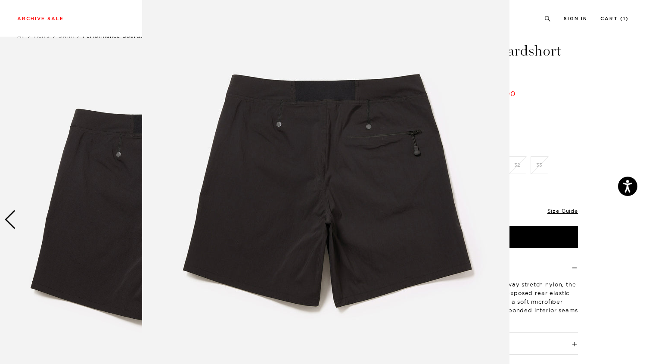
scroll to position [0, 0]
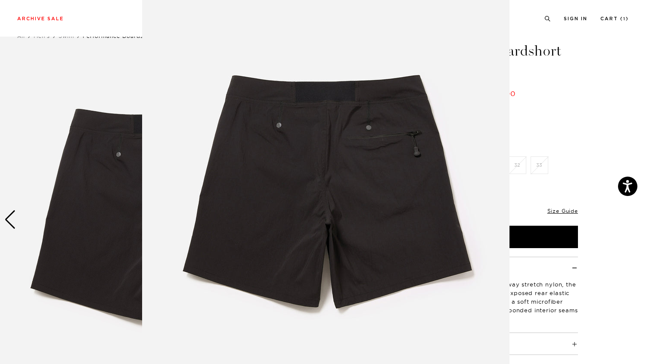
click at [256, 126] on img at bounding box center [326, 196] width 368 height 441
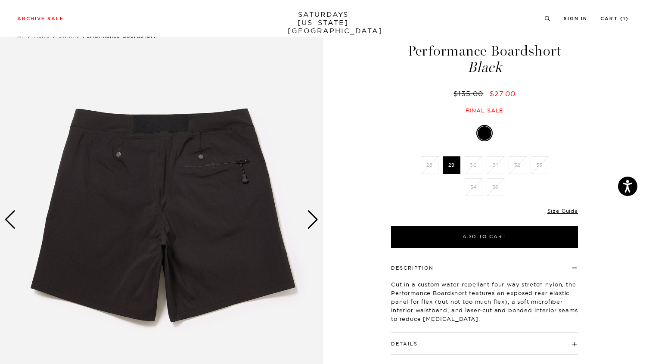
click at [317, 227] on div "Next slide" at bounding box center [313, 219] width 12 height 19
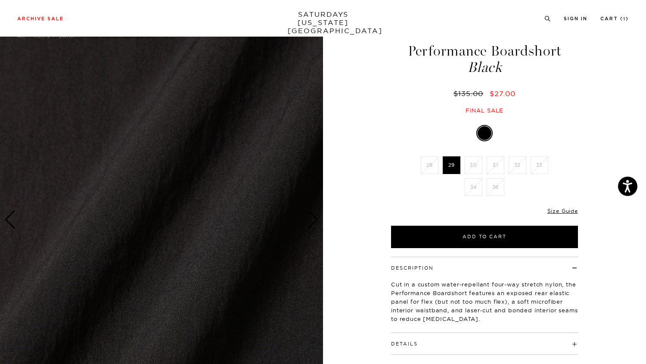
click at [312, 222] on div "Next slide" at bounding box center [313, 219] width 12 height 19
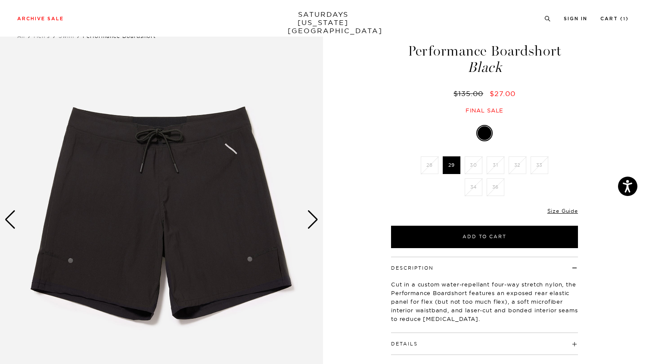
click at [260, 254] on img at bounding box center [161, 220] width 323 height 404
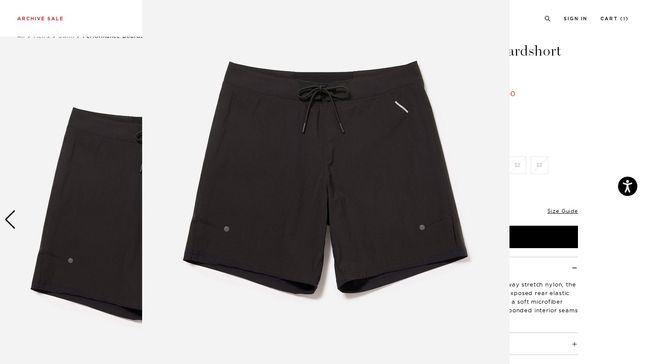
click at [249, 259] on img at bounding box center [326, 184] width 368 height 441
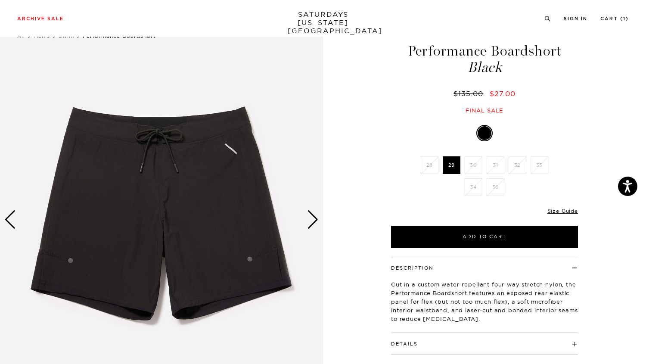
click at [249, 259] on img at bounding box center [161, 220] width 323 height 404
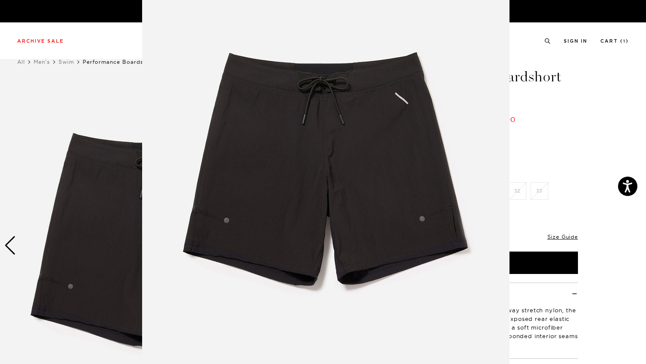
scroll to position [44, 0]
click at [426, 228] on img at bounding box center [326, 176] width 368 height 441
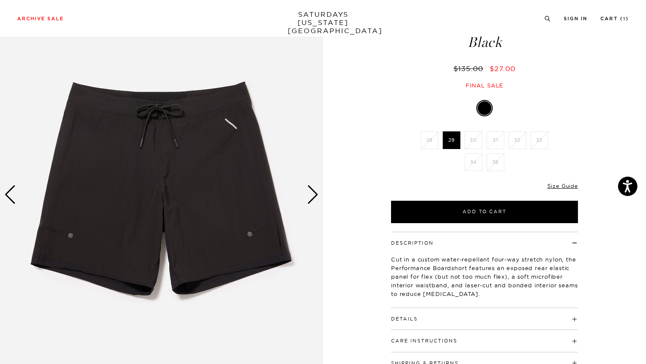
scroll to position [50, 0]
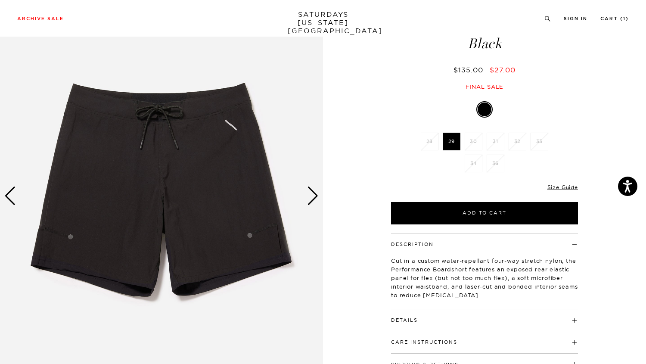
click at [314, 191] on div "Next slide" at bounding box center [313, 196] width 12 height 19
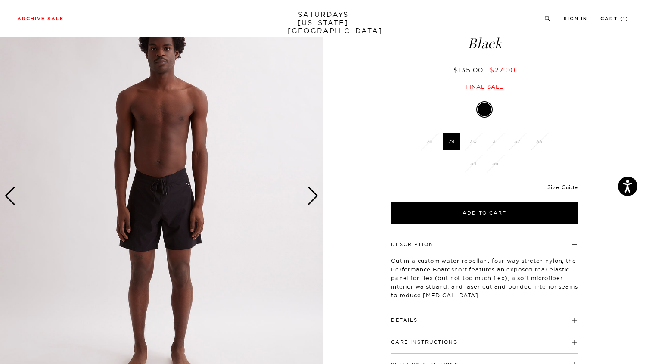
click at [314, 201] on div "Next slide" at bounding box center [313, 196] width 12 height 19
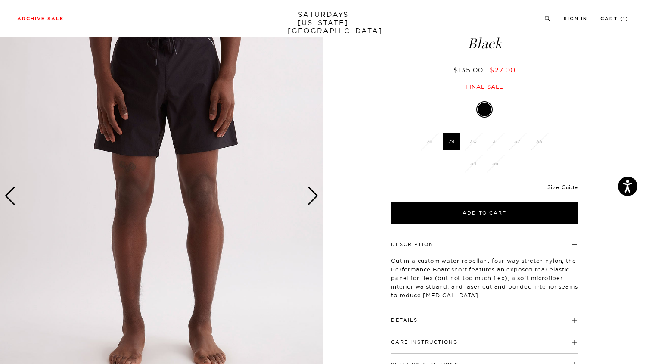
click at [314, 201] on div "Next slide" at bounding box center [313, 196] width 12 height 19
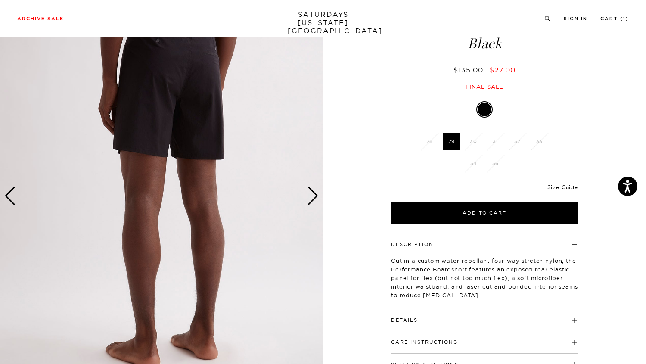
click at [314, 201] on div "Next slide" at bounding box center [313, 196] width 12 height 19
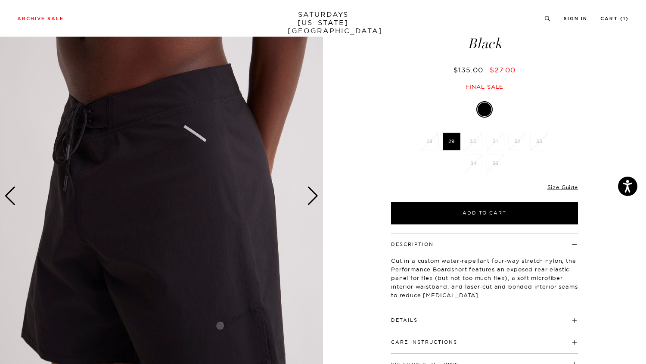
click at [314, 201] on div "Next slide" at bounding box center [313, 196] width 12 height 19
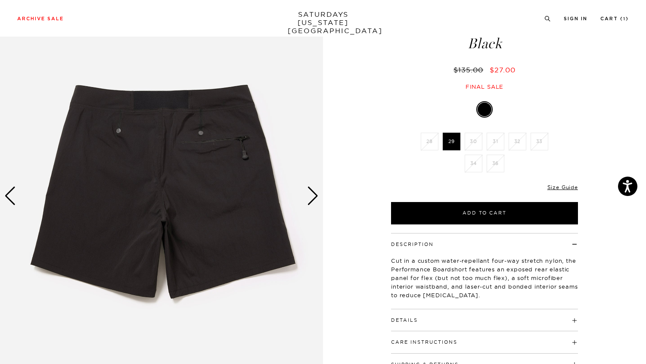
click at [314, 201] on div "Next slide" at bounding box center [313, 196] width 12 height 19
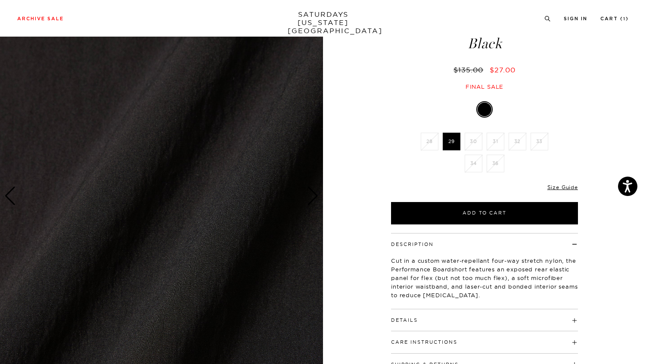
click at [314, 201] on div "Next slide" at bounding box center [313, 196] width 12 height 19
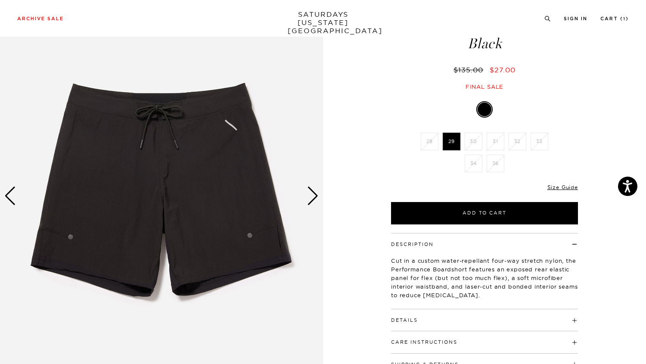
click at [314, 201] on div "Next slide" at bounding box center [313, 196] width 12 height 19
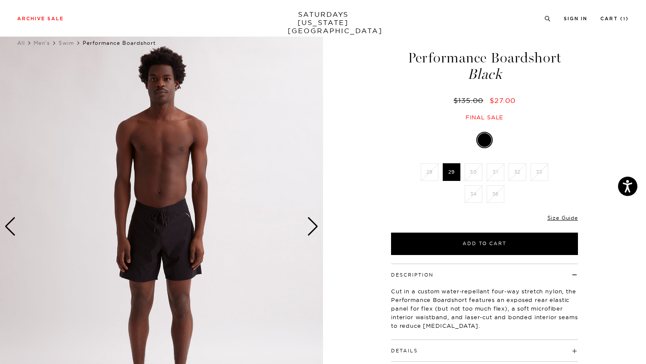
scroll to position [9, 0]
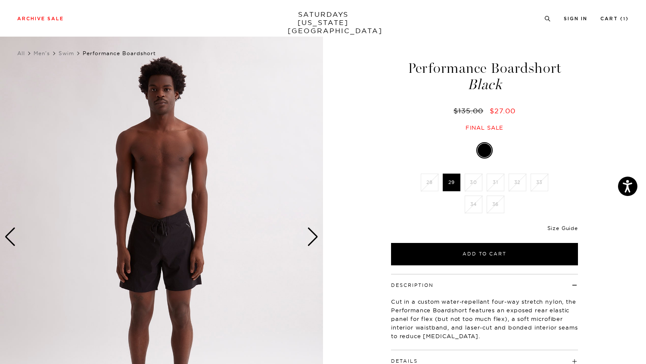
click at [568, 227] on link "Size Guide" at bounding box center [563, 228] width 31 height 6
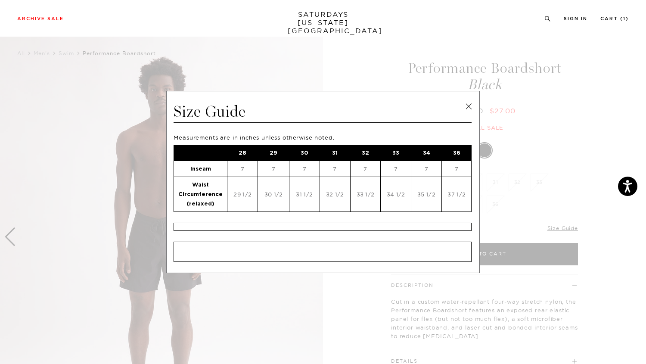
click at [468, 108] on link at bounding box center [468, 106] width 13 height 13
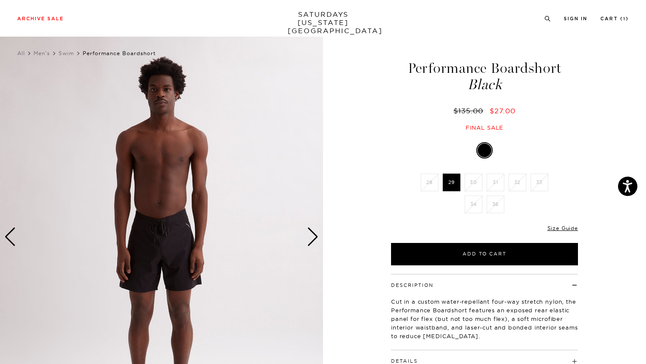
click at [314, 239] on div "Next slide" at bounding box center [313, 237] width 12 height 19
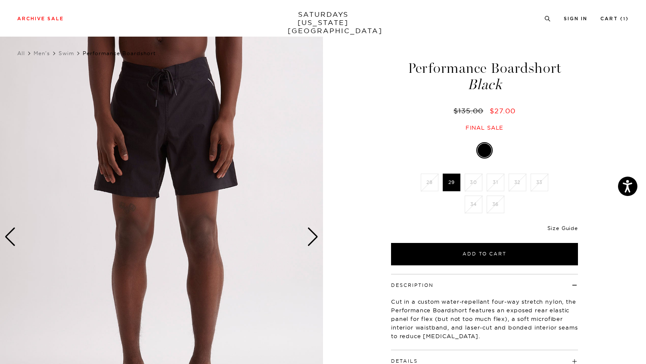
click at [554, 230] on link "Size Guide" at bounding box center [563, 228] width 31 height 6
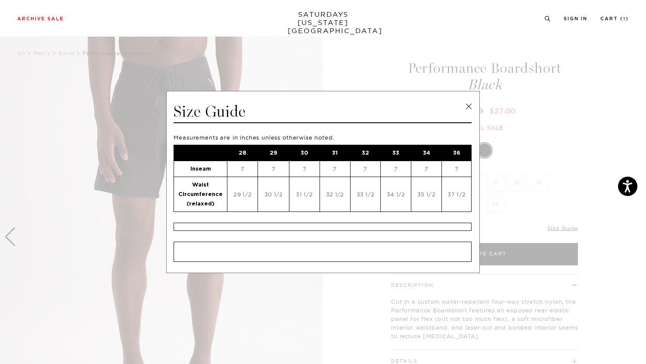
click at [468, 103] on link at bounding box center [468, 106] width 13 height 13
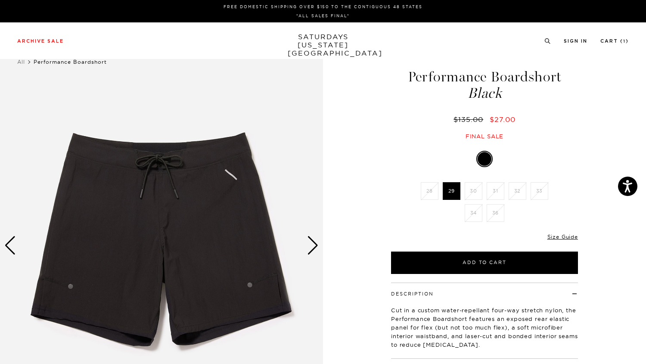
click at [310, 243] on div "Next slide" at bounding box center [313, 245] width 12 height 19
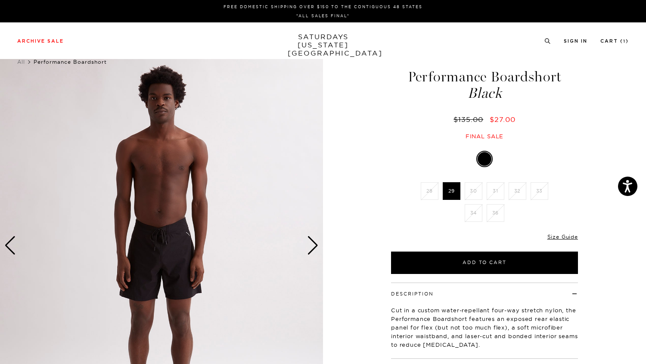
click at [310, 243] on div "Next slide" at bounding box center [313, 245] width 12 height 19
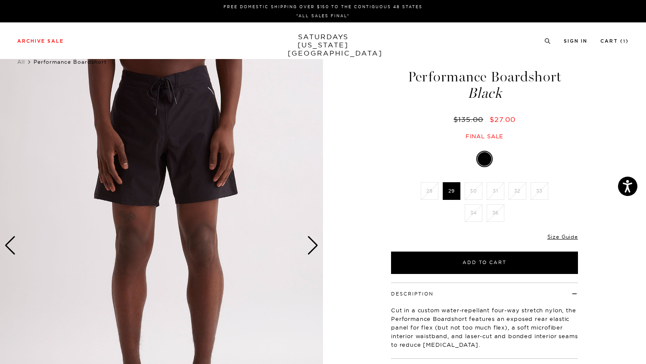
click at [310, 243] on div "Next slide" at bounding box center [313, 245] width 12 height 19
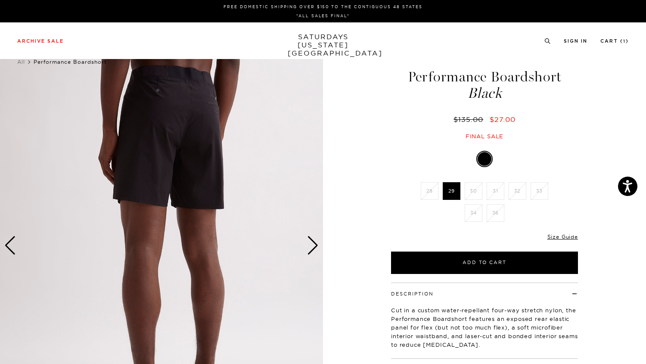
click at [159, 104] on img at bounding box center [161, 246] width 323 height 404
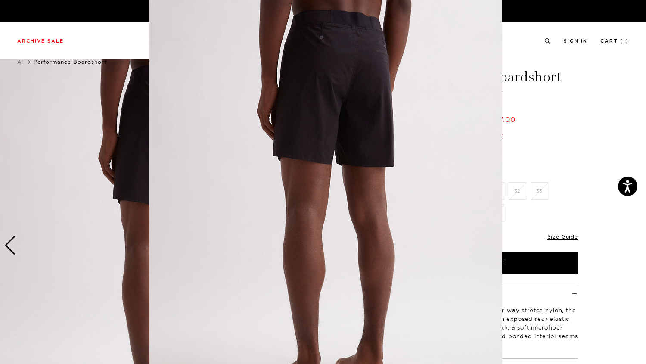
scroll to position [13, 0]
click at [286, 69] on img at bounding box center [326, 207] width 353 height 441
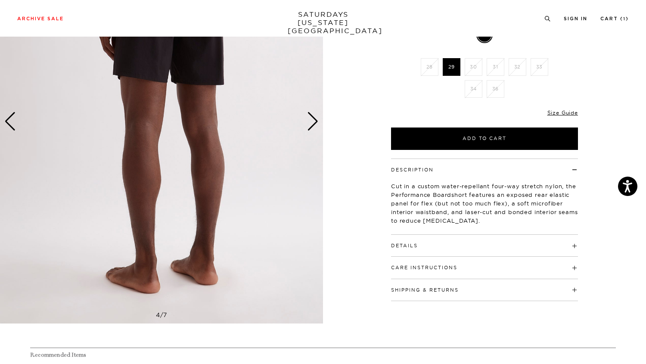
scroll to position [129, 0]
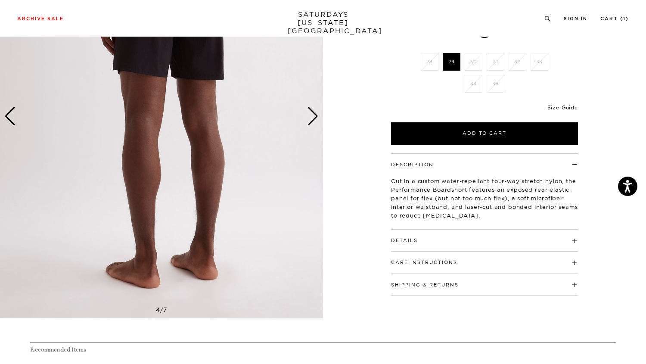
click at [472, 237] on h4 "Details" at bounding box center [484, 237] width 187 height 14
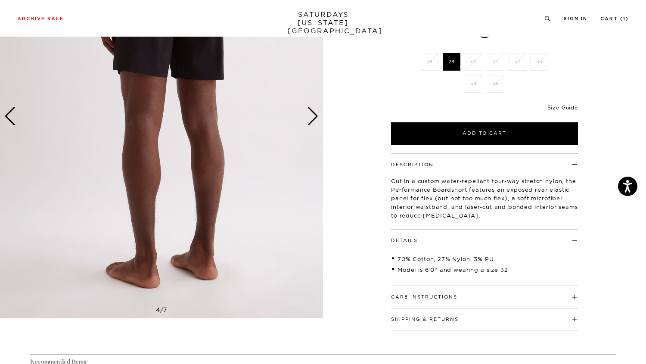
click at [12, 119] on div "Previous slide" at bounding box center [10, 116] width 12 height 19
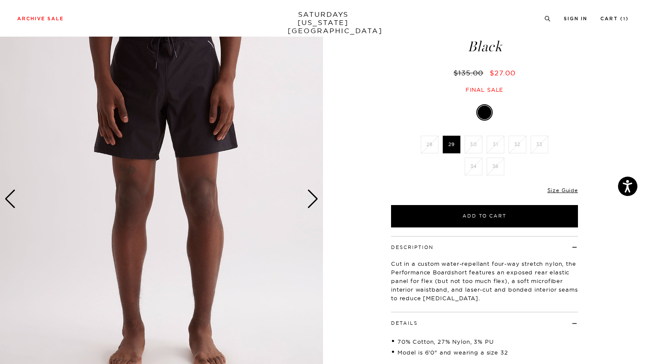
scroll to position [44, 0]
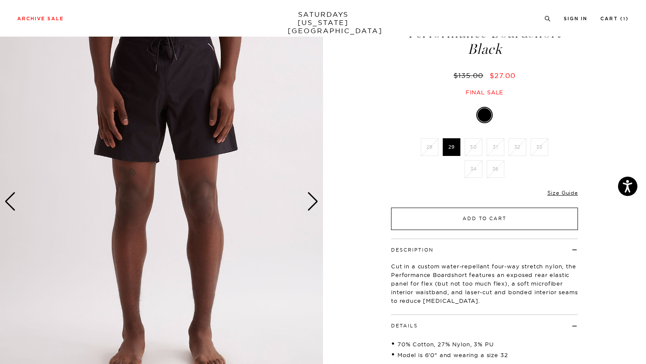
click at [477, 215] on button "Add to Cart" at bounding box center [484, 219] width 187 height 22
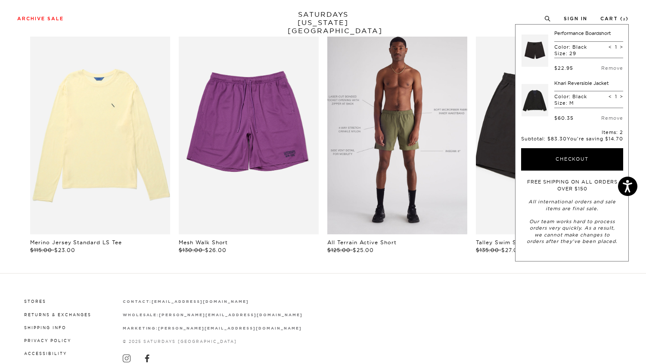
scroll to position [483, 5]
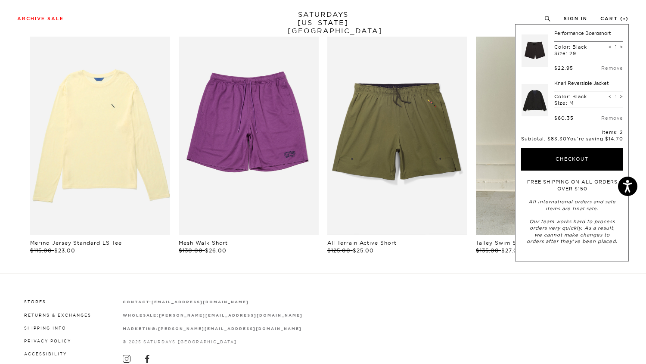
click at [482, 148] on link "files/SATURDAYS-LOOKBOOK-FW2413726_1.jpg" at bounding box center [546, 130] width 140 height 210
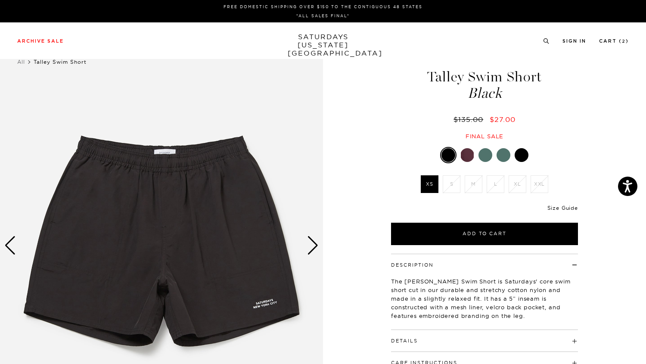
click at [565, 211] on link "Size Guide" at bounding box center [563, 208] width 31 height 6
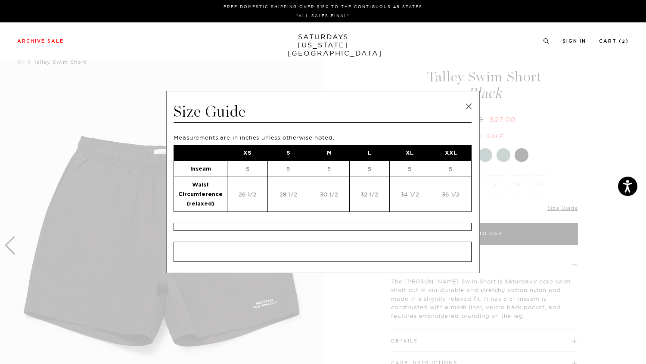
click at [468, 106] on link at bounding box center [468, 106] width 13 height 13
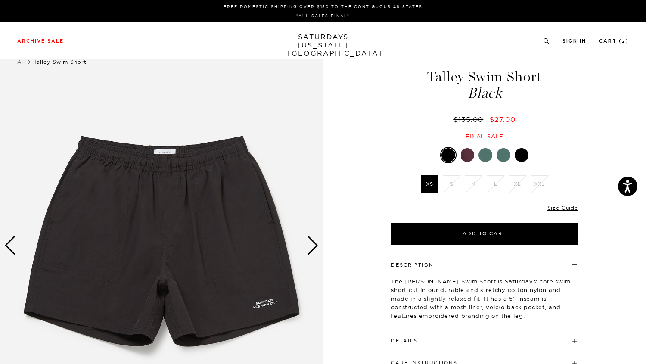
click at [319, 241] on img at bounding box center [161, 246] width 323 height 404
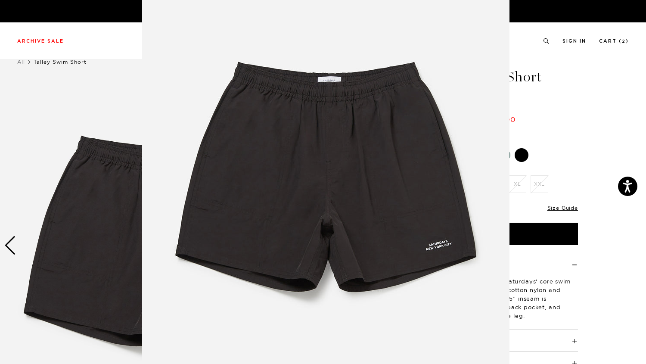
scroll to position [39, 0]
click at [570, 203] on figure at bounding box center [323, 182] width 646 height 364
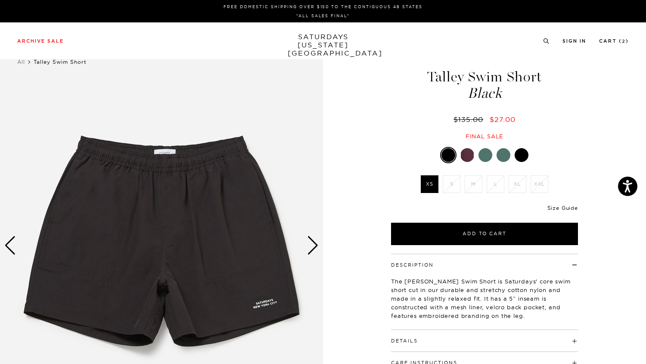
click at [562, 209] on link "Size Guide" at bounding box center [563, 208] width 31 height 6
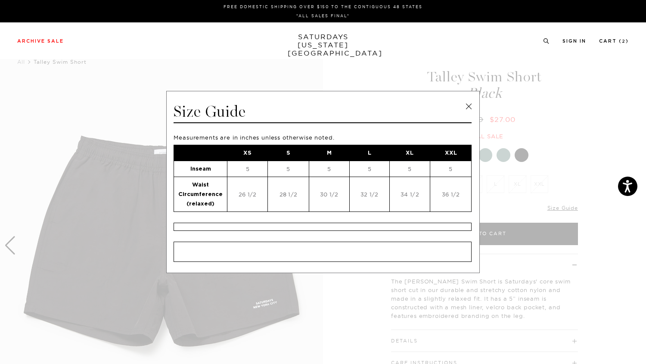
click at [468, 111] on link at bounding box center [468, 106] width 13 height 13
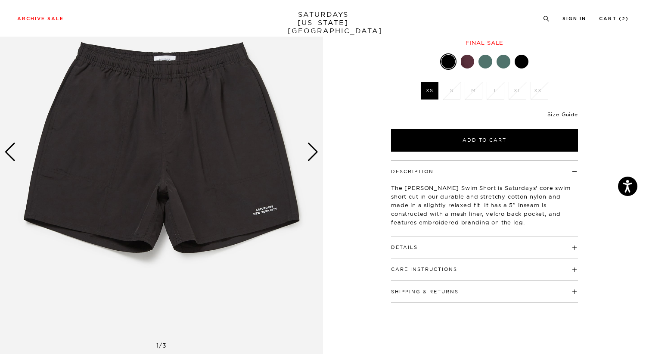
scroll to position [110, 0]
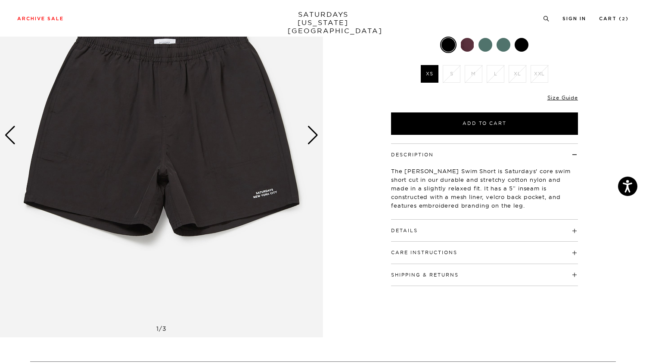
click at [315, 134] on div "Next slide" at bounding box center [313, 135] width 12 height 19
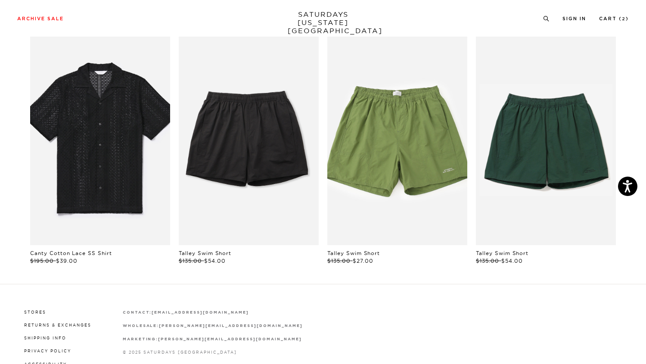
scroll to position [459, 0]
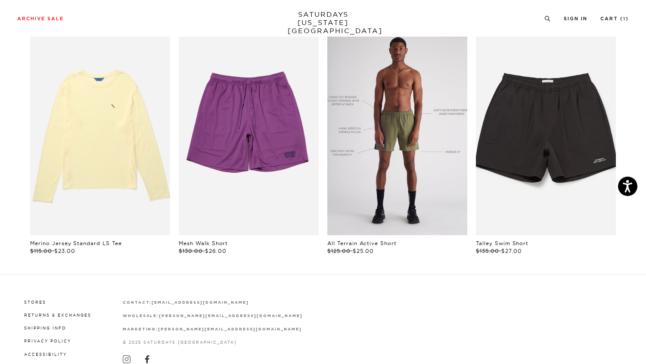
click at [393, 108] on link "files/AllTerrain-mensdetails6_efa7e618-b5d3-443d-a57a-8a8c41478e51.jpg" at bounding box center [398, 130] width 140 height 210
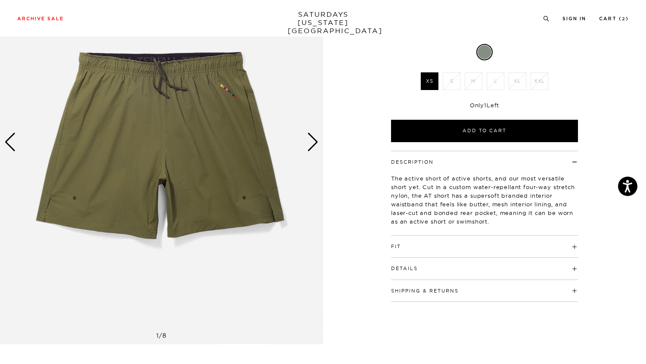
scroll to position [107, 0]
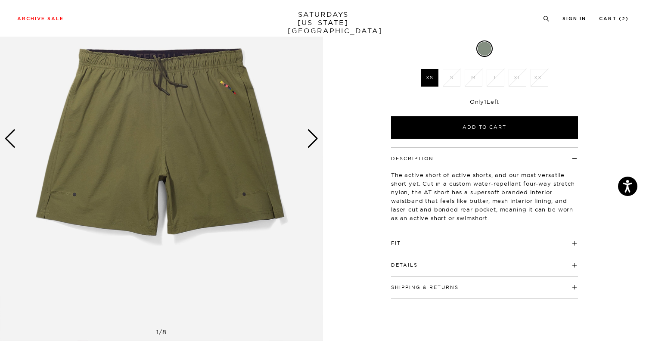
click at [309, 142] on div "Next slide" at bounding box center [313, 138] width 12 height 19
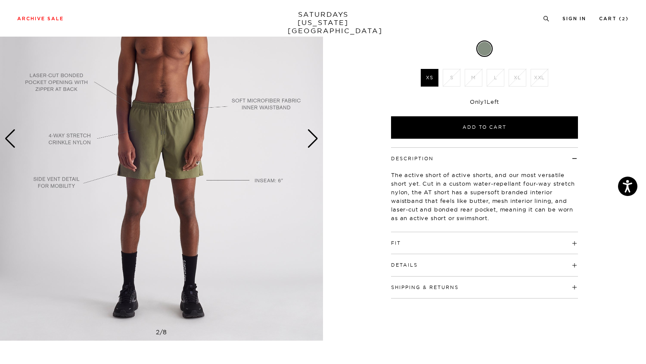
click at [309, 142] on div "Next slide" at bounding box center [313, 138] width 12 height 19
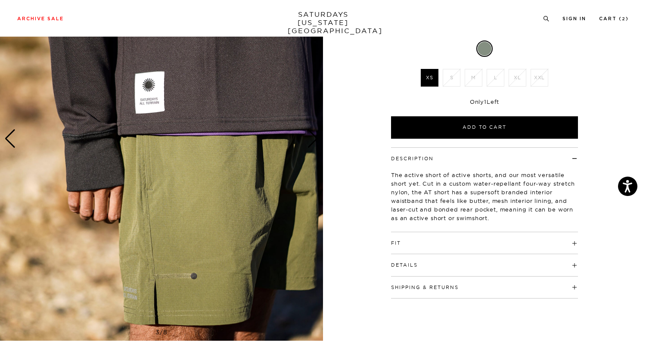
click at [309, 142] on div "Next slide" at bounding box center [313, 138] width 12 height 19
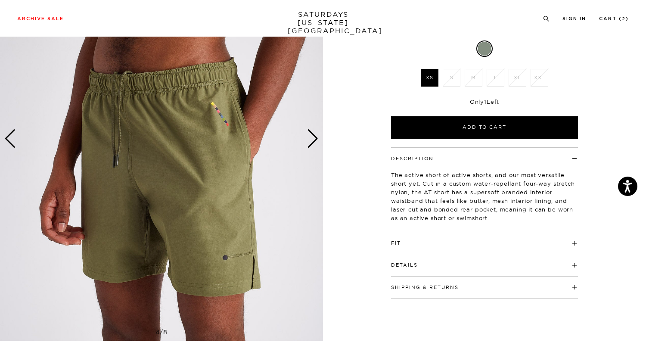
click at [309, 142] on div "Next slide" at bounding box center [313, 138] width 12 height 19
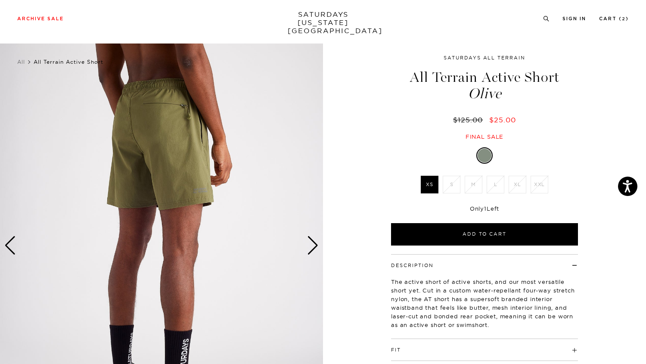
scroll to position [0, 0]
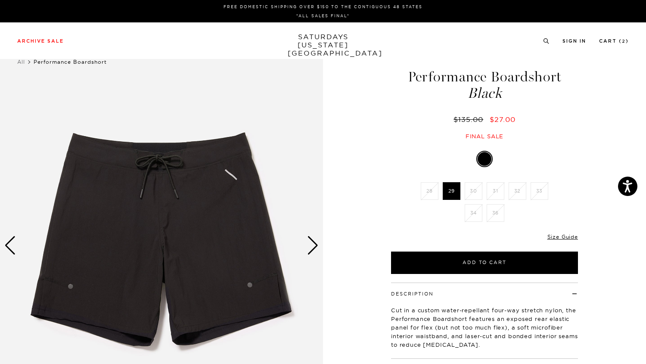
click at [313, 245] on div "Next slide" at bounding box center [313, 245] width 12 height 19
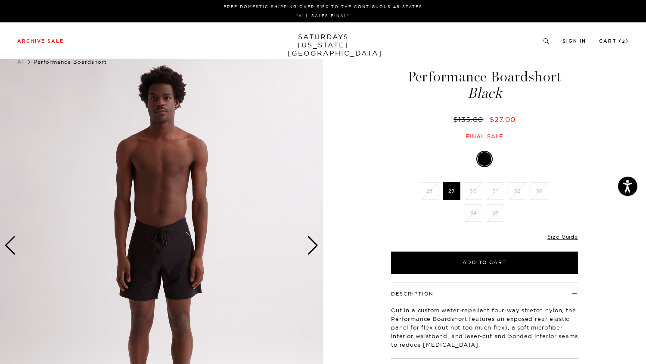
click at [313, 245] on div "Next slide" at bounding box center [313, 245] width 12 height 19
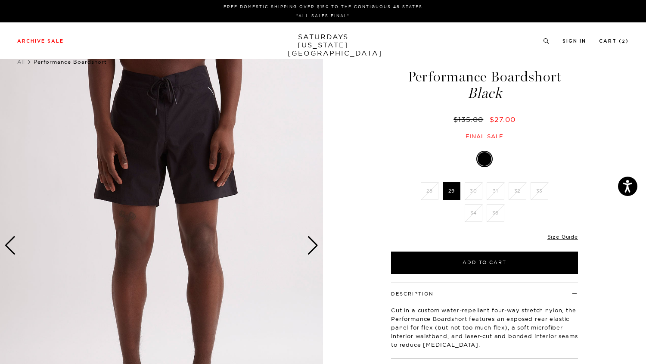
click at [313, 243] on div "Next slide" at bounding box center [313, 245] width 12 height 19
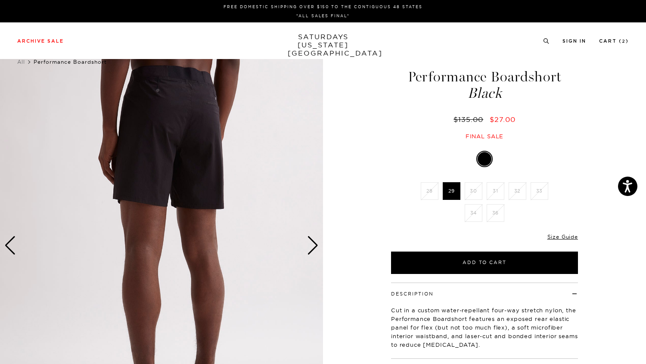
click at [313, 243] on div "Next slide" at bounding box center [313, 245] width 12 height 19
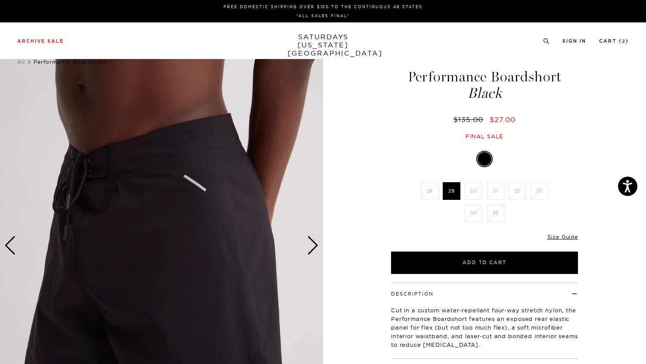
click at [313, 243] on div "Next slide" at bounding box center [313, 245] width 12 height 19
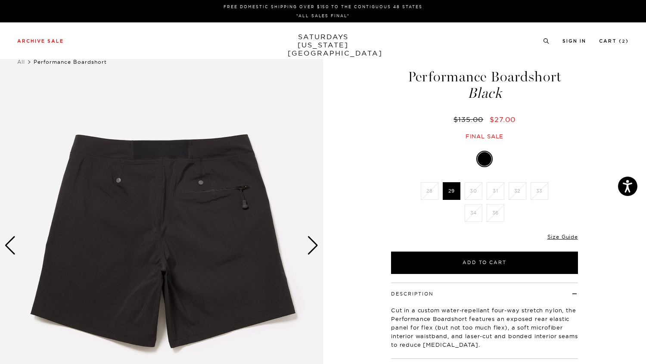
click at [313, 243] on div "Next slide" at bounding box center [313, 245] width 12 height 19
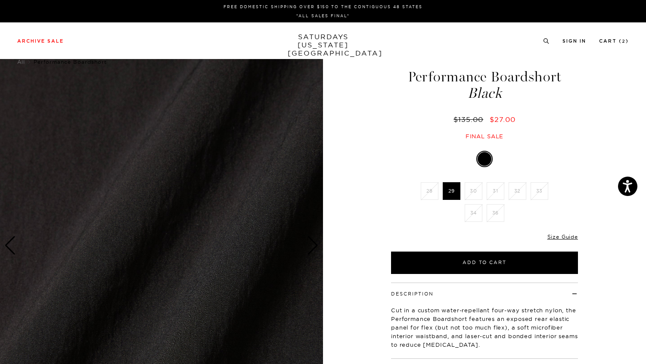
click at [313, 243] on div "Next slide" at bounding box center [313, 245] width 12 height 19
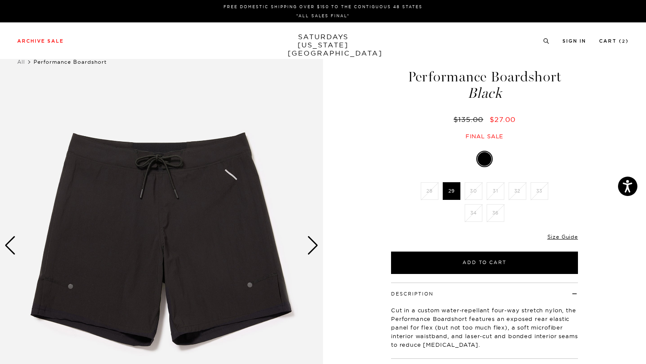
click at [312, 249] on div "Next slide" at bounding box center [313, 245] width 12 height 19
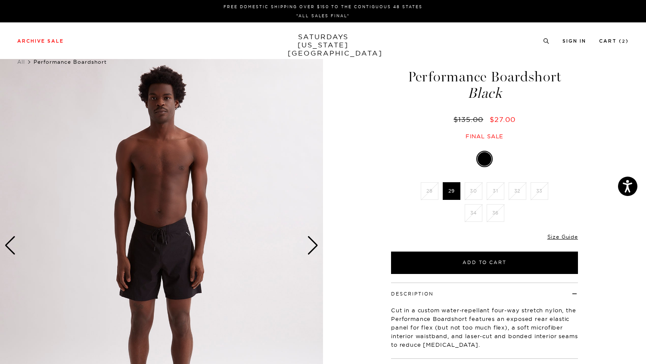
click at [312, 249] on div "Next slide" at bounding box center [313, 245] width 12 height 19
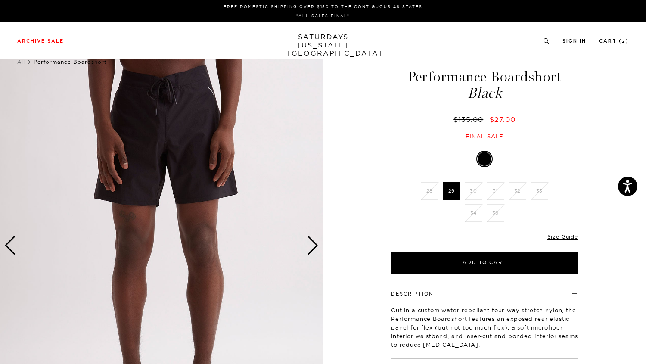
click at [312, 249] on div "Next slide" at bounding box center [313, 245] width 12 height 19
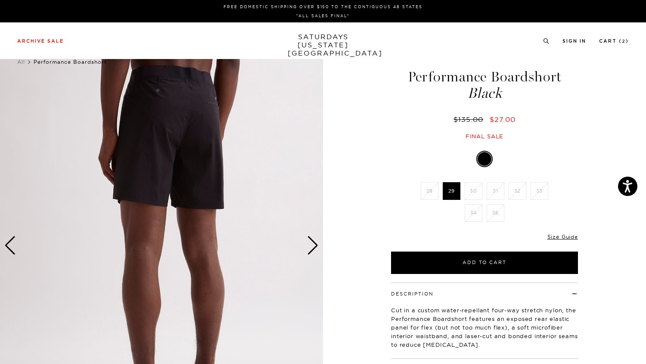
click at [312, 249] on div "Next slide" at bounding box center [313, 245] width 12 height 19
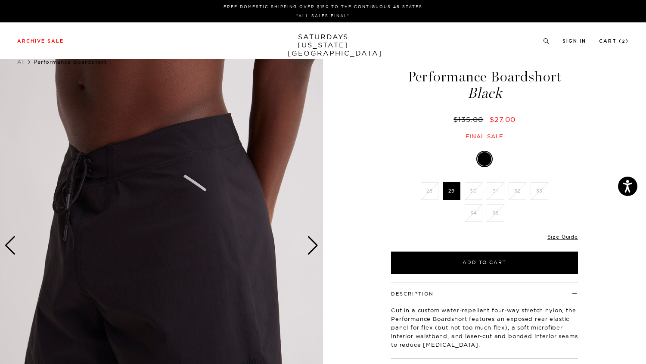
click at [312, 249] on div "Next slide" at bounding box center [313, 245] width 12 height 19
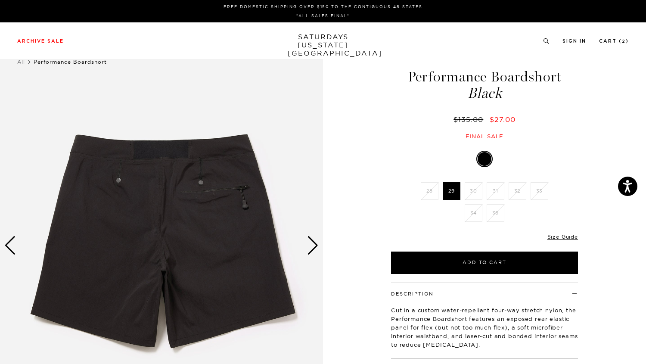
click at [312, 249] on div "Next slide" at bounding box center [313, 245] width 12 height 19
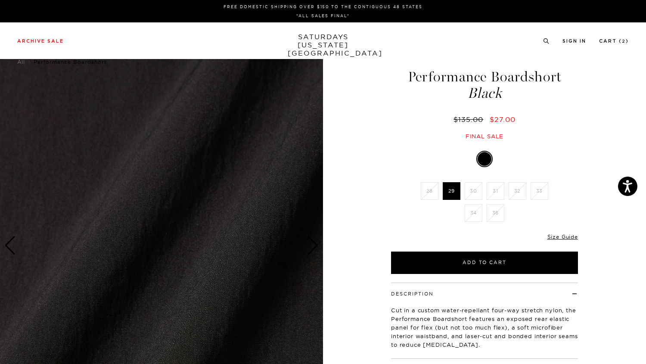
click at [312, 249] on div "Next slide" at bounding box center [313, 245] width 12 height 19
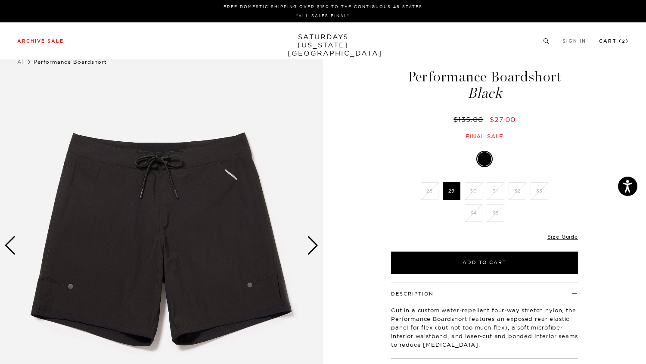
click at [608, 43] on link "Cart ( 2 )" at bounding box center [614, 41] width 30 height 5
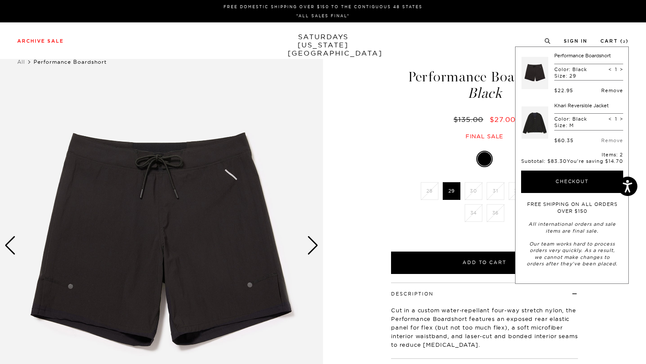
click at [608, 91] on link "Remove" at bounding box center [613, 90] width 22 height 6
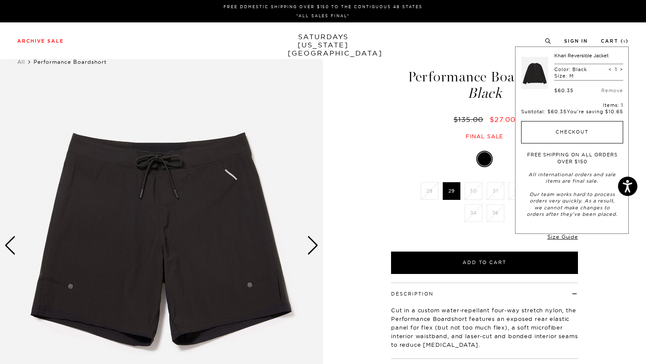
click at [576, 128] on button "Checkout" at bounding box center [572, 132] width 102 height 22
